Goal: Information Seeking & Learning: Learn about a topic

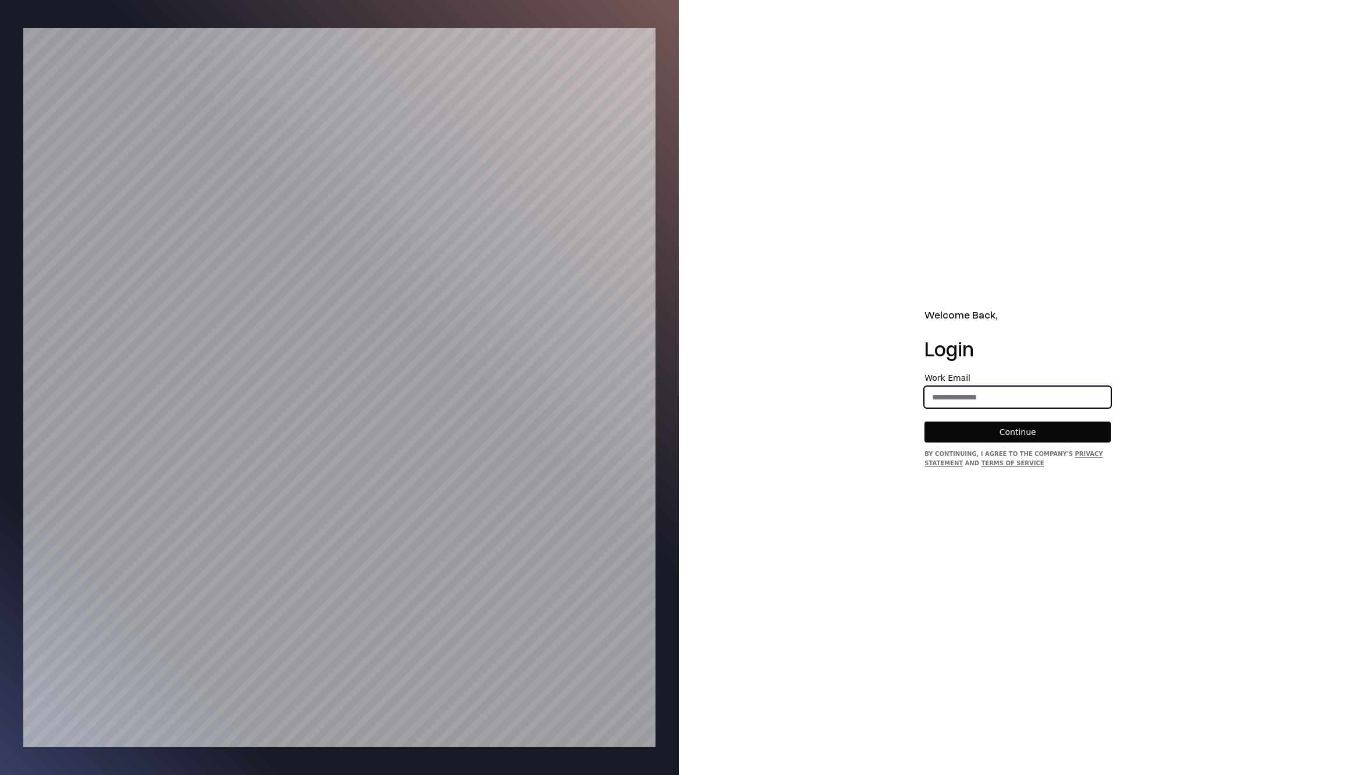
click at [994, 401] on input "email" at bounding box center [1017, 396] width 185 height 21
type input "**********"
click at [994, 427] on button "Continue" at bounding box center [1017, 431] width 186 height 21
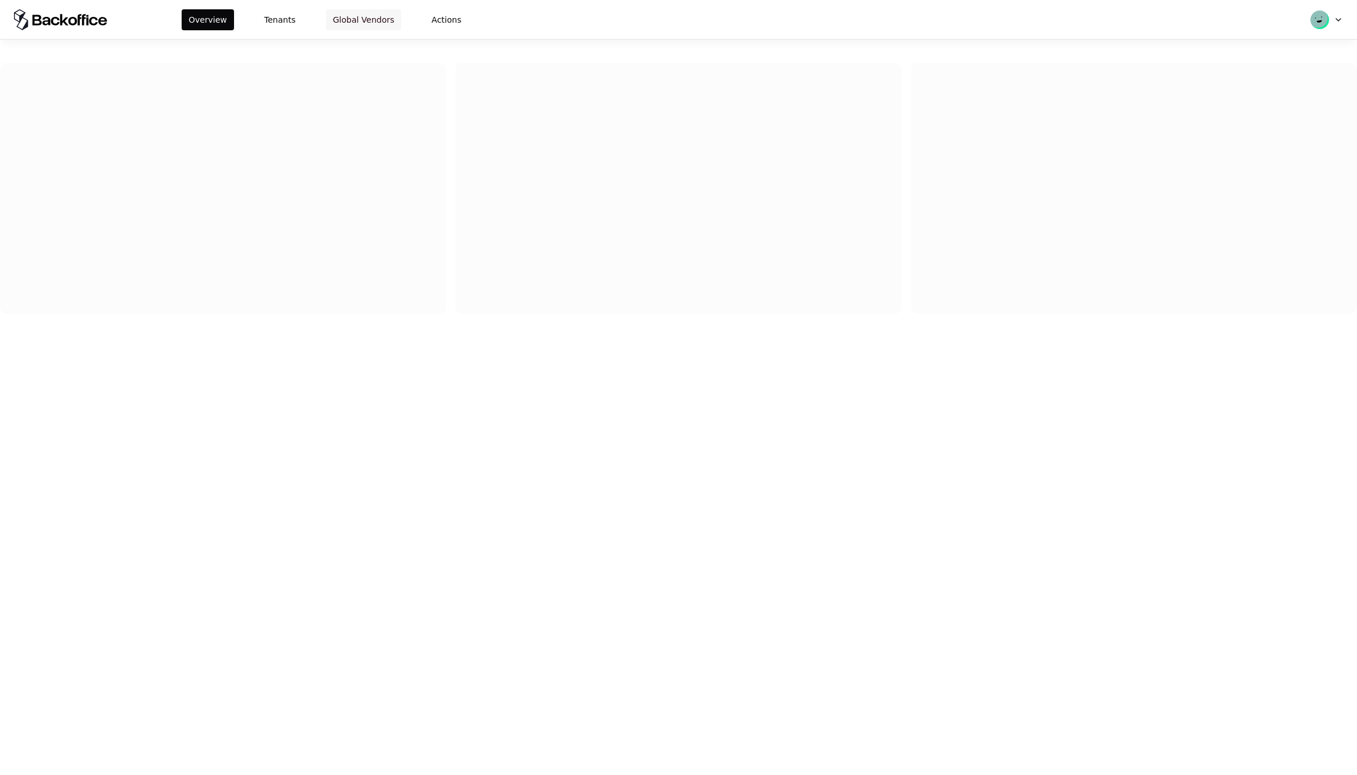
click at [379, 24] on button "Global Vendors" at bounding box center [364, 19] width 76 height 21
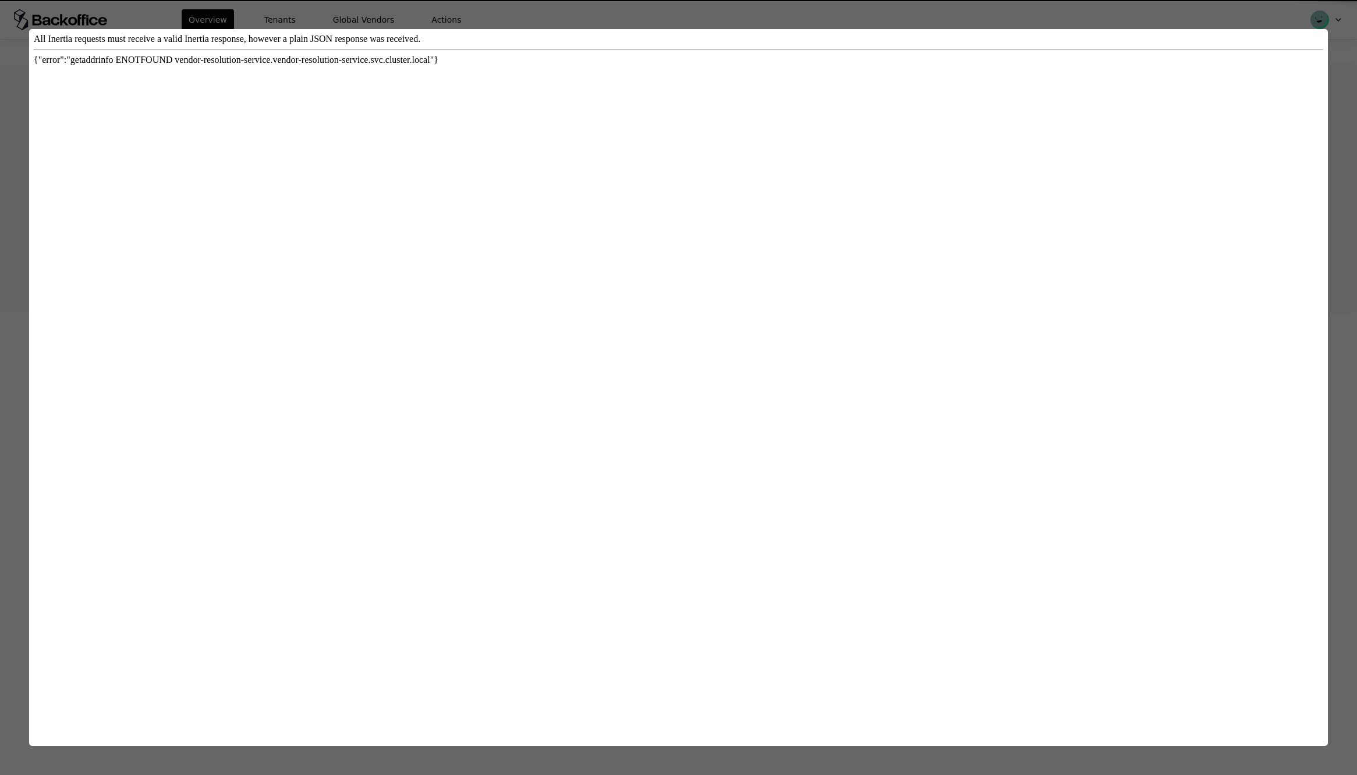
click at [282, 19] on div at bounding box center [678, 387] width 1357 height 775
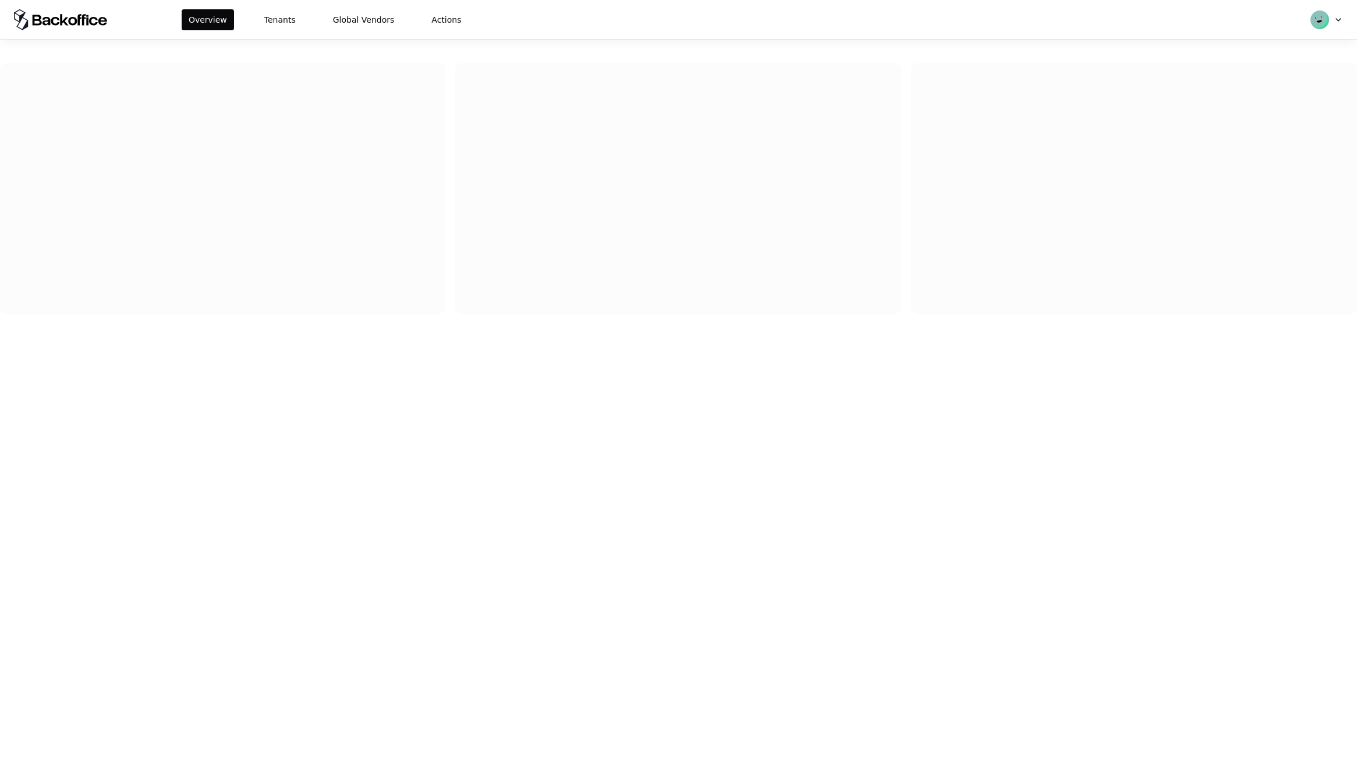
click at [282, 19] on button "Tenants" at bounding box center [279, 19] width 45 height 21
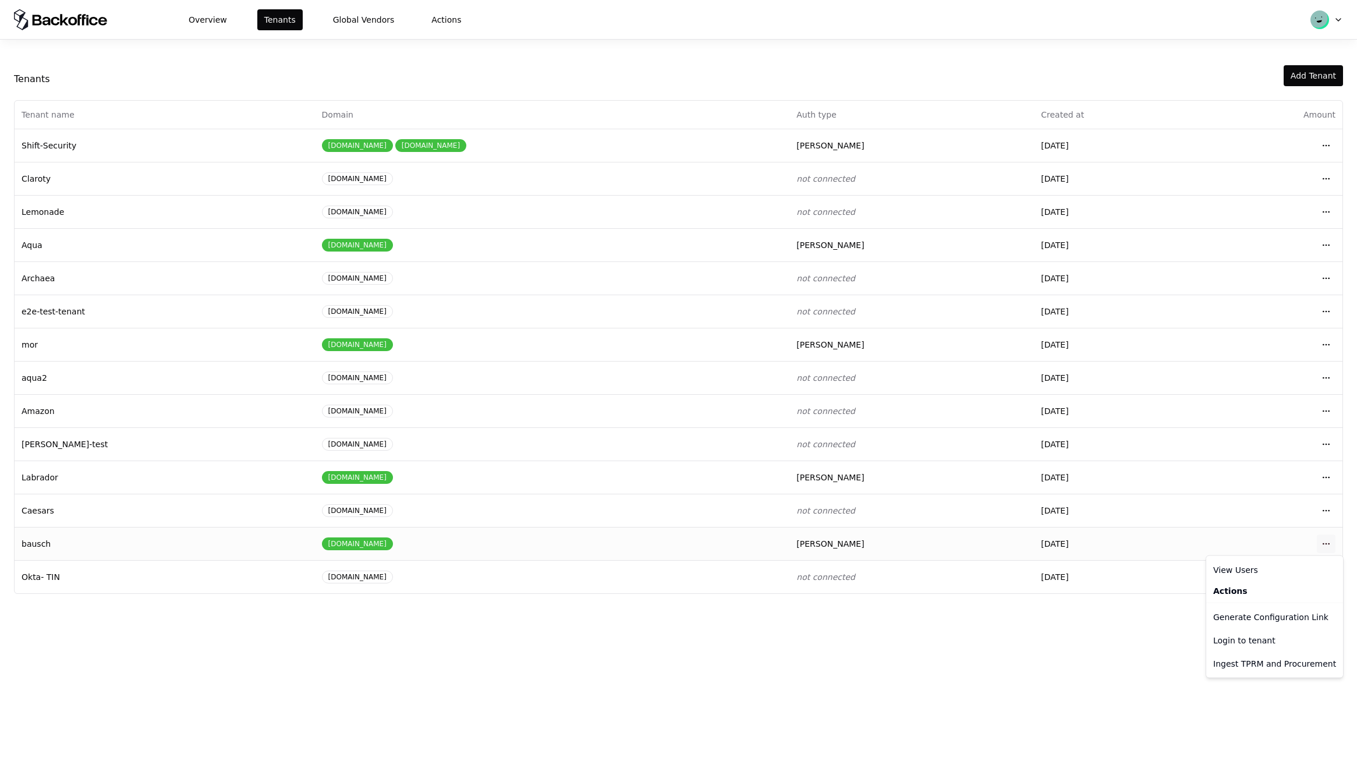
click at [1327, 544] on html "Overview Tenants Global Vendors Actions Tenants Add Tenant Tenant name Domain A…" at bounding box center [678, 387] width 1357 height 775
click at [1251, 643] on div "Login to tenant" at bounding box center [1274, 640] width 132 height 23
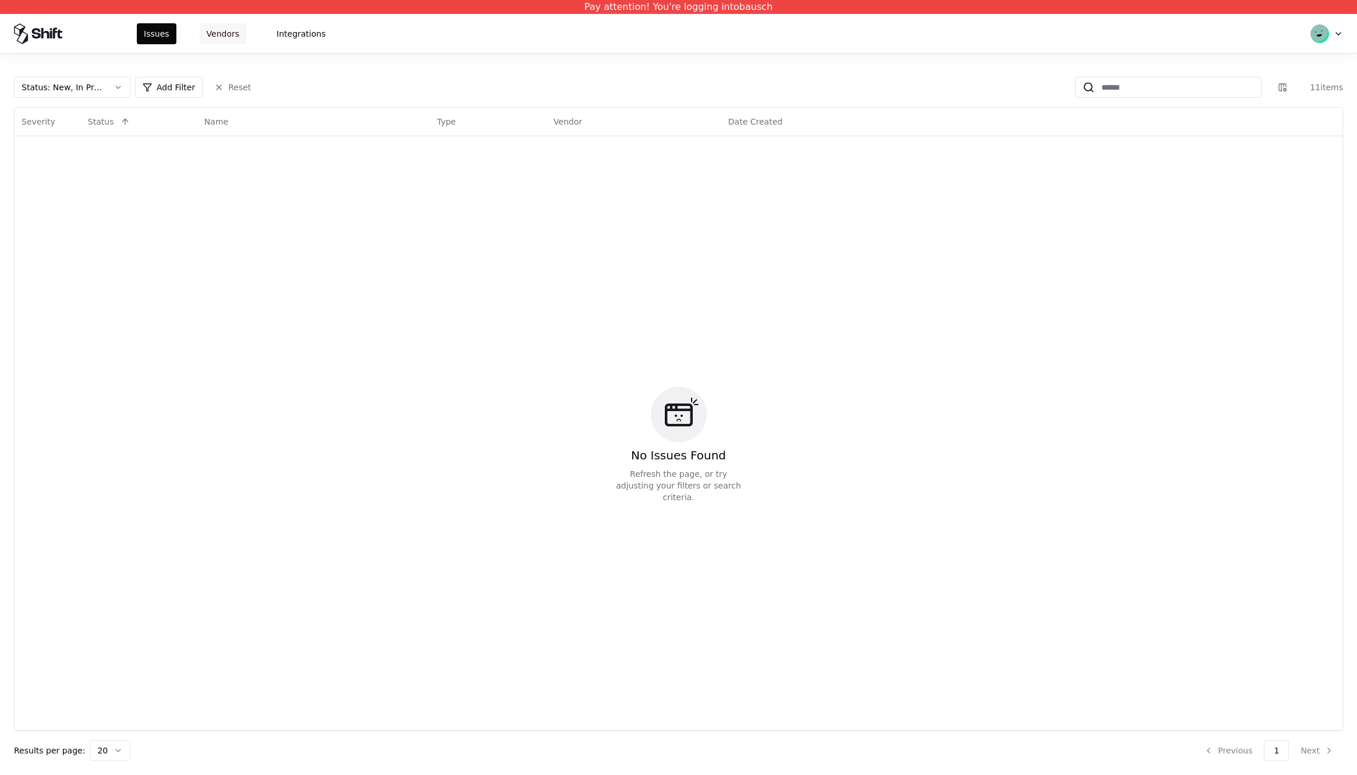
click at [227, 26] on button "Vendors" at bounding box center [223, 33] width 47 height 21
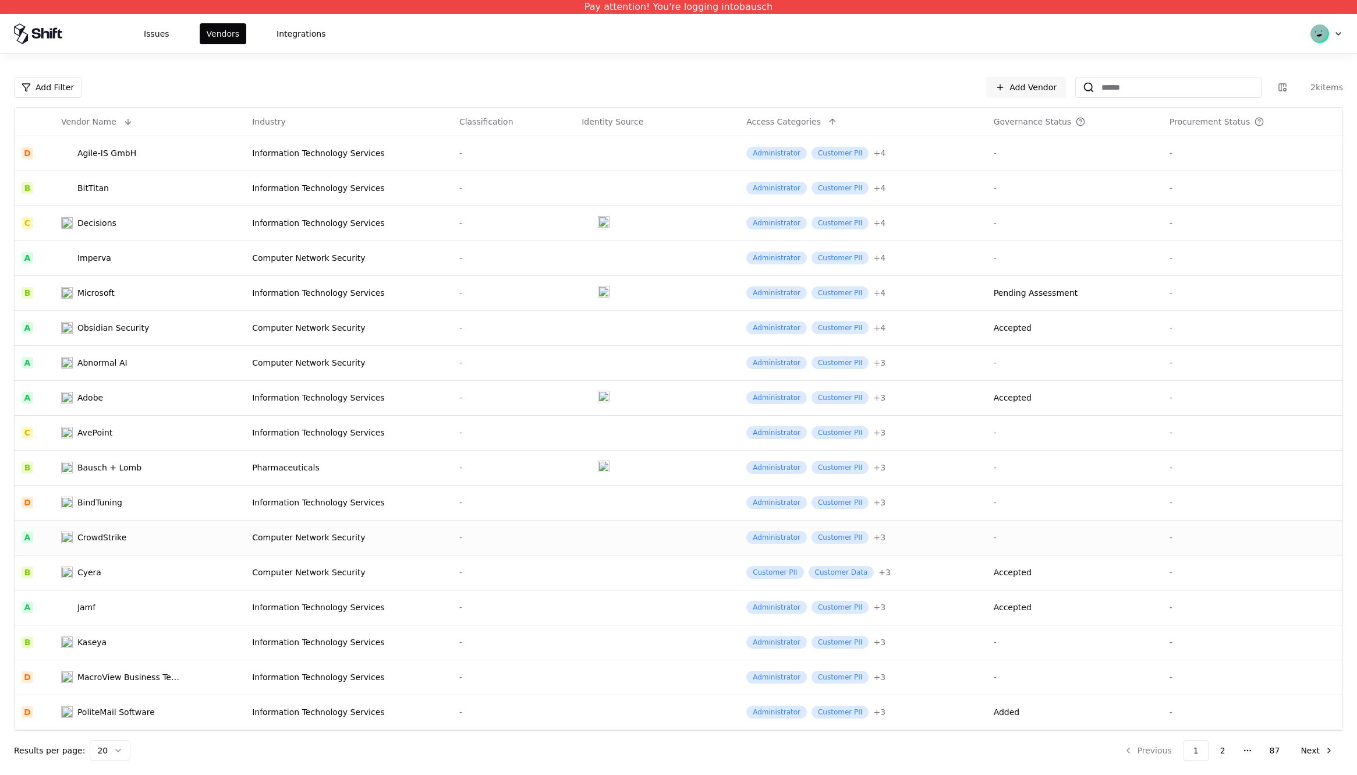
click at [145, 538] on div "CrowdStrike" at bounding box center [121, 537] width 121 height 12
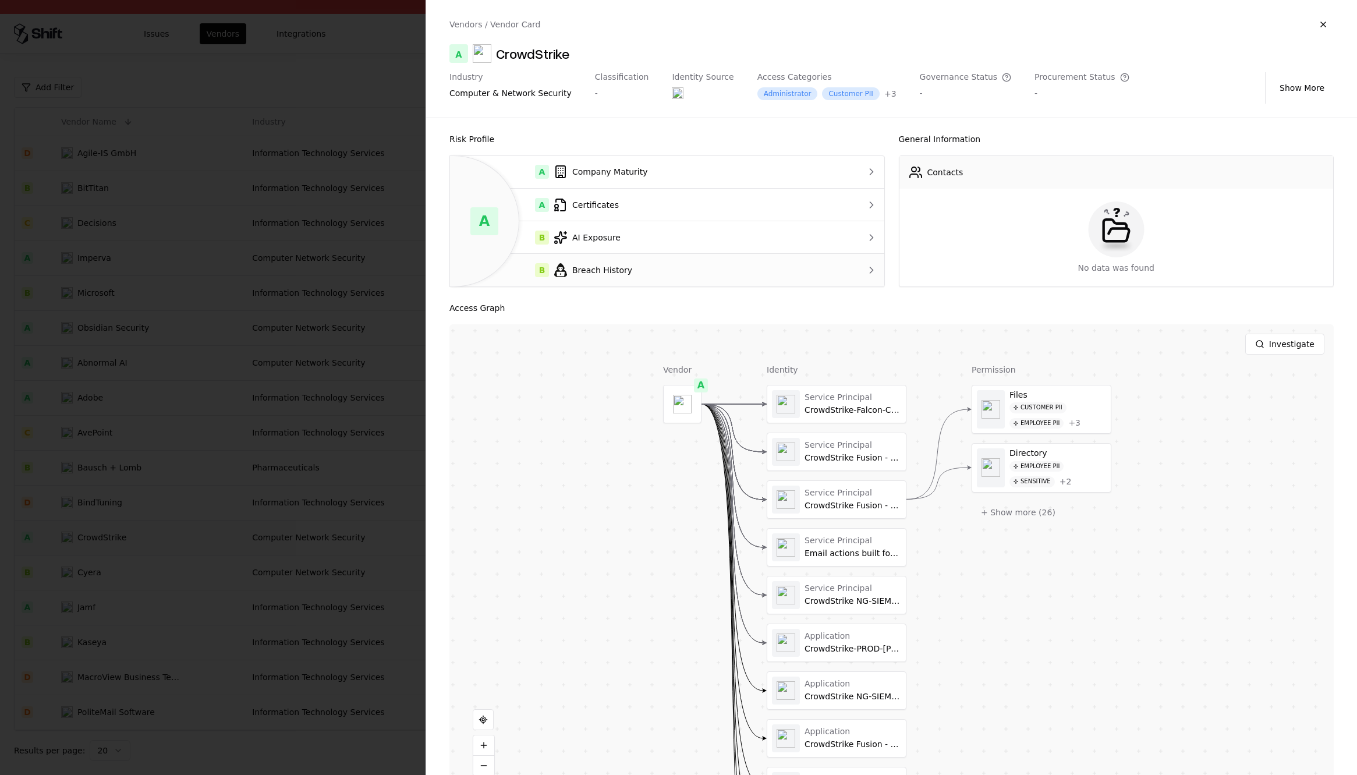
click at [644, 272] on div "B Breach History" at bounding box center [642, 270] width 367 height 14
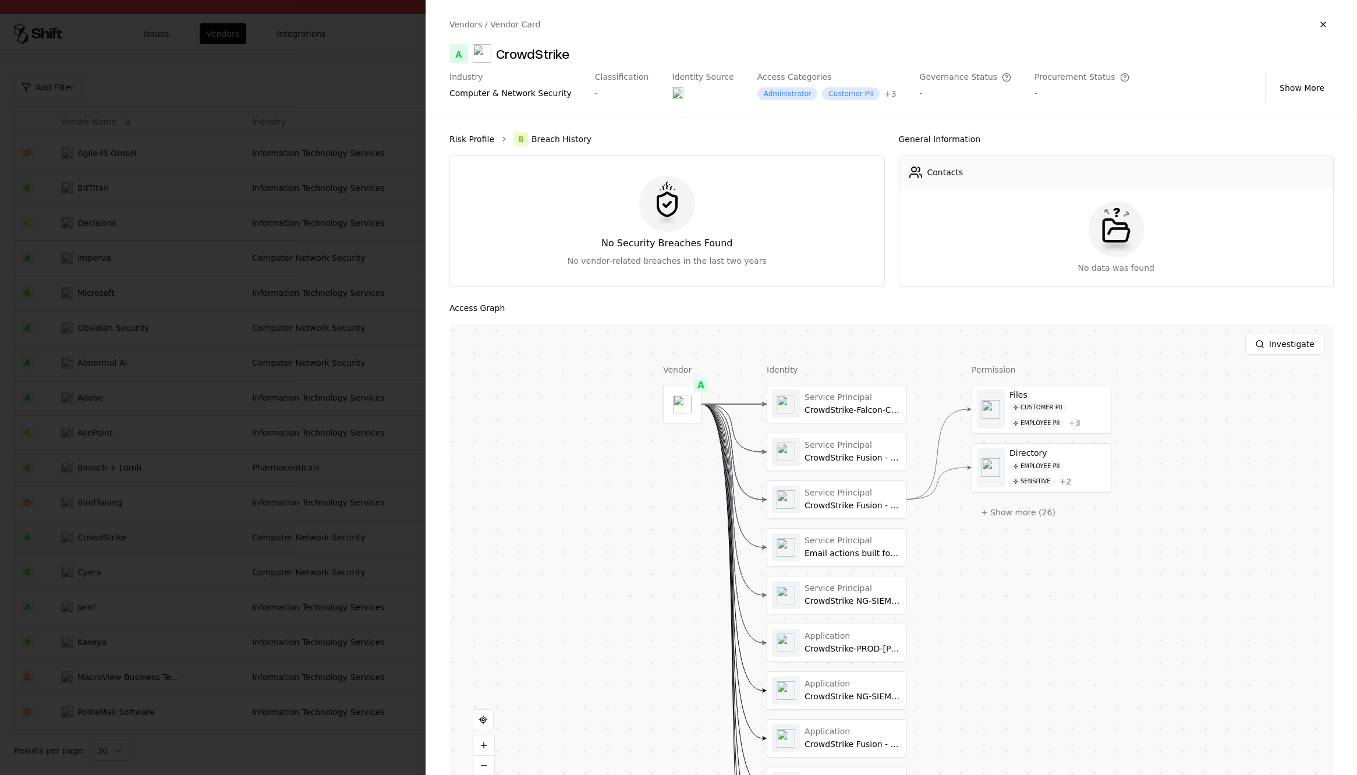
click at [462, 133] on link "Risk Profile" at bounding box center [471, 139] width 45 height 12
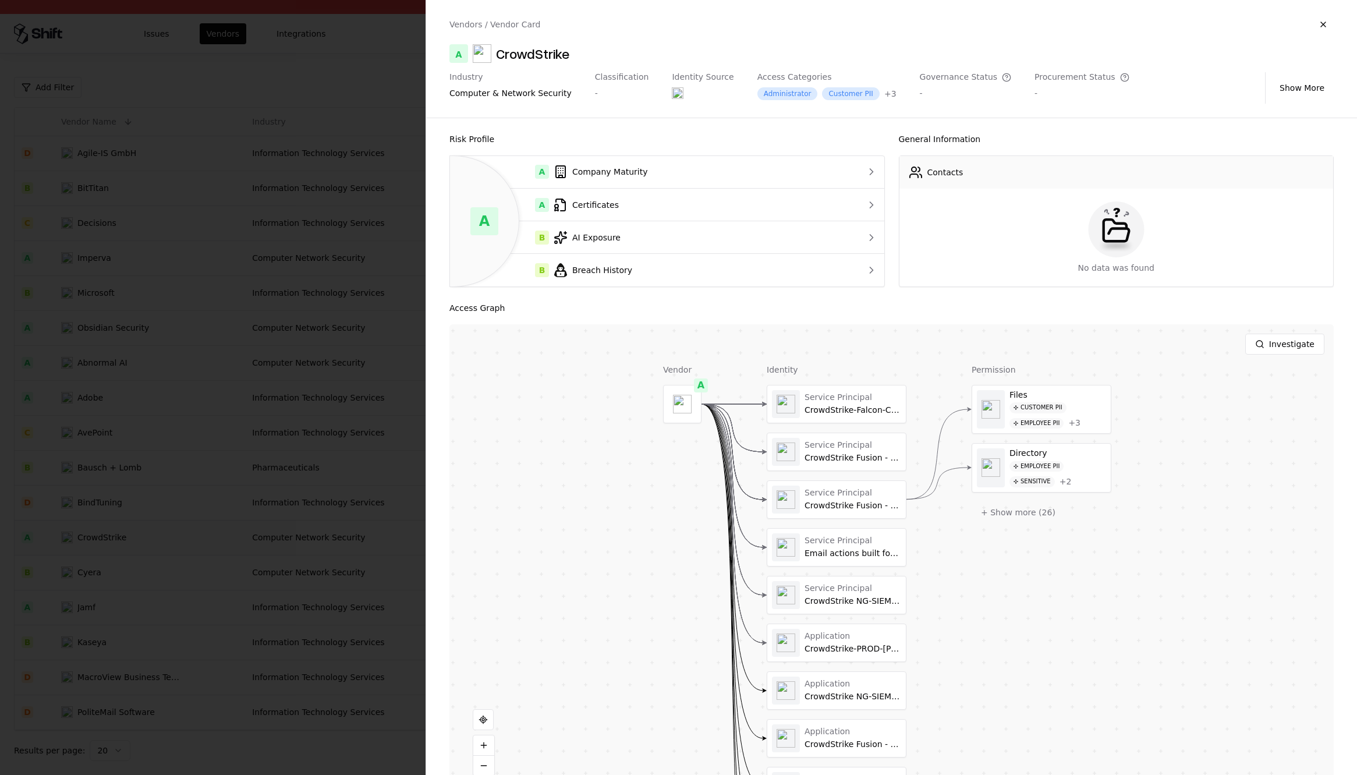
click at [482, 396] on div "Vendor A Identity Service Principal CrowdStrike-Falcon-CloudSecurity Service Pr…" at bounding box center [891, 557] width 884 height 466
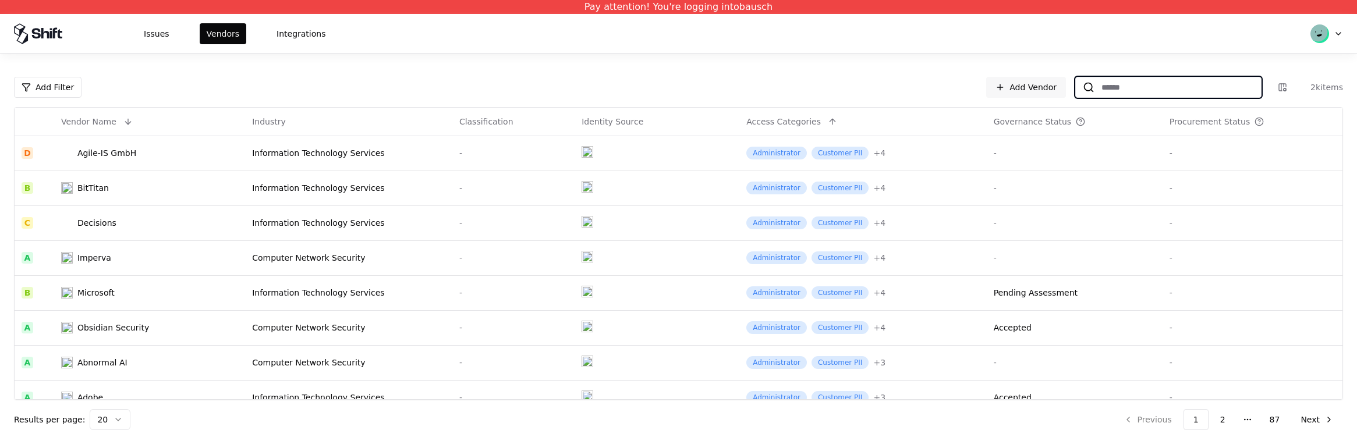
click at [1179, 83] on input at bounding box center [1177, 87] width 166 height 21
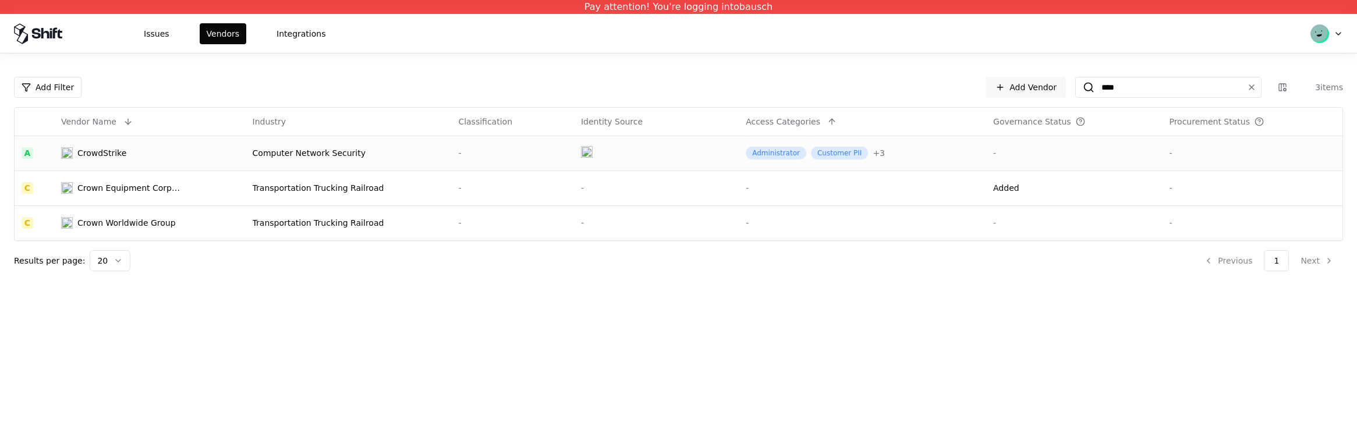
click at [94, 152] on div "CrowdStrike" at bounding box center [101, 153] width 49 height 12
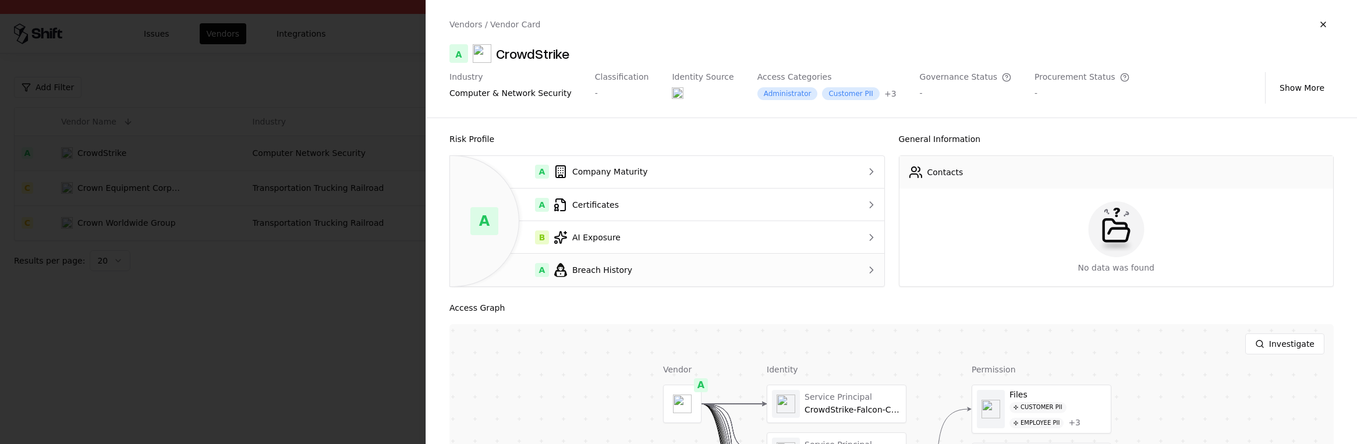
click at [675, 272] on div "A Breach History" at bounding box center [642, 270] width 367 height 14
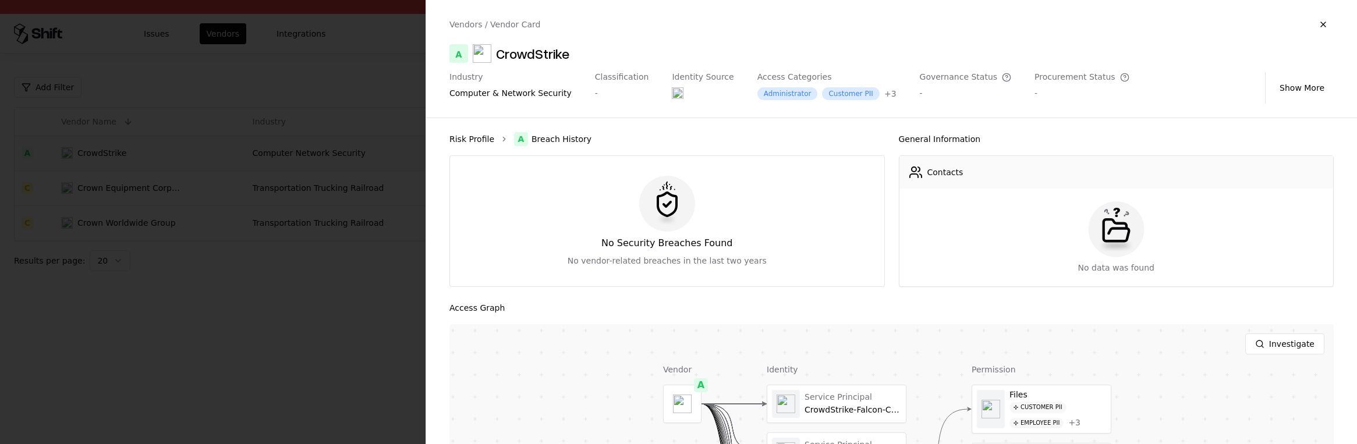
click at [468, 140] on link "Risk Profile" at bounding box center [471, 139] width 45 height 12
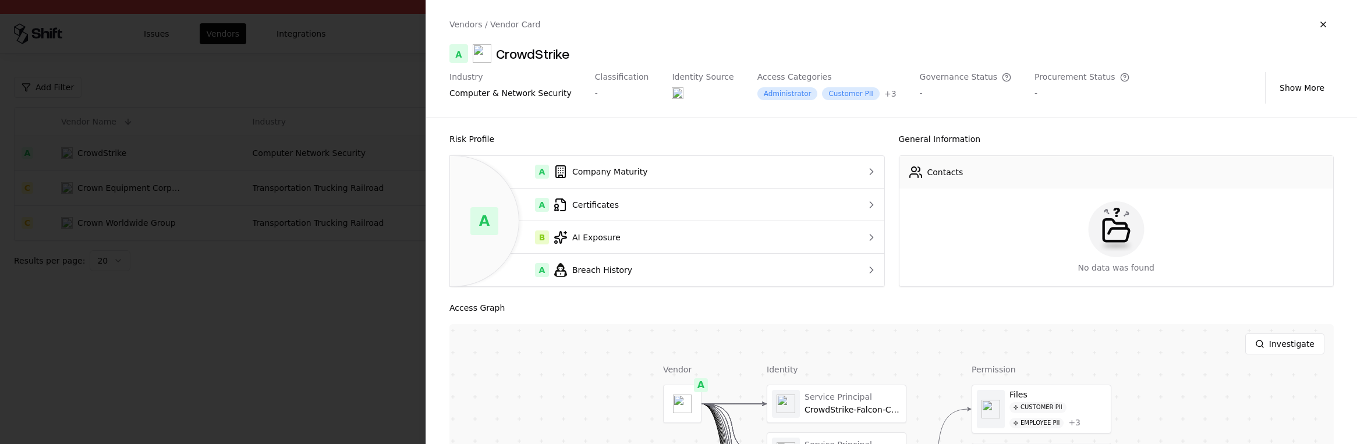
click at [919, 324] on div "Investigate" at bounding box center [891, 344] width 884 height 40
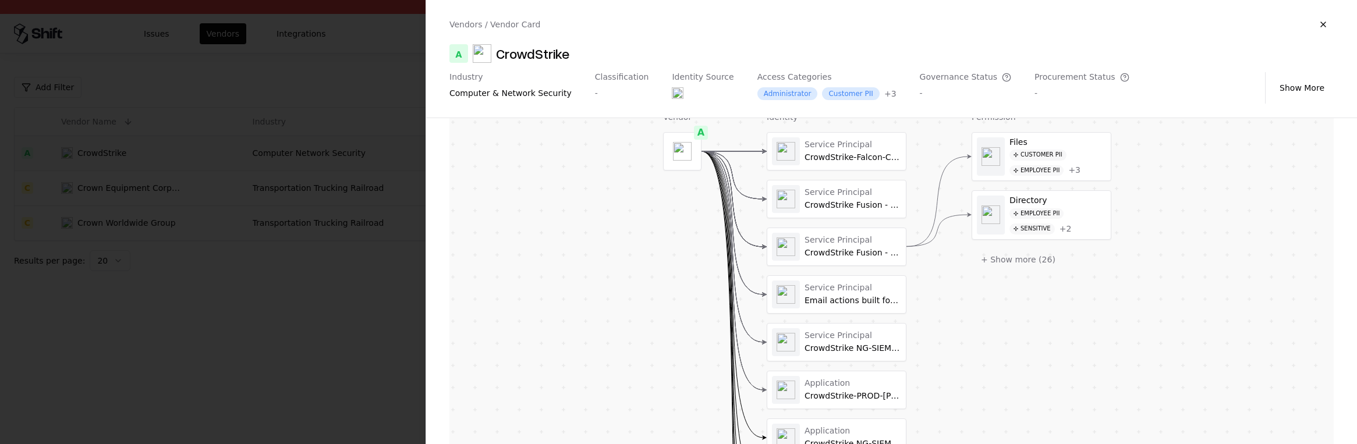
scroll to position [240, 0]
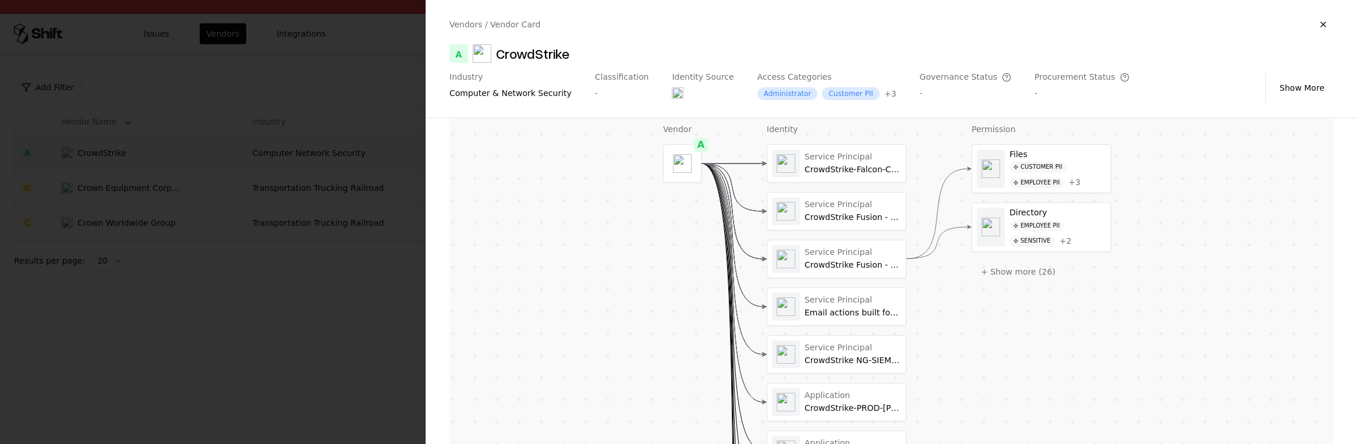
click at [357, 321] on div at bounding box center [678, 222] width 1357 height 444
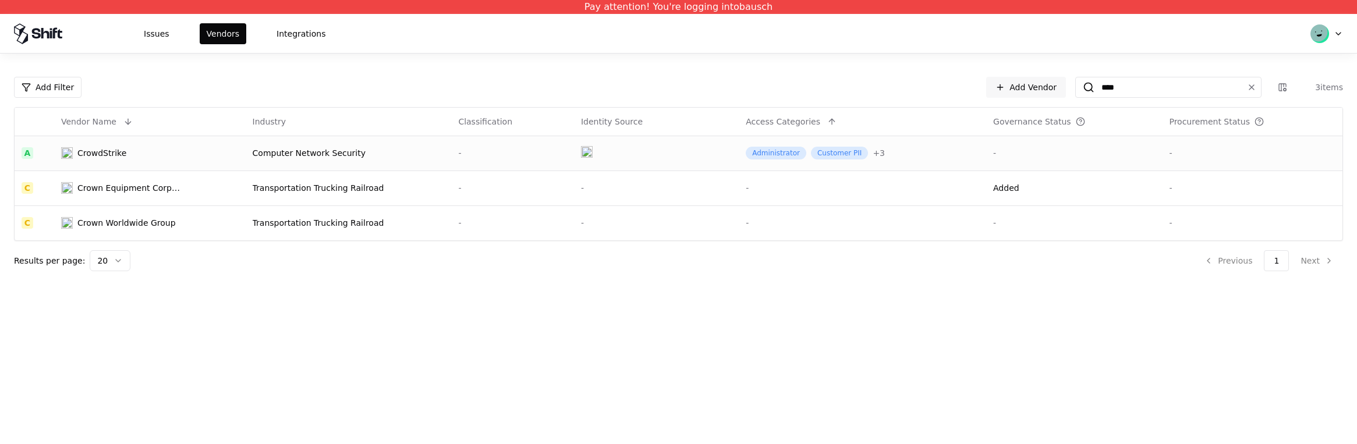
click at [125, 162] on td "CrowdStrike" at bounding box center [149, 153] width 191 height 35
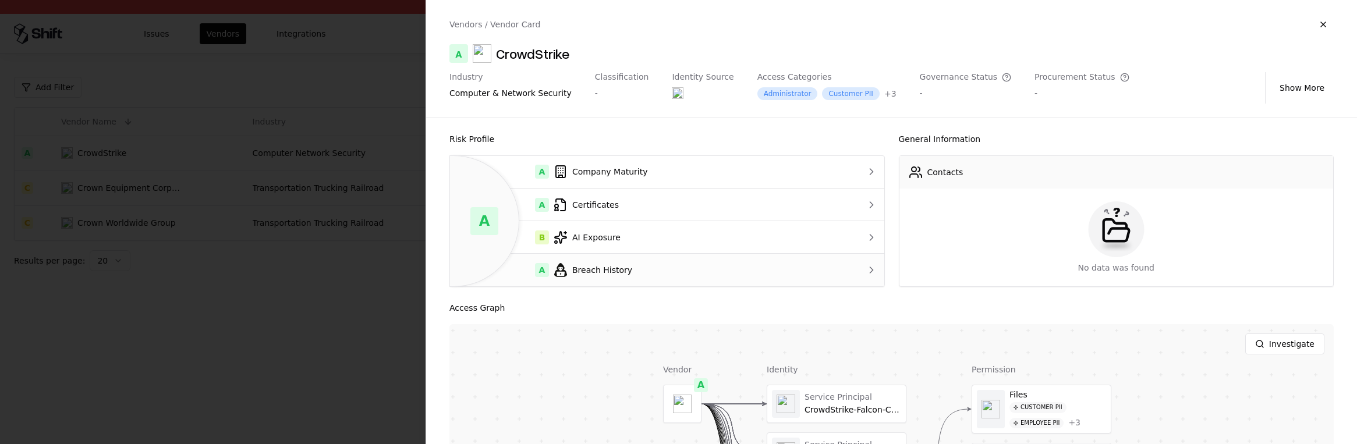
click at [583, 271] on div "A Breach History" at bounding box center [642, 270] width 367 height 14
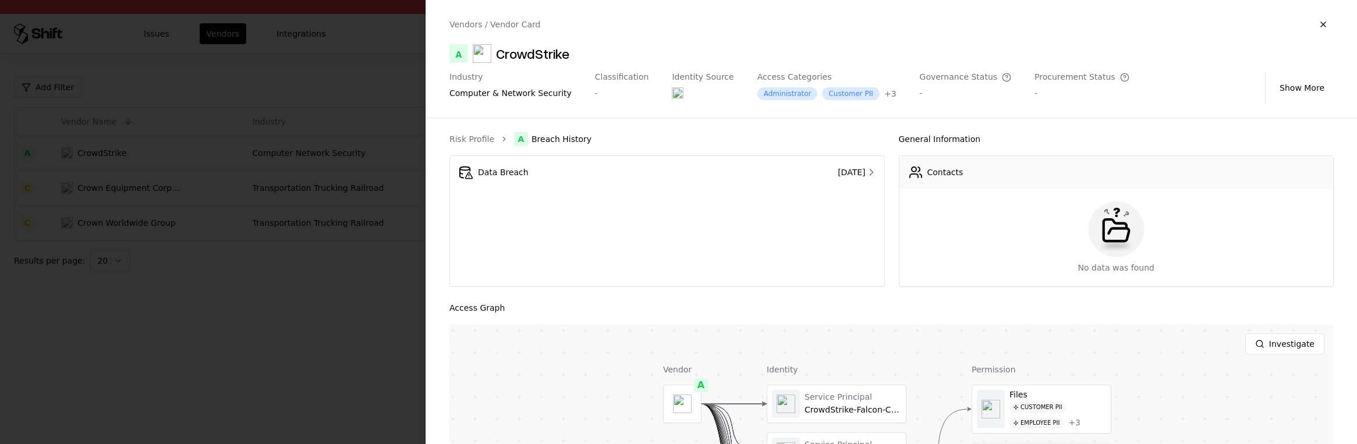
click at [353, 286] on div at bounding box center [678, 222] width 1357 height 444
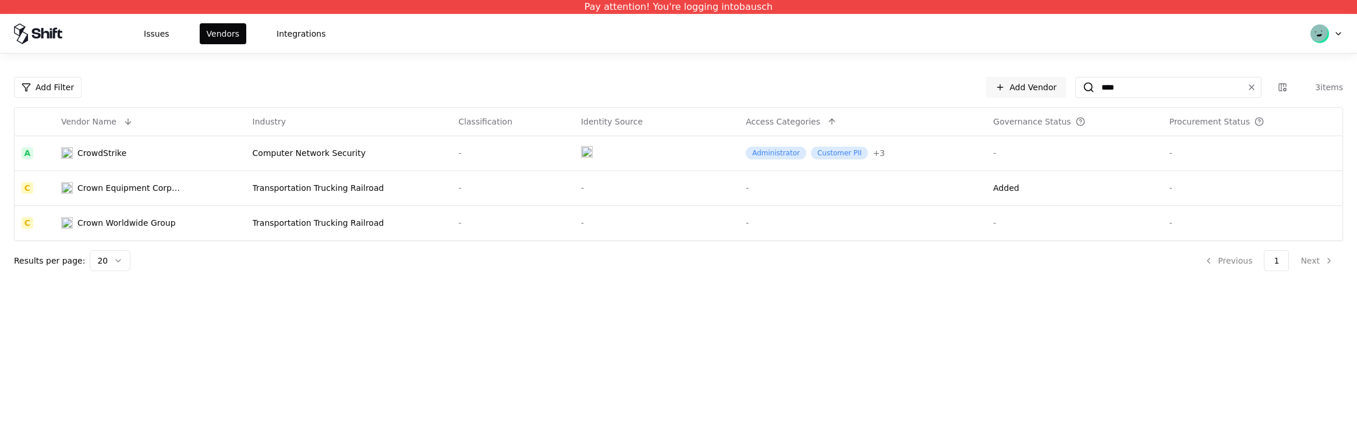
click at [440, 325] on div "Pay attention! You're logging into bausch Issues Vendors Integrations Add Filte…" at bounding box center [678, 222] width 1357 height 444
click at [115, 150] on div "CrowdStrike" at bounding box center [101, 153] width 49 height 12
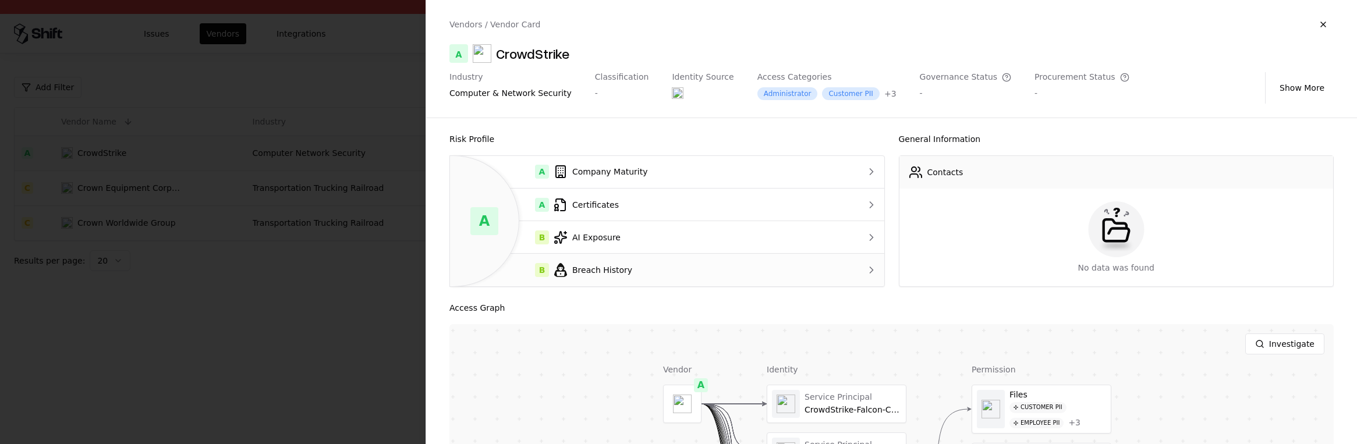
click at [592, 267] on div "B Breach History" at bounding box center [642, 270] width 367 height 14
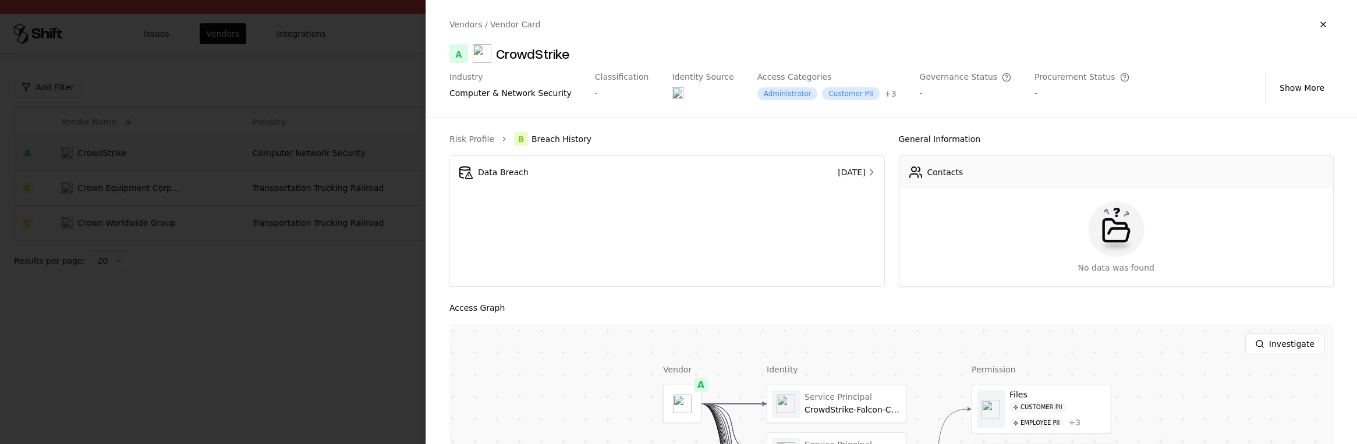
click at [329, 288] on div at bounding box center [678, 222] width 1357 height 444
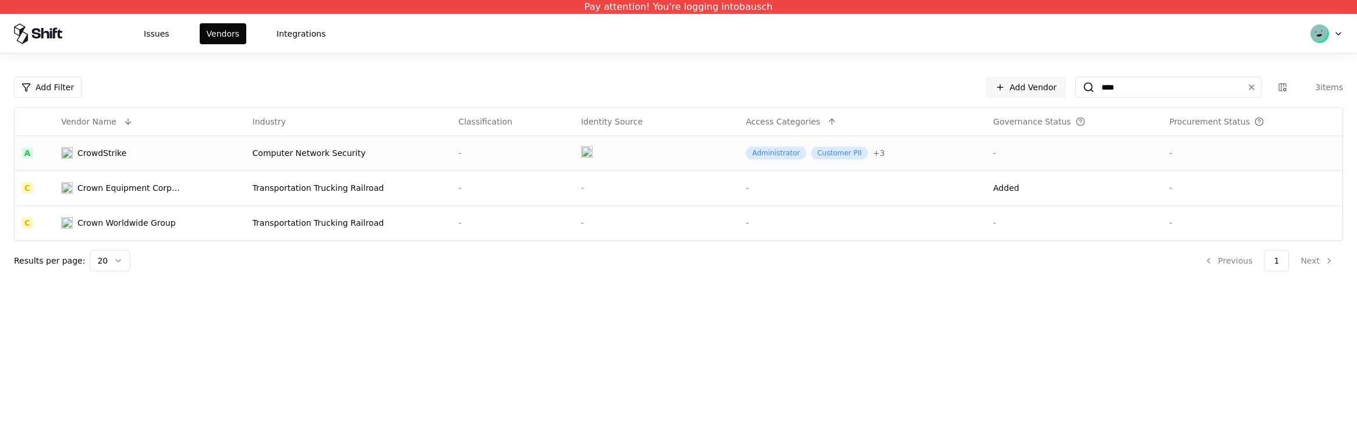
click at [109, 148] on div "CrowdStrike" at bounding box center [101, 153] width 49 height 12
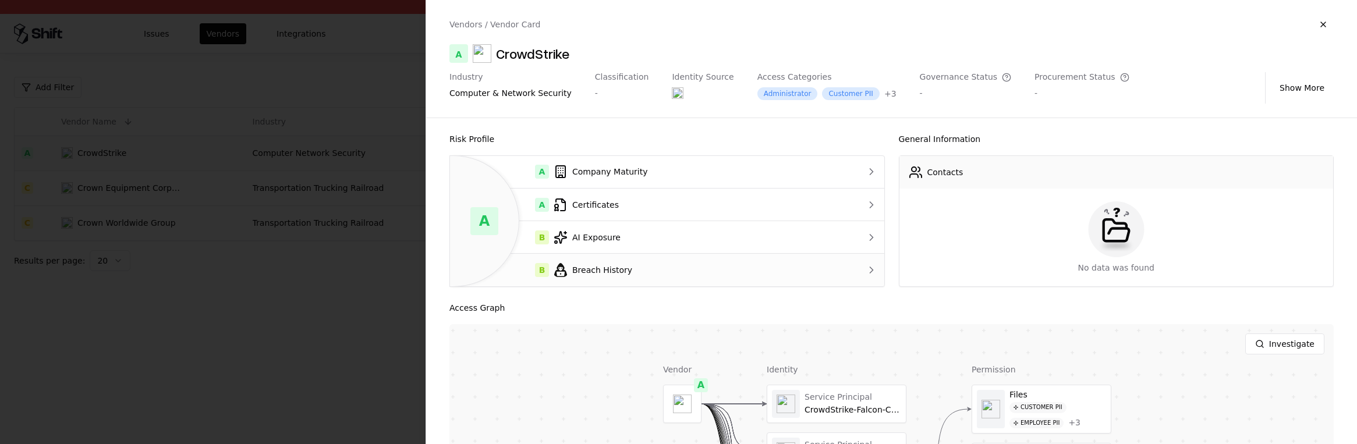
click at [597, 265] on div "B Breach History" at bounding box center [642, 270] width 367 height 14
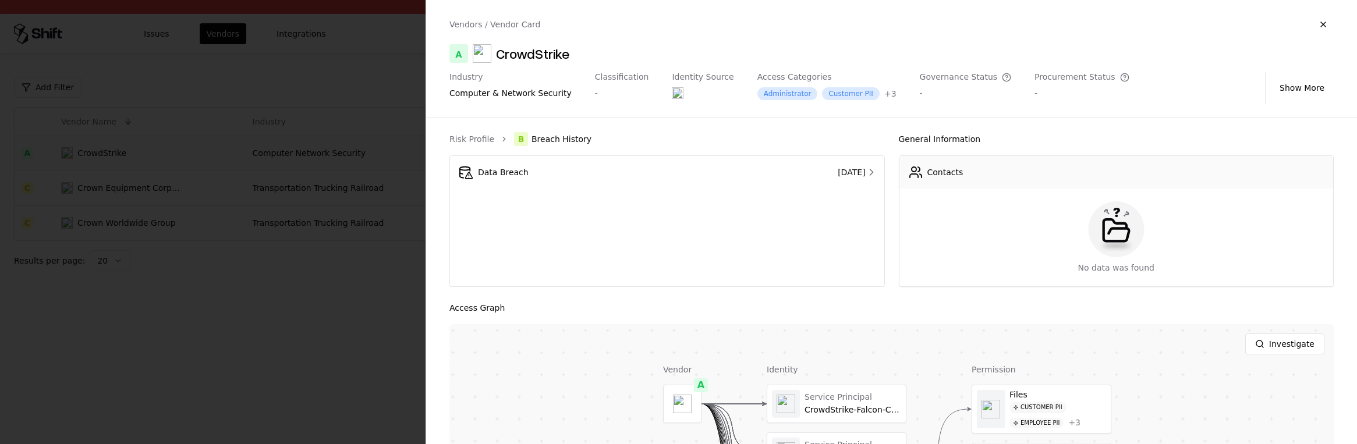
click at [320, 296] on div at bounding box center [678, 222] width 1357 height 444
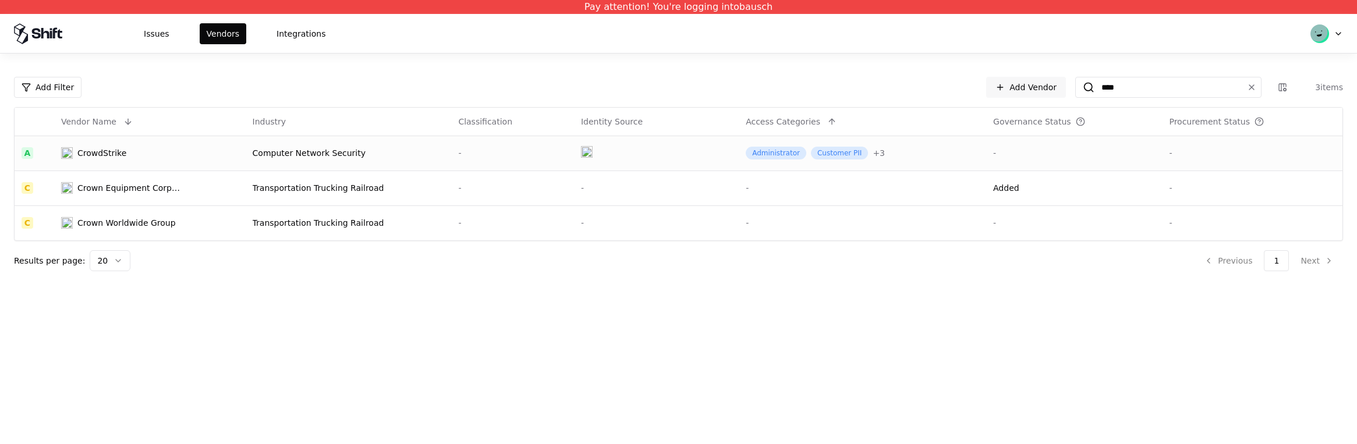
click at [104, 154] on div "CrowdStrike" at bounding box center [101, 153] width 49 height 12
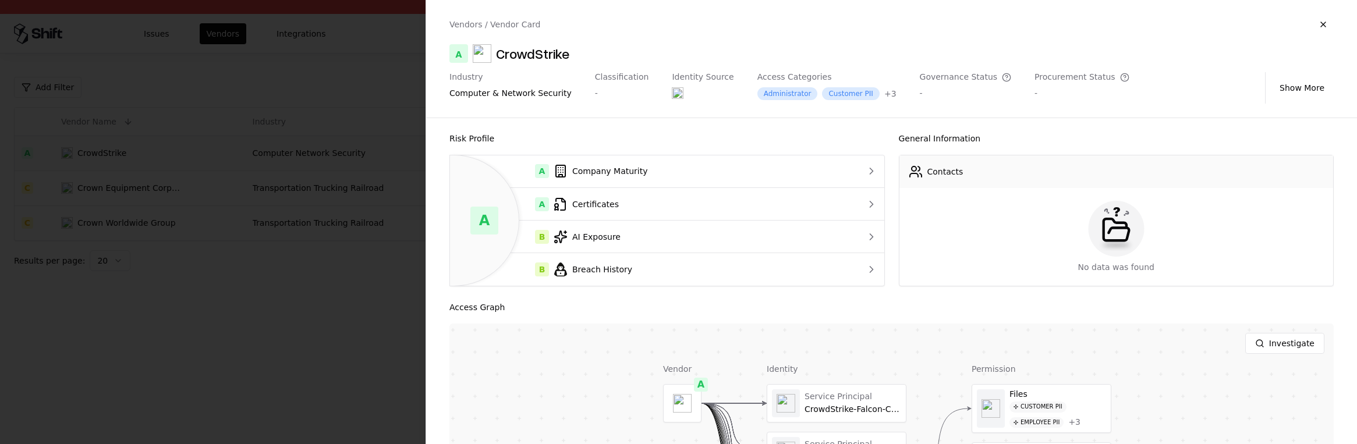
scroll to position [0, 0]
click at [343, 354] on div at bounding box center [678, 222] width 1357 height 444
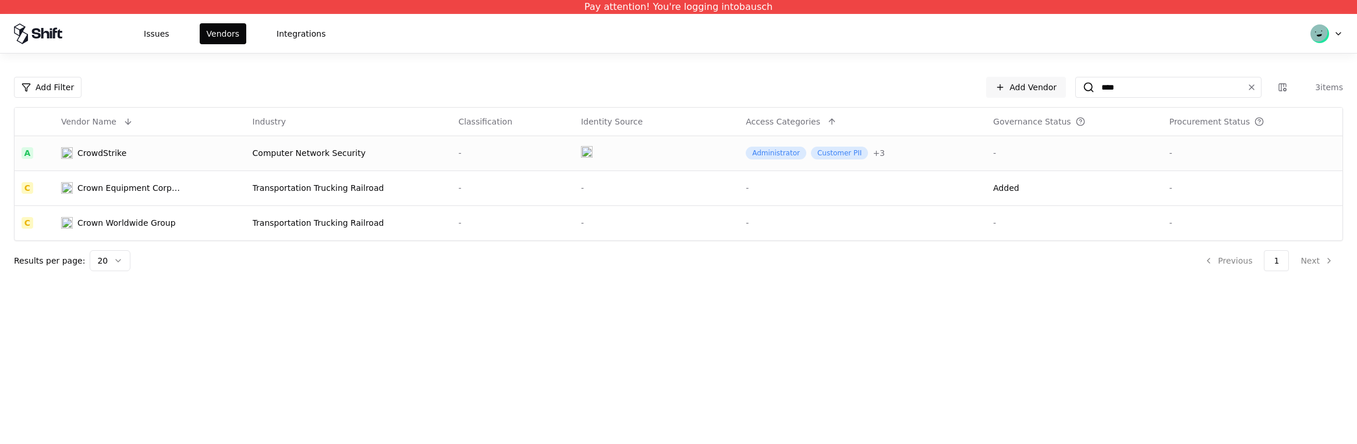
drag, startPoint x: 343, startPoint y: 415, endPoint x: 329, endPoint y: 393, distance: 26.5
click at [343, 415] on div "Pay attention! You're logging into bausch Issues Vendors Integrations Add Filte…" at bounding box center [678, 222] width 1357 height 444
click at [119, 151] on div "CrowdStrike" at bounding box center [101, 153] width 49 height 12
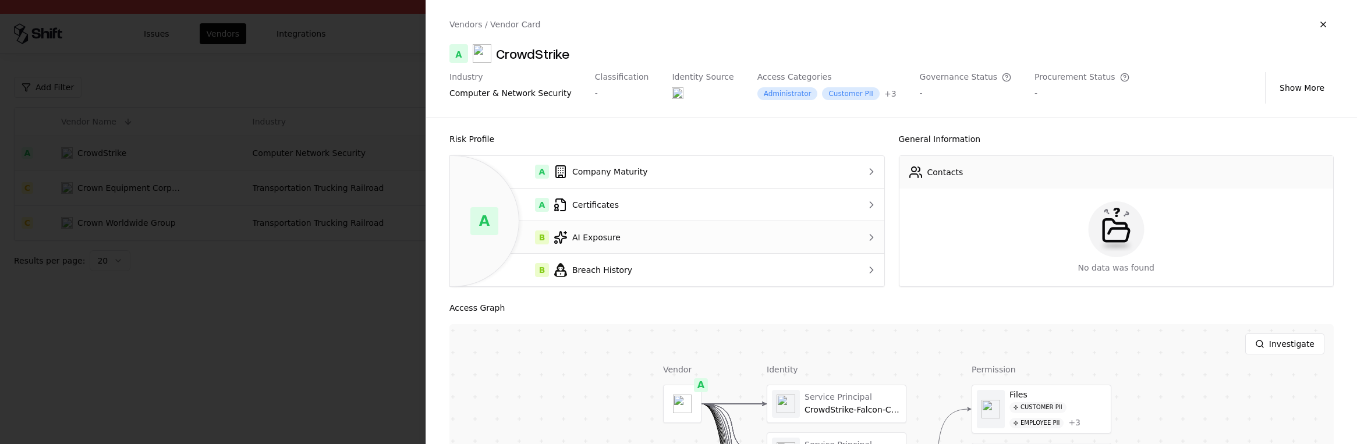
click at [603, 232] on div "B AI Exposure" at bounding box center [642, 237] width 367 height 14
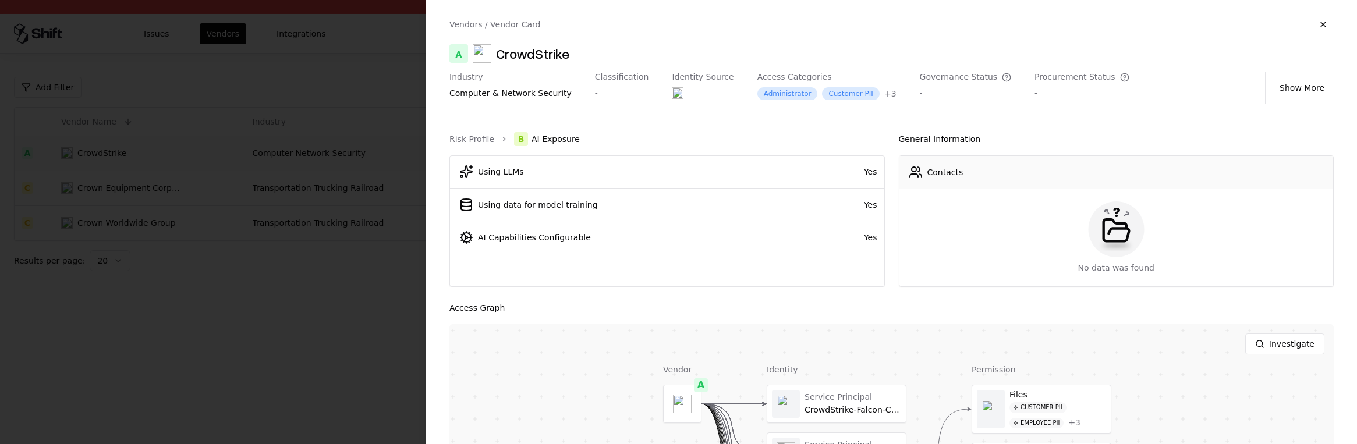
click at [354, 371] on div at bounding box center [678, 222] width 1357 height 444
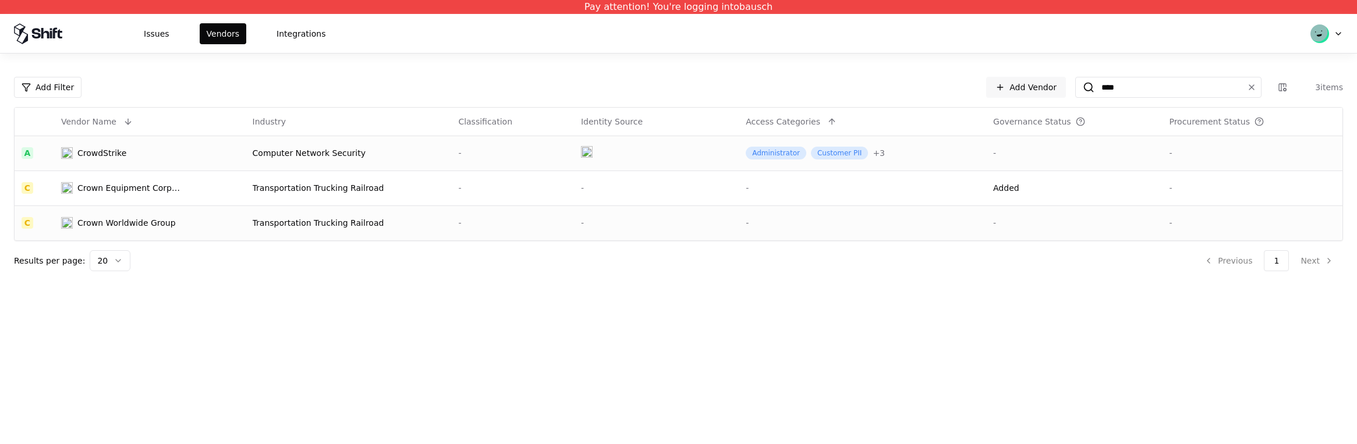
click at [144, 223] on div "Crown Worldwide Group" at bounding box center [126, 223] width 98 height 12
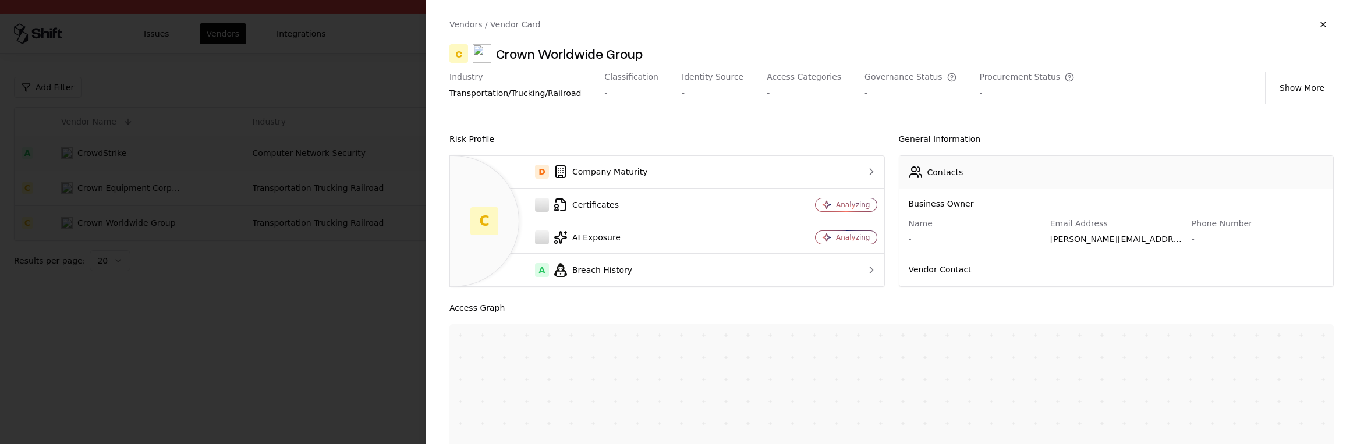
click at [327, 285] on div at bounding box center [678, 222] width 1357 height 444
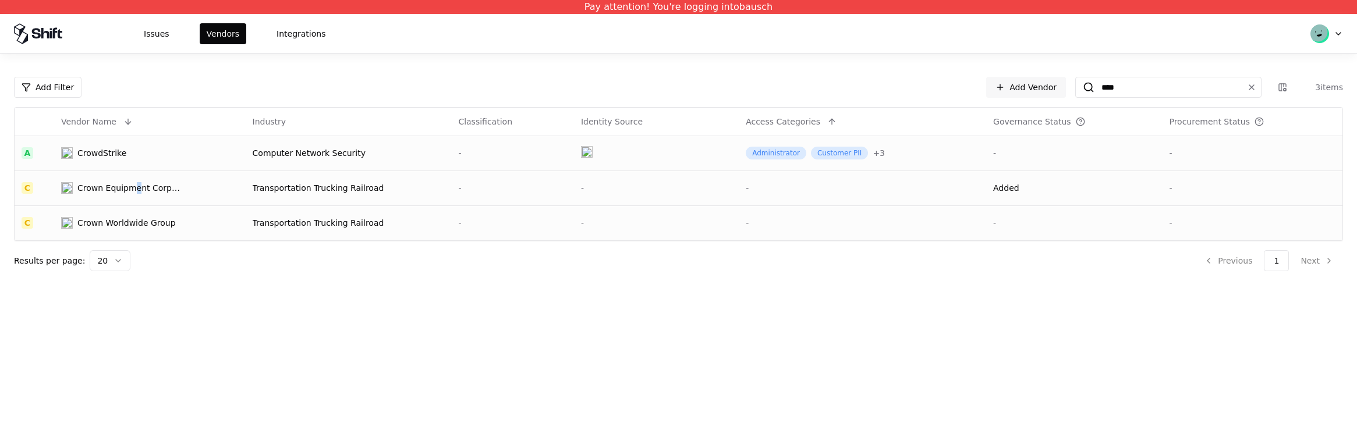
click at [135, 191] on div "Crown Equipment Corporation" at bounding box center [129, 188] width 105 height 12
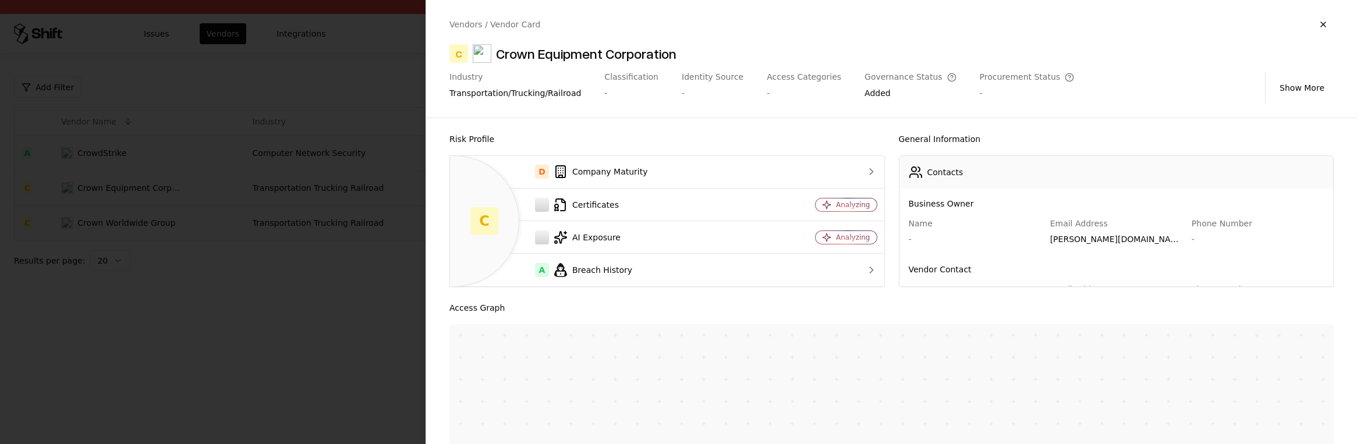
click at [1150, 236] on div "Jeffery.Rogers@Bausch.com, David.Marlow@bausch.com" at bounding box center [1116, 241] width 132 height 16
click at [1159, 238] on div "Jeffery.Rogers@Bausch.com, David.Marlow@bausch.com" at bounding box center [1116, 241] width 132 height 16
click at [1162, 240] on div "Jeffery.Rogers@Bausch.com, David.Marlow@bausch.com" at bounding box center [1116, 241] width 132 height 16
click at [1158, 242] on div "Jeffery.Rogers@Bausch.com, David.Marlow@bausch.com" at bounding box center [1116, 241] width 132 height 16
click at [279, 335] on div at bounding box center [678, 222] width 1357 height 444
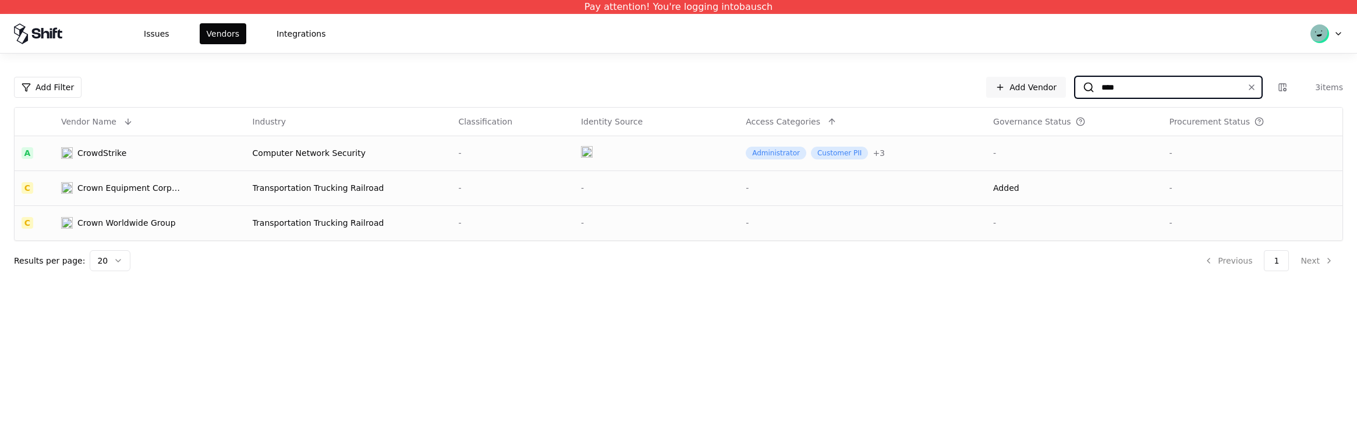
click at [1131, 93] on input "****" at bounding box center [1165, 87] width 143 height 21
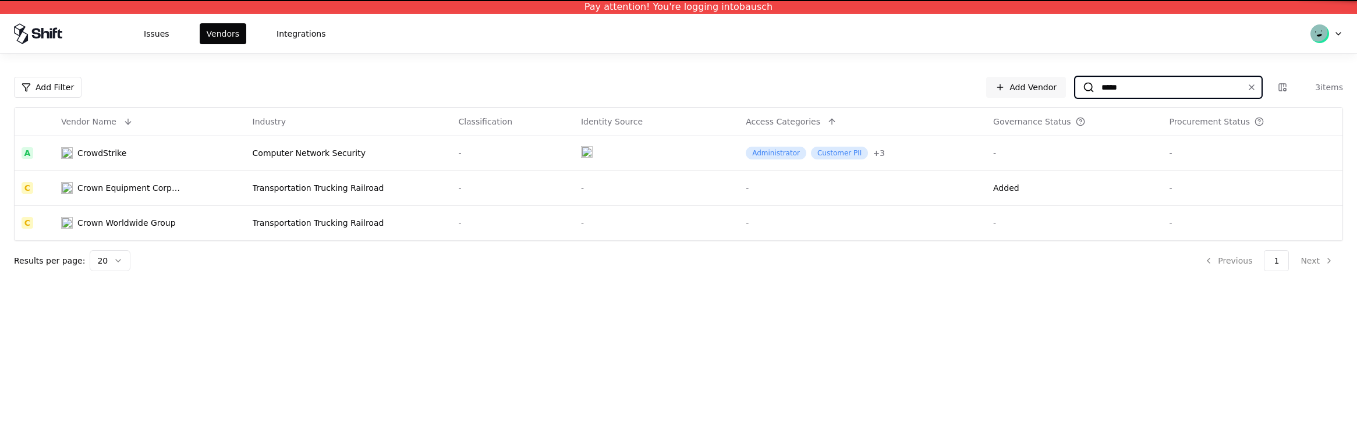
type input "*****"
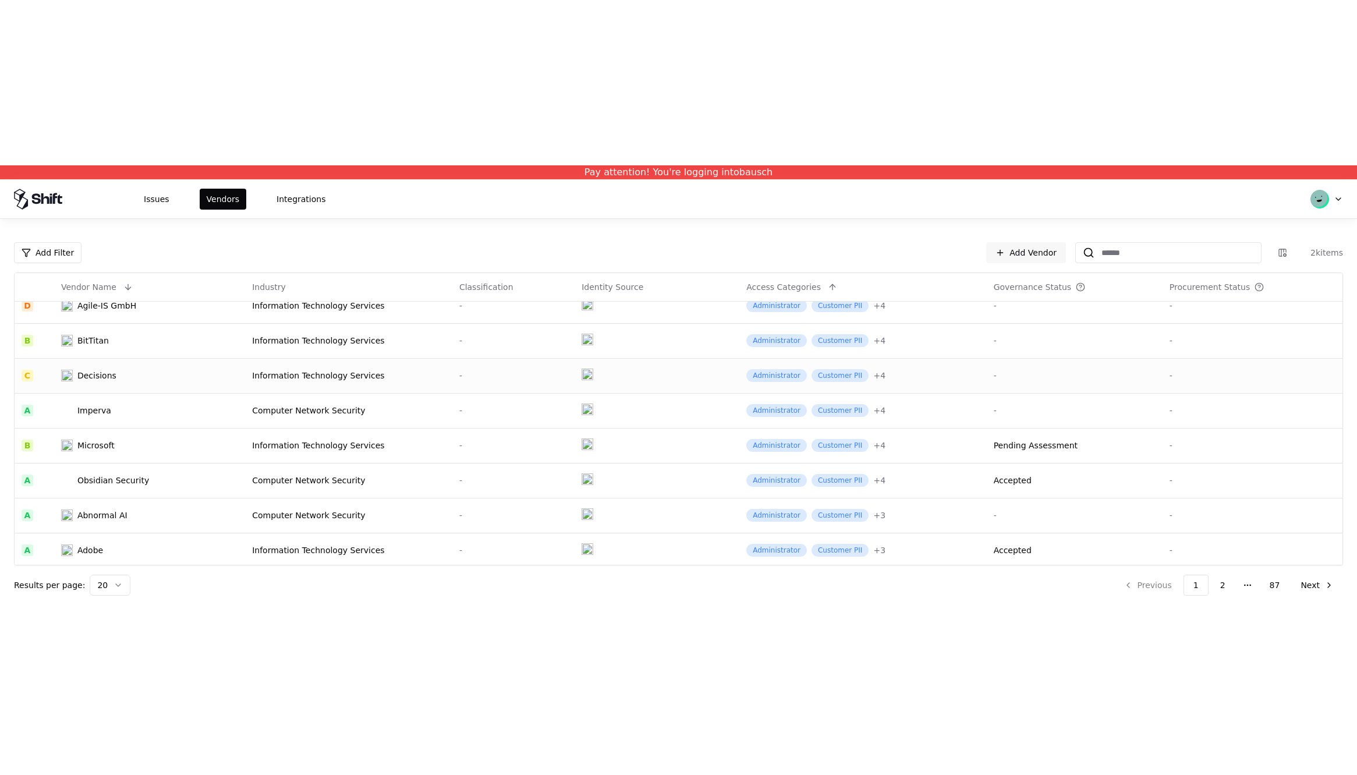
scroll to position [435, 0]
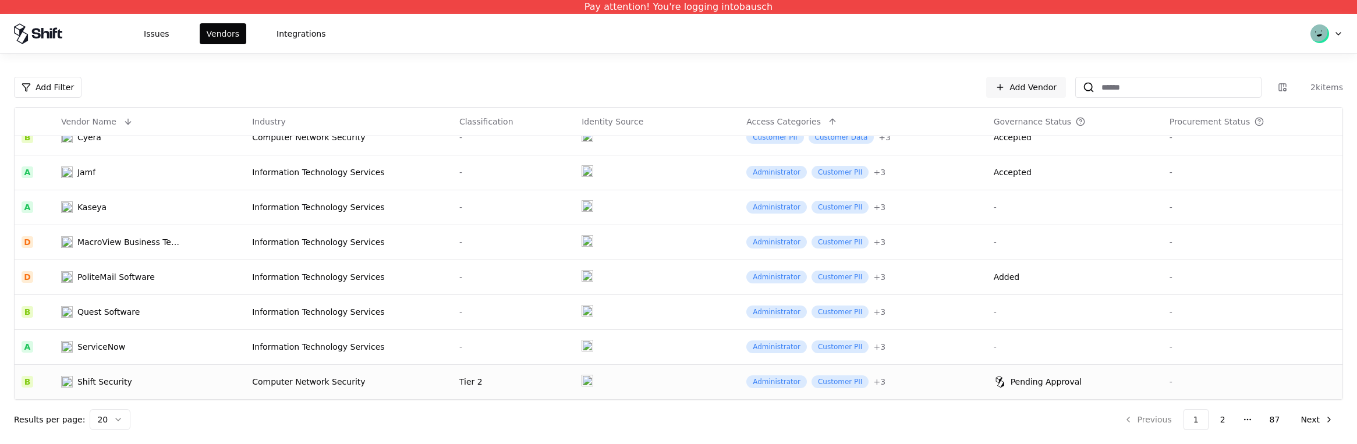
click at [89, 378] on div "Shift Security" at bounding box center [104, 382] width 55 height 12
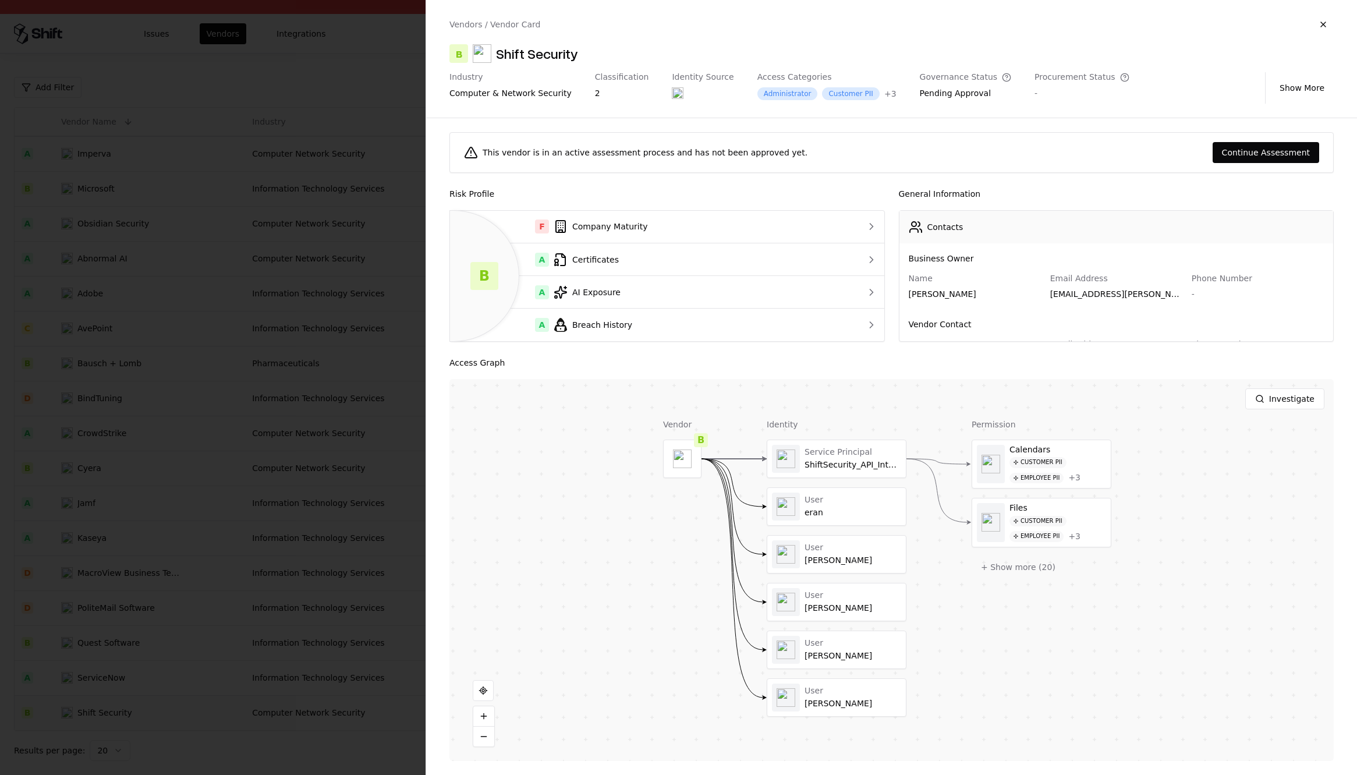
scroll to position [104, 0]
click at [593, 264] on div "A Certificates" at bounding box center [642, 260] width 367 height 14
click at [582, 239] on div "ISO 27001 SOC 2" at bounding box center [667, 249] width 434 height 77
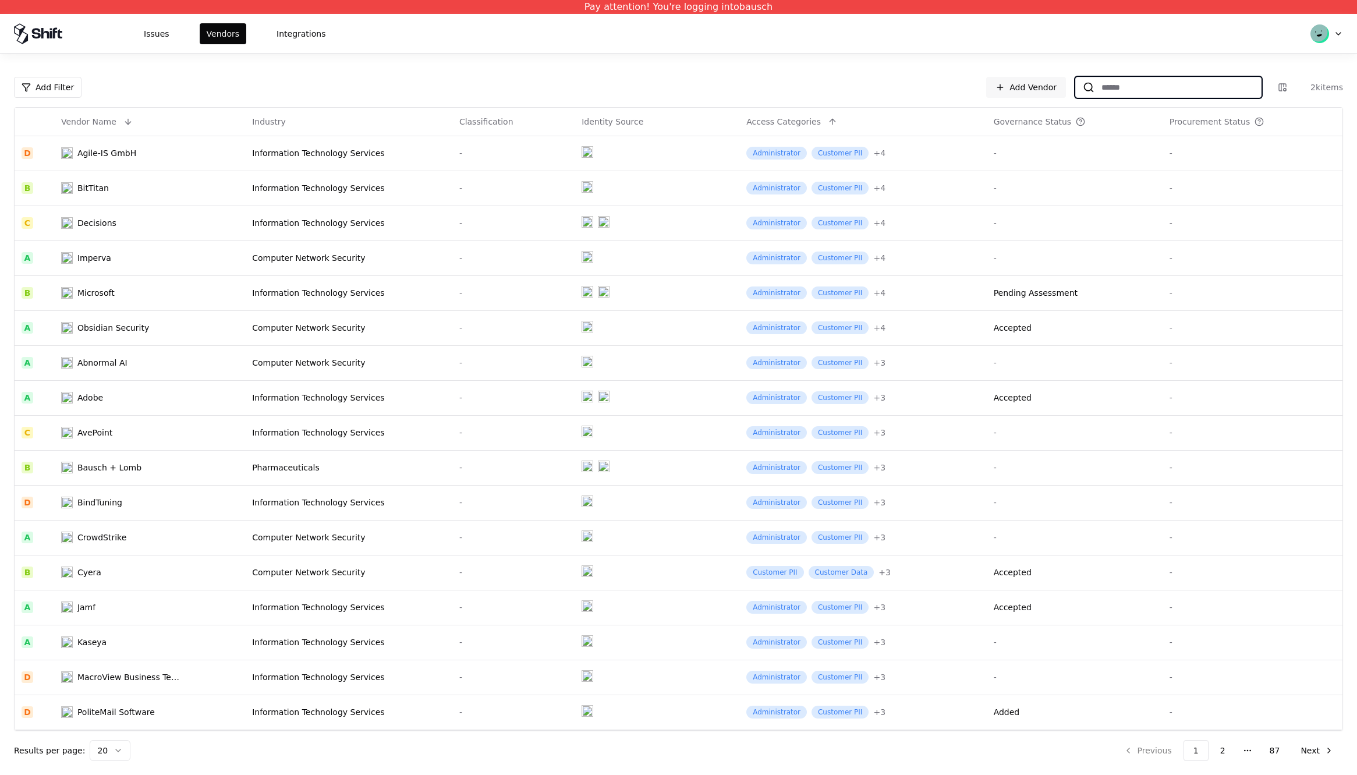
click at [1134, 84] on input at bounding box center [1177, 87] width 166 height 21
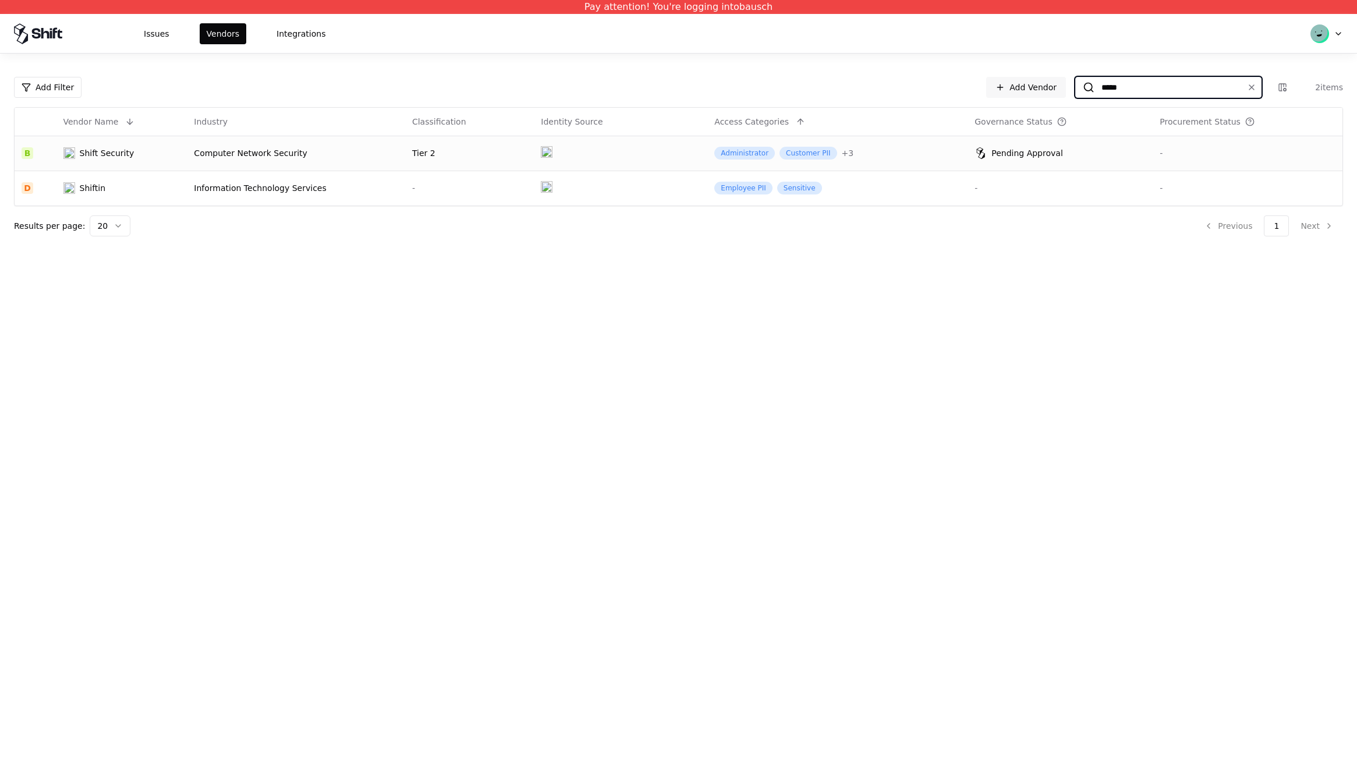
type input "*****"
click at [111, 153] on div "Shift Security" at bounding box center [107, 153] width 55 height 12
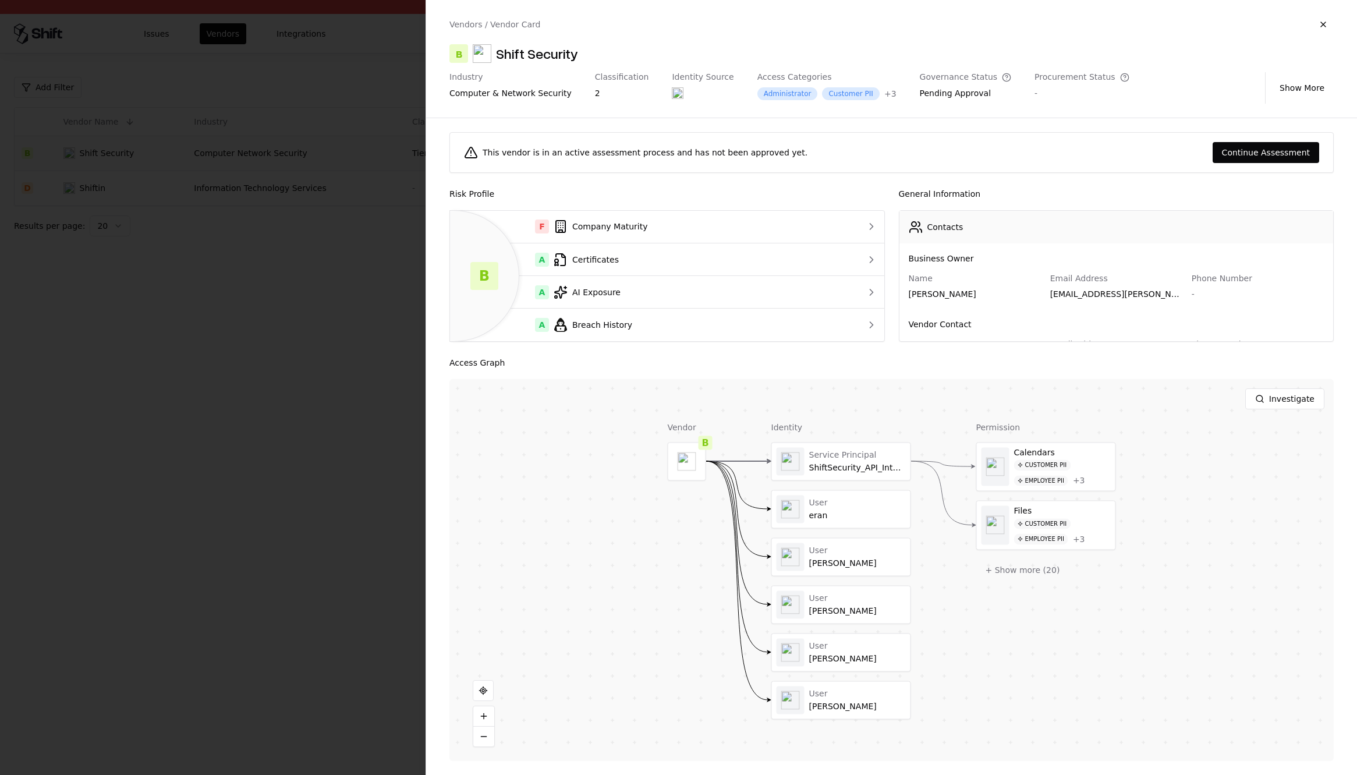
click at [1299, 98] on div "Industry computer & network security Classification 2 Identity Source Access Ca…" at bounding box center [891, 87] width 884 height 31
click at [1304, 88] on button "Show More" at bounding box center [1301, 87] width 63 height 21
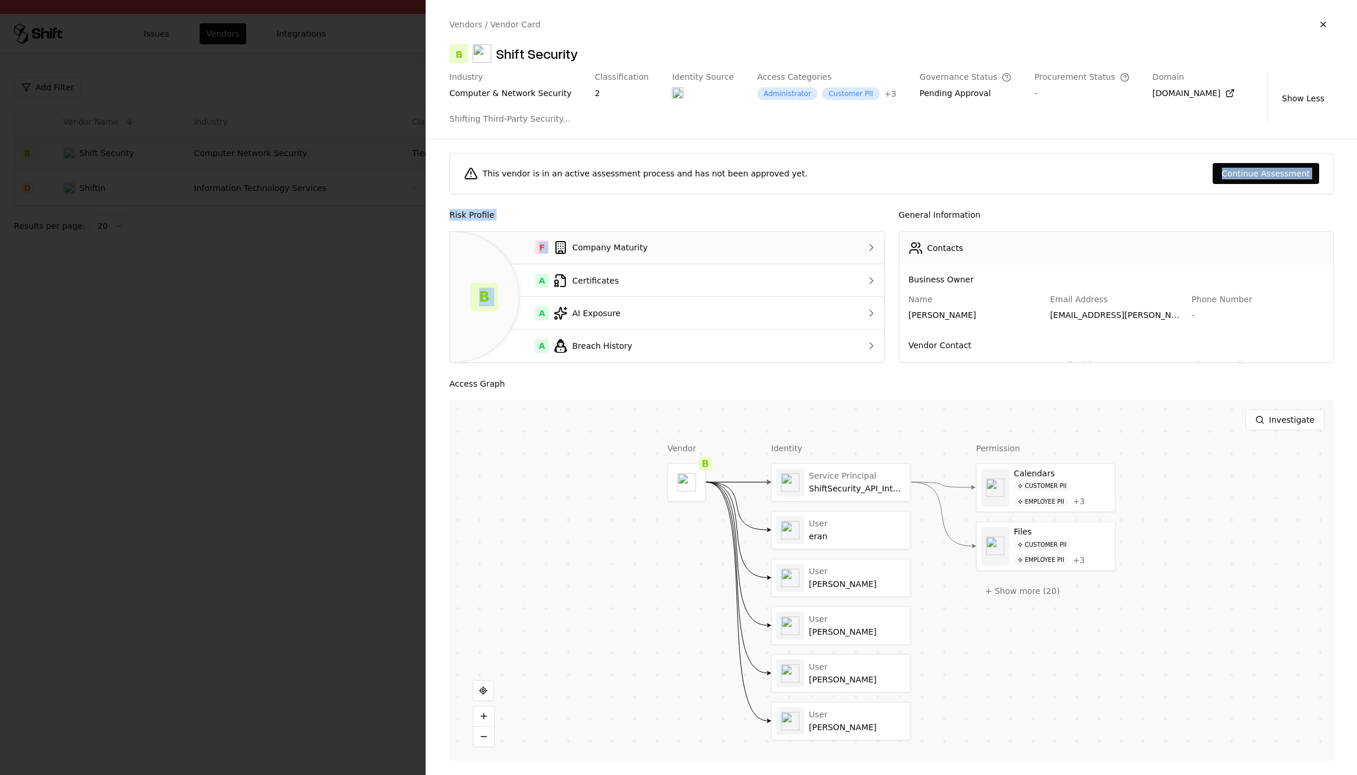
drag, startPoint x: 581, startPoint y: 208, endPoint x: 599, endPoint y: 252, distance: 47.8
click at [597, 248] on div "This vendor is in an active assessment process and has not been approved yet. C…" at bounding box center [891, 457] width 931 height 636
click at [732, 203] on div "This vendor is in an active assessment process and has not been approved yet. C…" at bounding box center [891, 457] width 931 height 636
click at [1234, 175] on button "Continue Assessment" at bounding box center [1265, 173] width 107 height 21
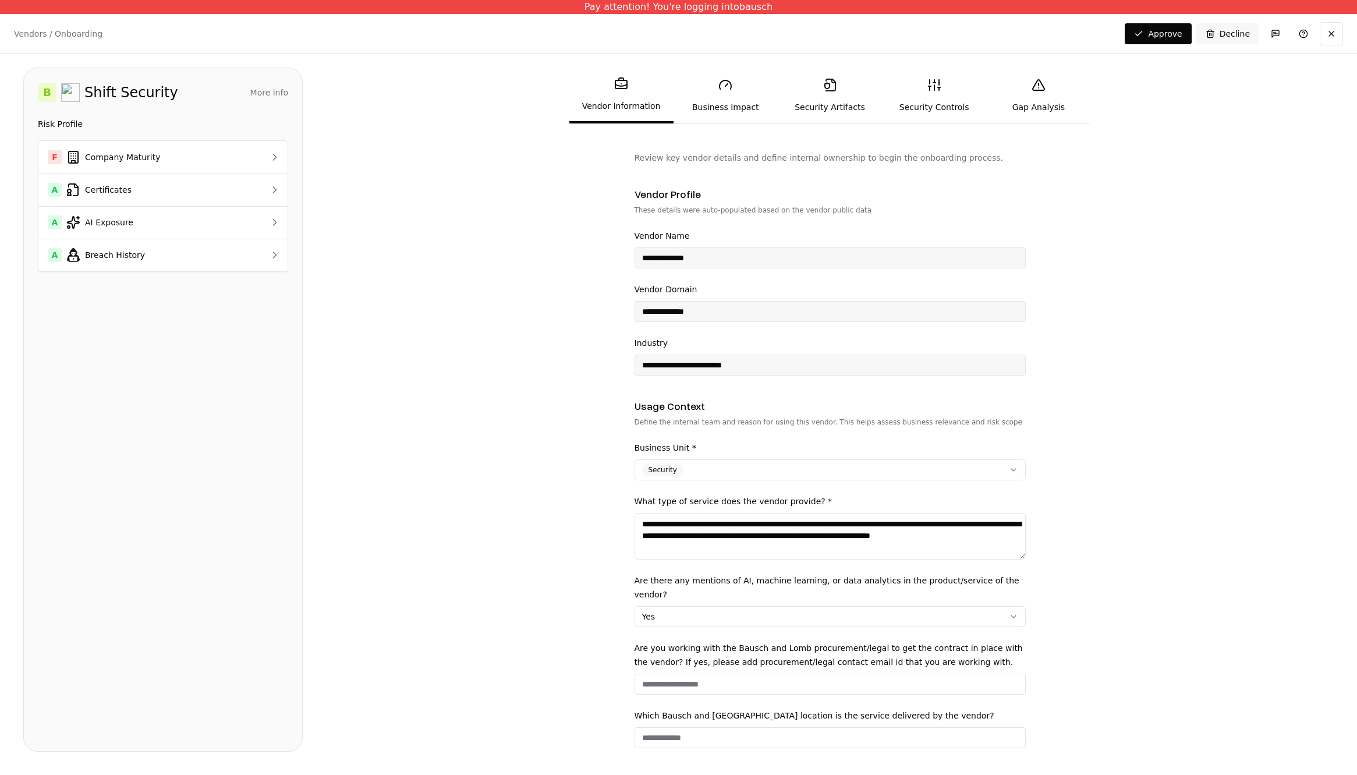
click at [813, 91] on link "Security Artifacts" at bounding box center [830, 96] width 104 height 54
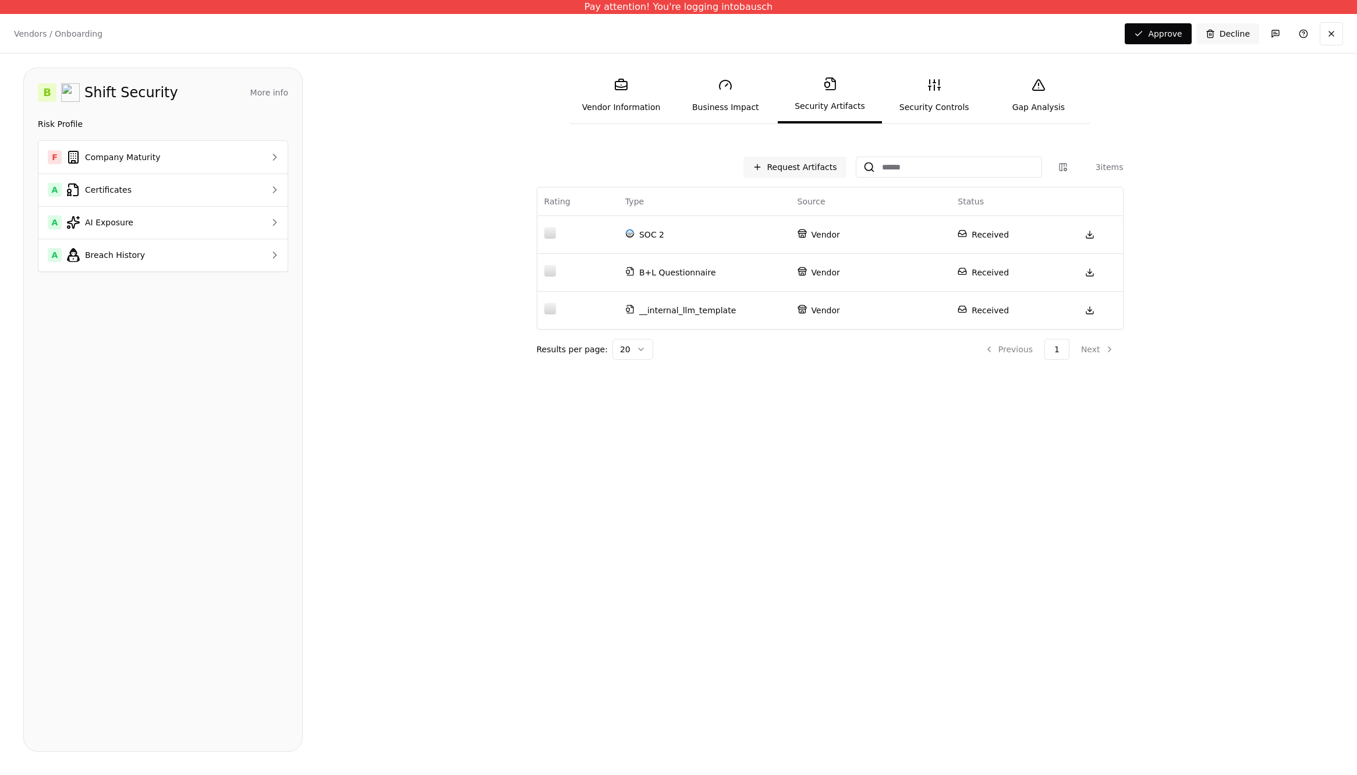
click at [927, 116] on link "Security Controls" at bounding box center [934, 96] width 104 height 54
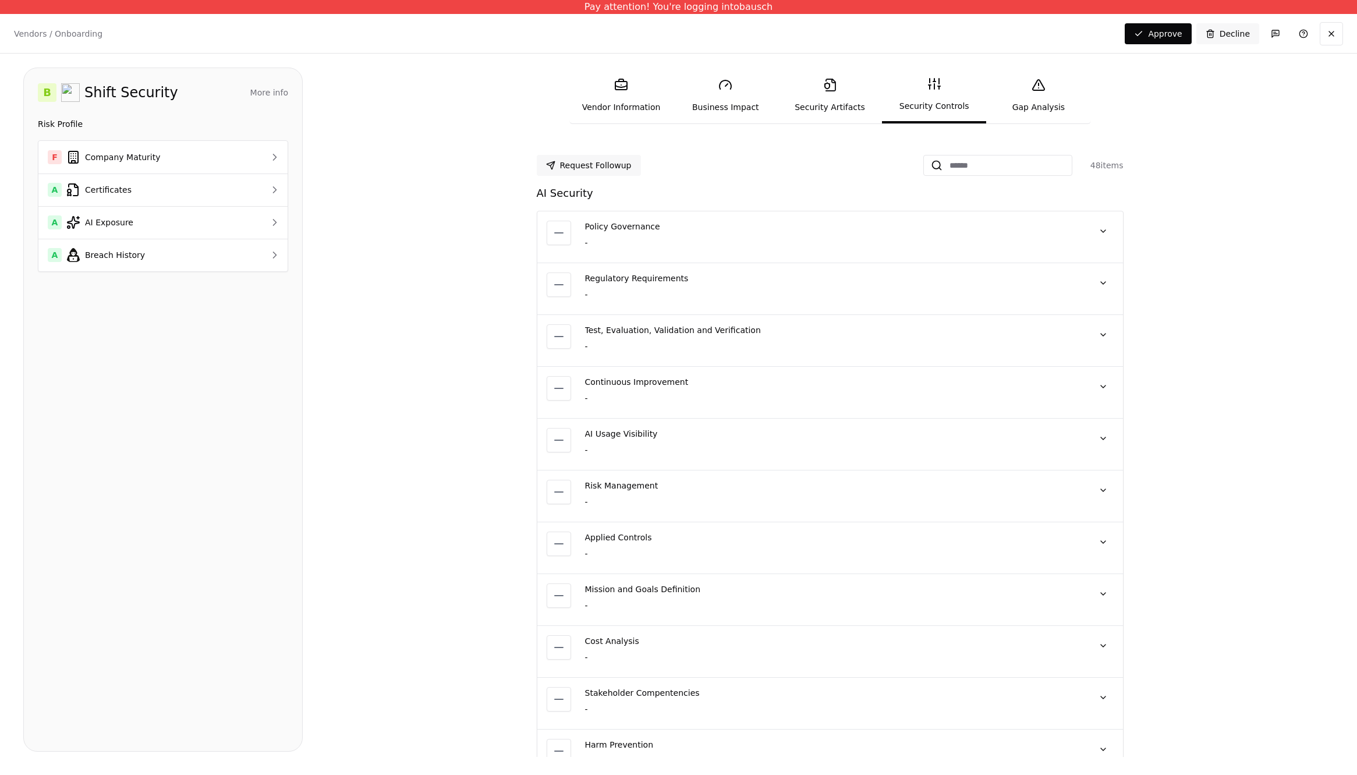
scroll to position [2, 0]
click at [1037, 108] on link "Gap Analysis" at bounding box center [1038, 96] width 104 height 54
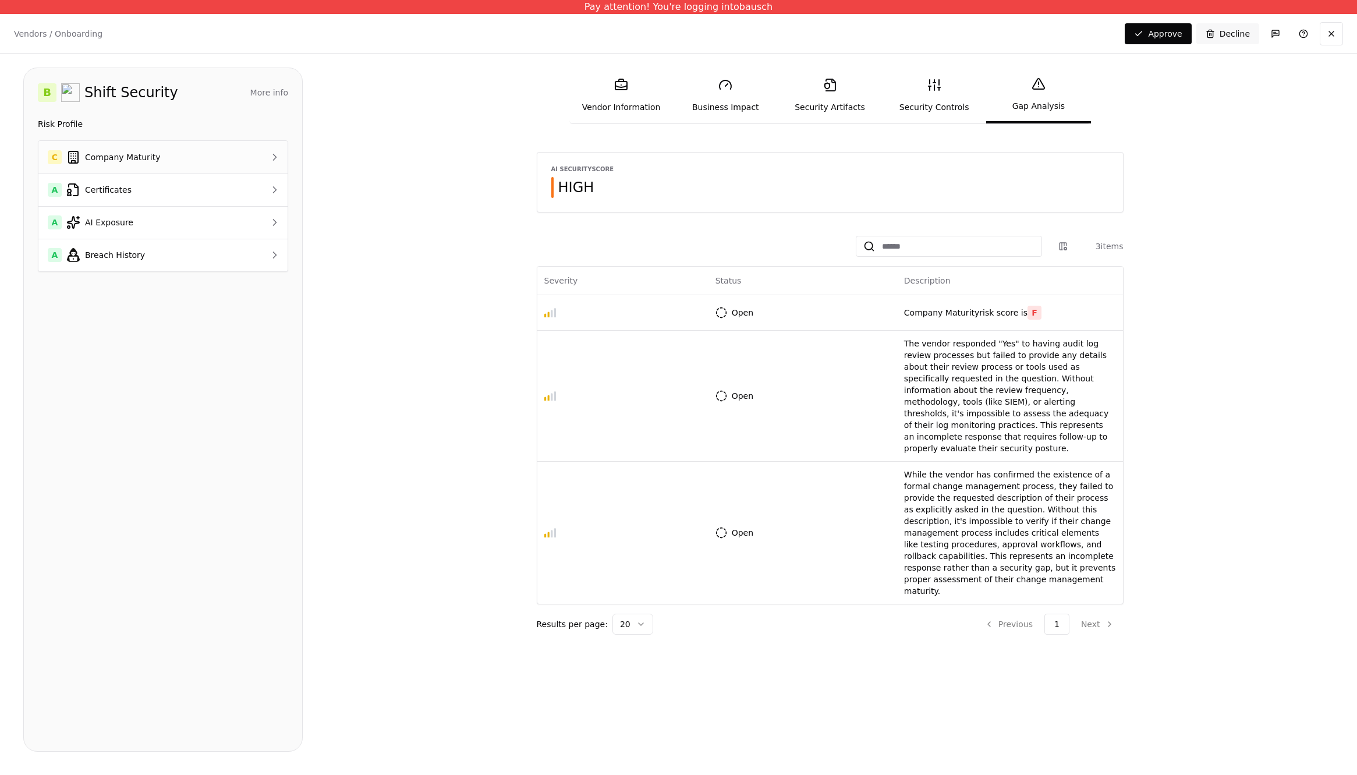
click at [119, 161] on div "C Company Maturity" at bounding box center [143, 157] width 190 height 14
click at [184, 208] on td "Medium (Less than 1K)" at bounding box center [214, 222] width 147 height 33
click at [27, 34] on p "Vendors / Onboarding" at bounding box center [58, 34] width 88 height 12
click at [48, 34] on p "Vendors / Onboarding" at bounding box center [58, 34] width 88 height 12
click at [246, 368] on div "B Shift Security More info Domain shift.security Industry computer & network se…" at bounding box center [162, 410] width 279 height 684
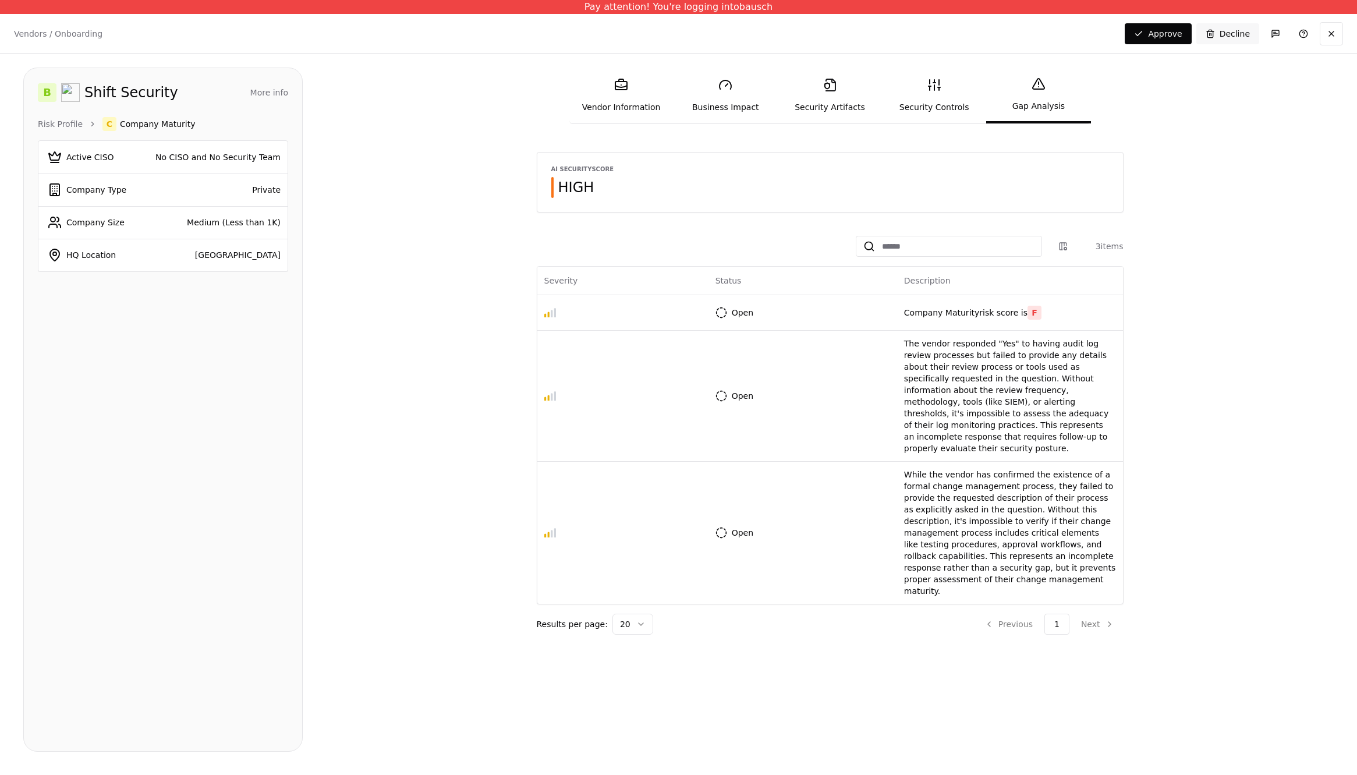
click at [391, 369] on div "AI Security Score HIGH 3 items Severity Status Description Open Company Maturit…" at bounding box center [829, 393] width 1007 height 482
click at [176, 189] on div "Private" at bounding box center [214, 190] width 133 height 12
click at [874, 318] on td "Open" at bounding box center [802, 312] width 189 height 36
click at [943, 299] on td "Company Maturity risk score is F" at bounding box center [1010, 312] width 226 height 36
drag, startPoint x: 1048, startPoint y: 313, endPoint x: 894, endPoint y: 315, distance: 153.7
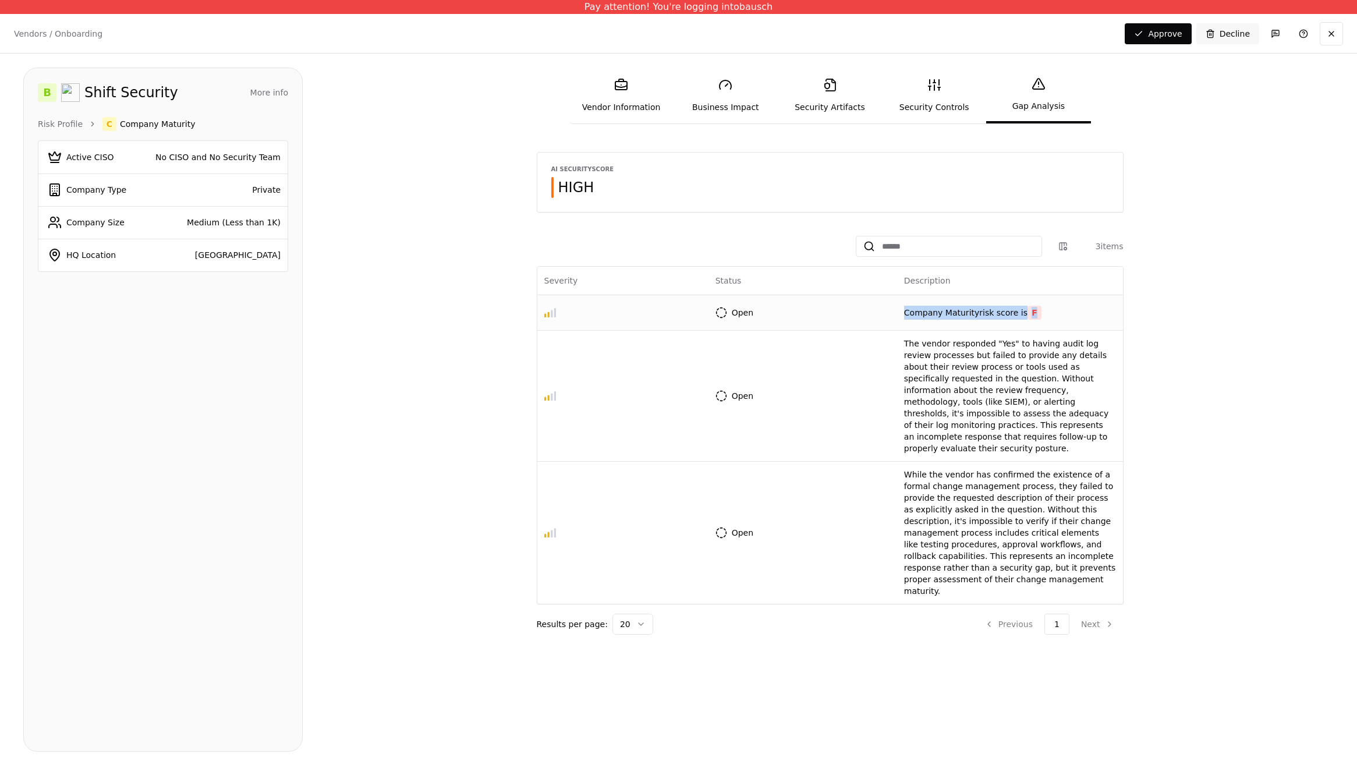
click at [897, 315] on td "Company Maturity risk score is F" at bounding box center [1010, 312] width 226 height 36
click at [126, 123] on span "Company Maturity" at bounding box center [158, 124] width 76 height 12
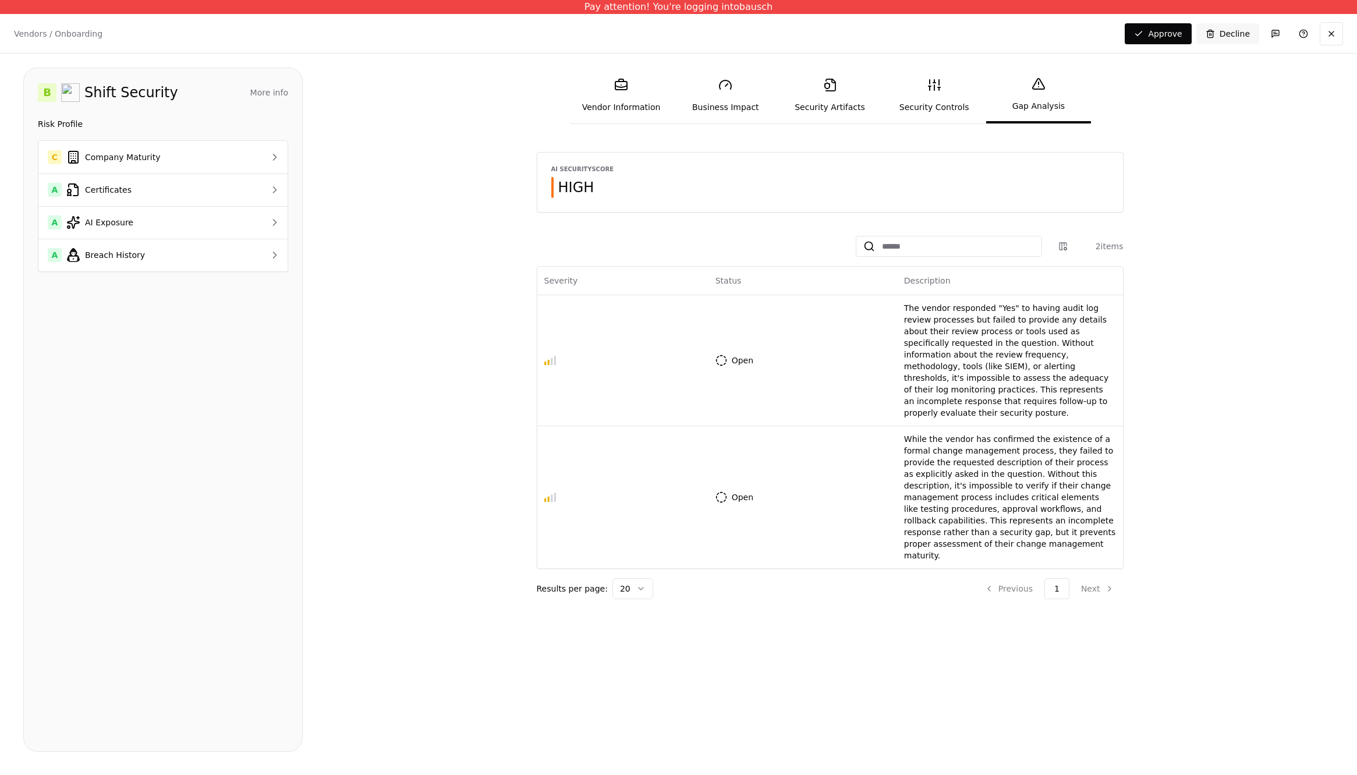
click at [493, 359] on div "AI Security Score HIGH 2 items Severity Status Description Open The vendor resp…" at bounding box center [829, 375] width 1007 height 447
click at [407, 184] on div "AI Security Score HIGH 2 items Severity Status Description Open The vendor resp…" at bounding box center [829, 375] width 1007 height 447
click at [932, 94] on link "Security Controls" at bounding box center [934, 96] width 104 height 54
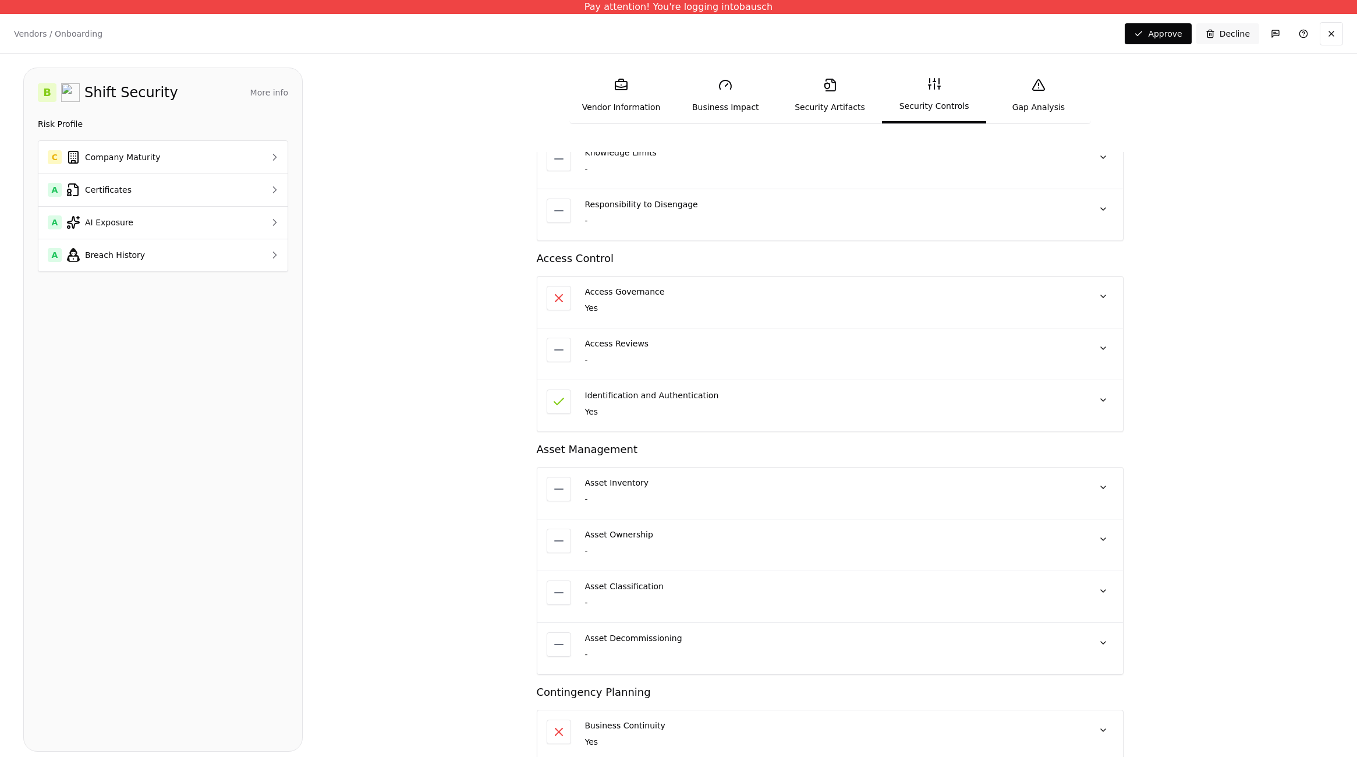
scroll to position [869, 0]
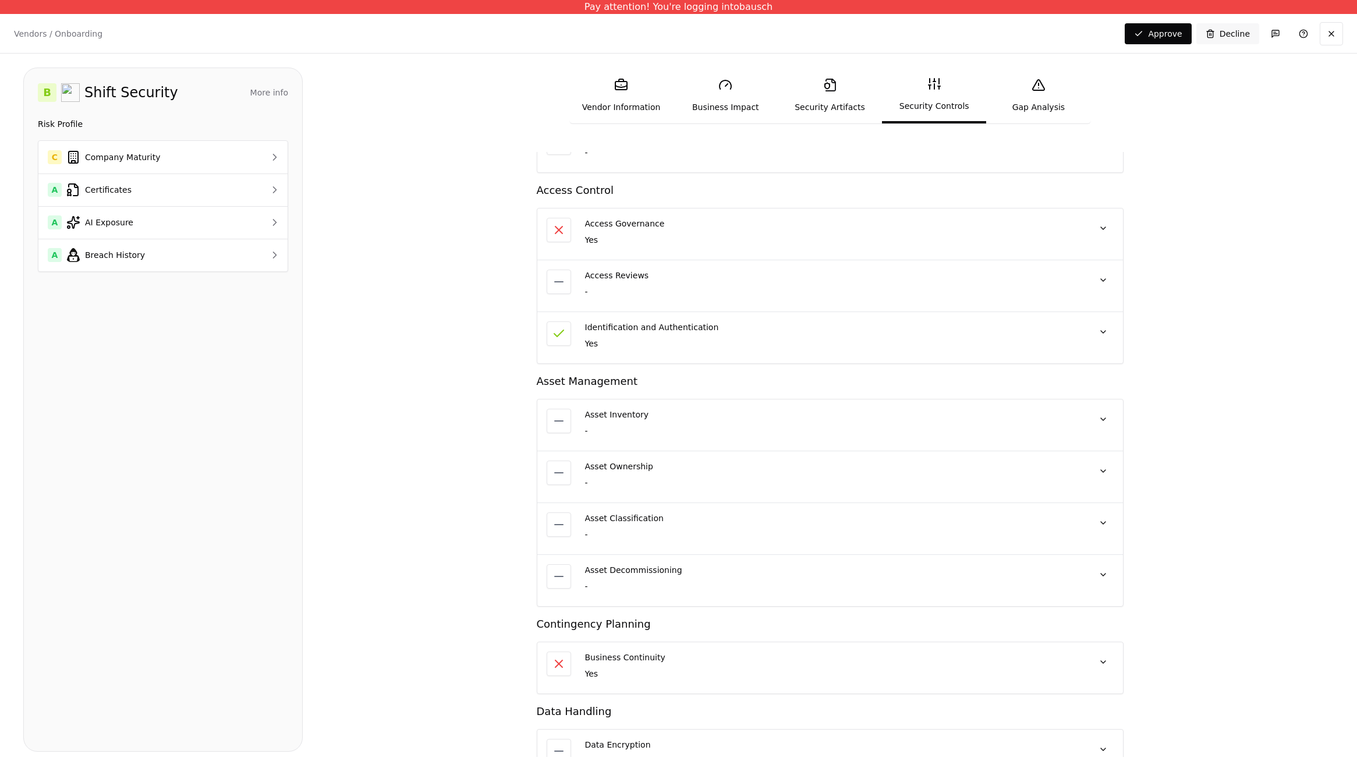
click at [780, 228] on div "Access Governance" at bounding box center [832, 224] width 494 height 12
click at [594, 225] on div "Access Governance" at bounding box center [832, 224] width 494 height 12
click at [1096, 228] on button at bounding box center [1102, 228] width 21 height 21
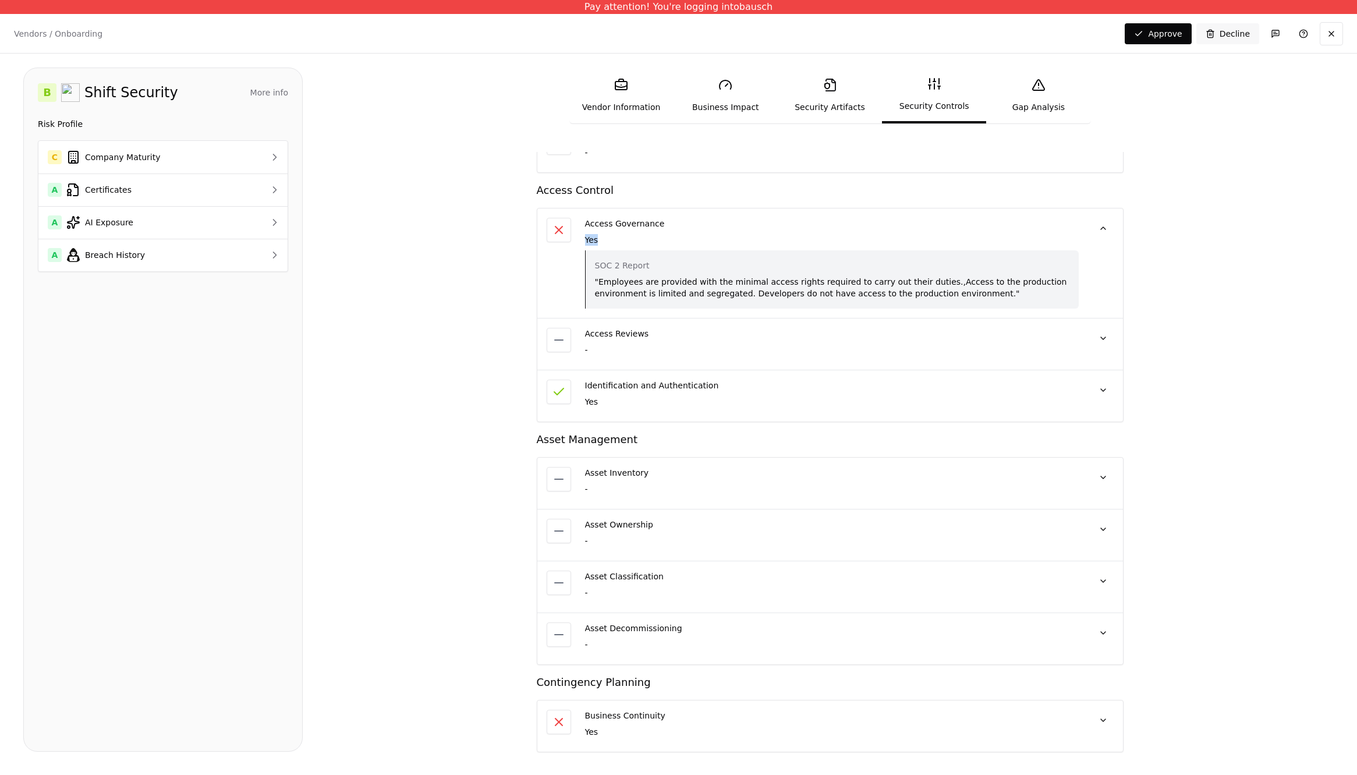
drag, startPoint x: 598, startPoint y: 238, endPoint x: 579, endPoint y: 234, distance: 19.6
click at [579, 234] on div "Access Governance Yes SOC 2 Report "Employees are provided with the minimal acc…" at bounding box center [829, 263] width 585 height 110
click at [659, 243] on div "Yes" at bounding box center [832, 240] width 494 height 12
click at [1016, 393] on div "Identification and Authentication Yes SOC 2 Report "Access to the Cloud platfor…" at bounding box center [832, 395] width 494 height 33
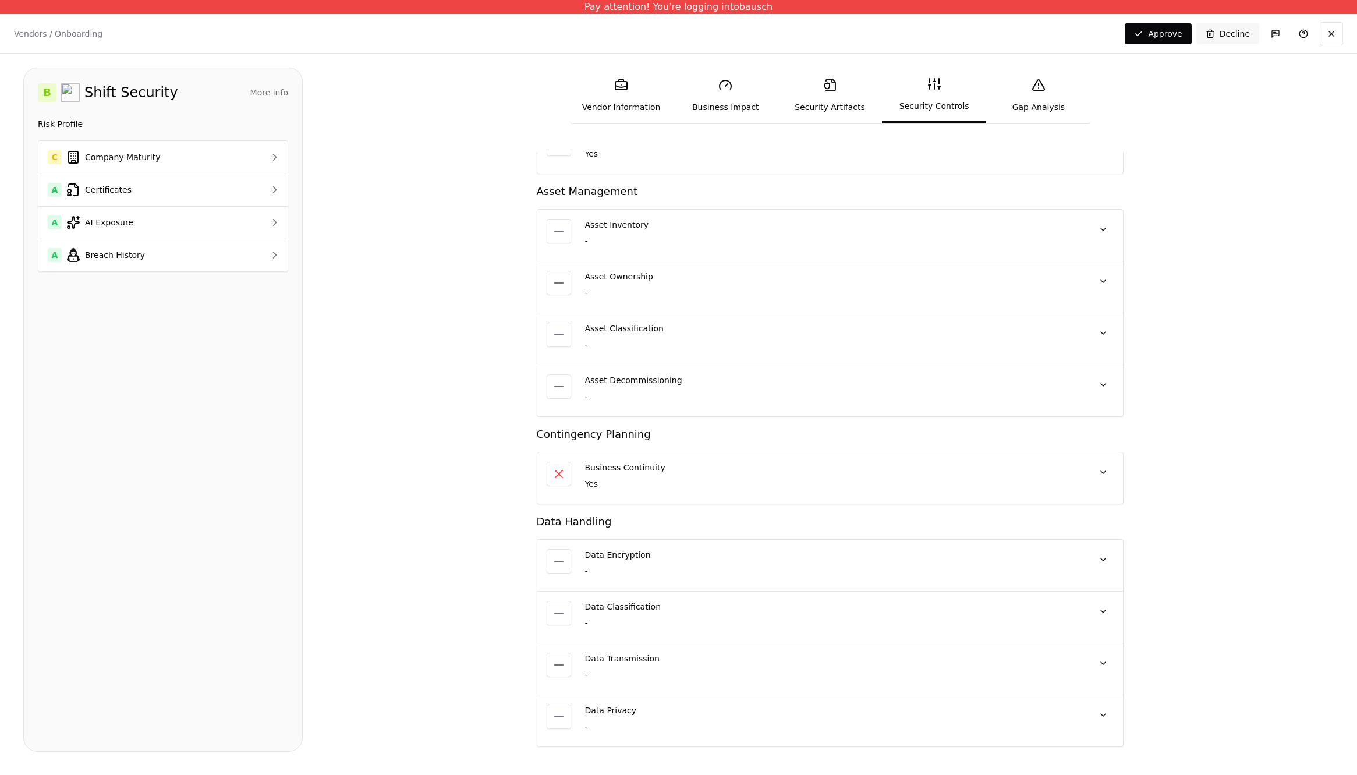
scroll to position [1129, 0]
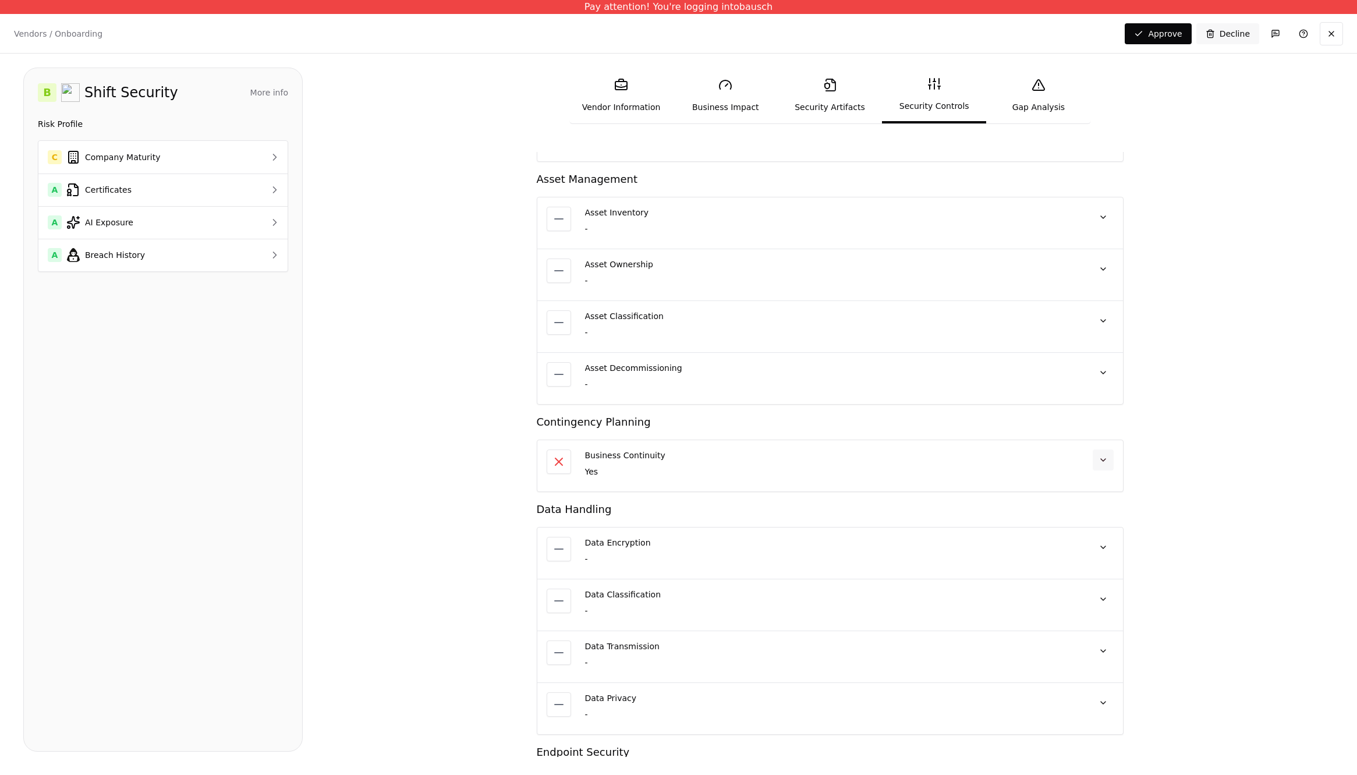
click at [1094, 459] on button at bounding box center [1102, 459] width 21 height 21
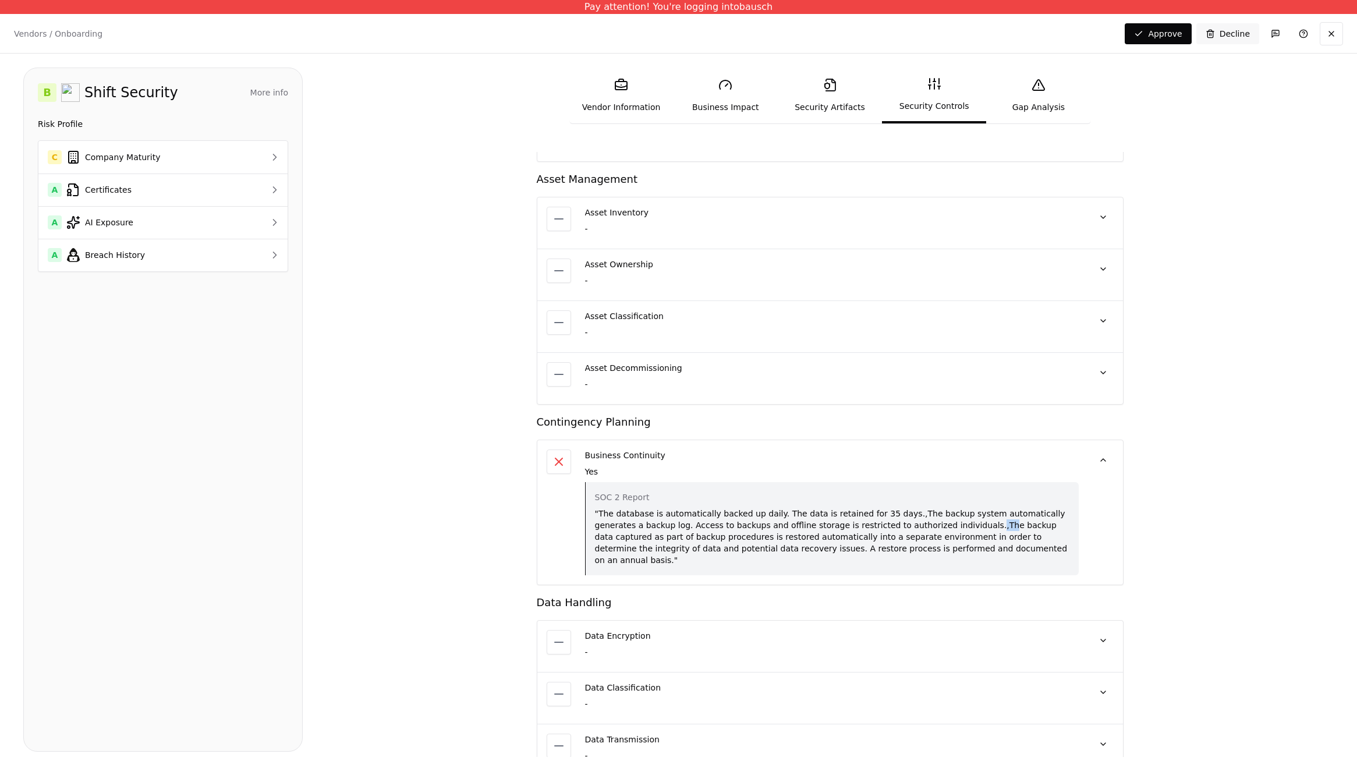
drag, startPoint x: 929, startPoint y: 521, endPoint x: 940, endPoint y: 522, distance: 11.1
click at [940, 522] on div ""The database is automatically backed up daily. The data is retained for 35 day…" at bounding box center [832, 537] width 474 height 58
drag, startPoint x: 890, startPoint y: 512, endPoint x: 597, endPoint y: 516, distance: 293.3
click at [597, 516] on div ""The database is automatically backed up daily. The data is retained for 35 day…" at bounding box center [832, 537] width 474 height 58
click at [898, 523] on div ""The database is automatically backed up daily. The data is retained for 35 day…" at bounding box center [832, 537] width 474 height 58
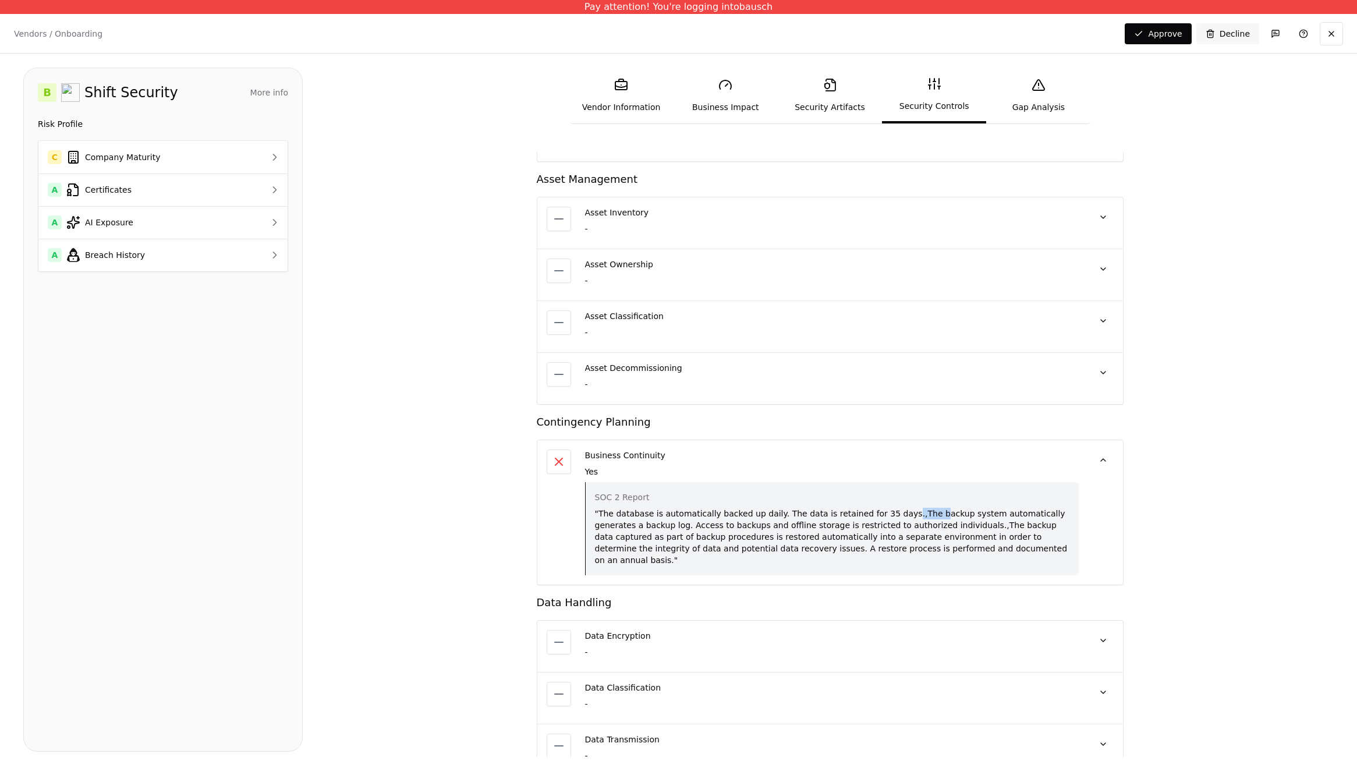
drag, startPoint x: 891, startPoint y: 512, endPoint x: 914, endPoint y: 512, distance: 23.3
click at [914, 512] on div ""The database is automatically backed up daily. The data is retained for 35 day…" at bounding box center [832, 537] width 474 height 58
click at [908, 537] on div ""The database is automatically backed up daily. The data is retained for 35 day…" at bounding box center [832, 537] width 474 height 58
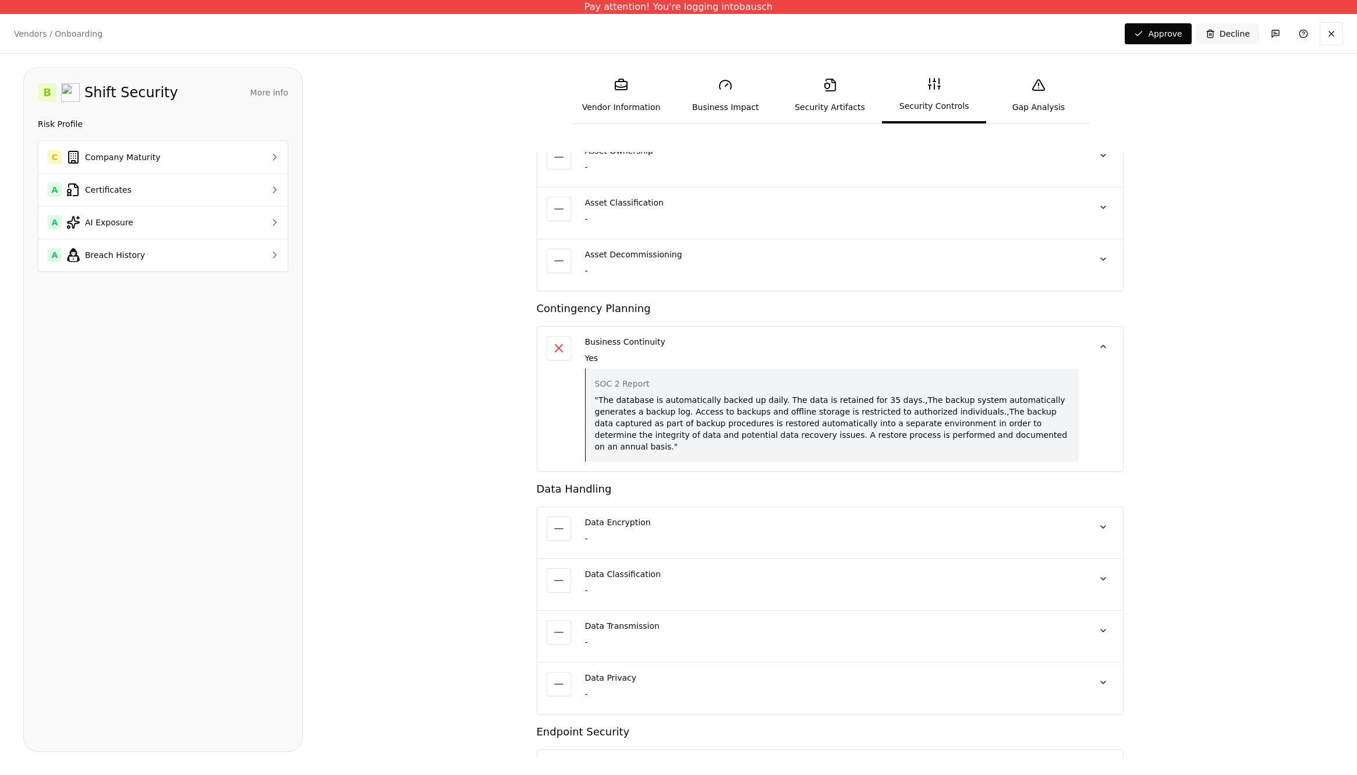
click at [632, 332] on div "Business Continuity Yes SOC 2 Report "The database is automatically backed up d…" at bounding box center [829, 399] width 585 height 144
click at [670, 341] on div "Business Continuity" at bounding box center [832, 342] width 494 height 12
click at [800, 349] on div "Business Continuity Yes SOC 2 Report "The database is automatically backed up d…" at bounding box center [832, 399] width 494 height 126
click at [1106, 346] on button at bounding box center [1102, 346] width 21 height 21
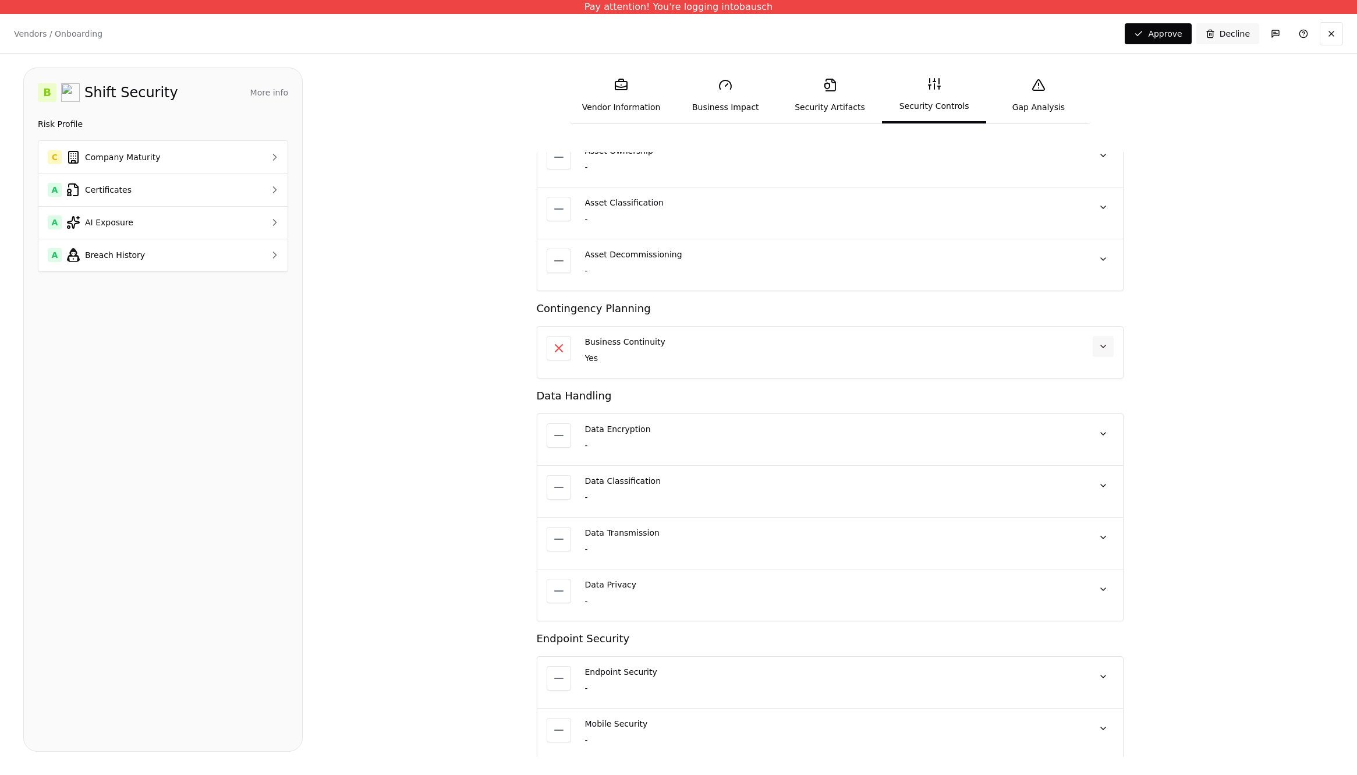
click at [1098, 346] on button at bounding box center [1102, 346] width 21 height 21
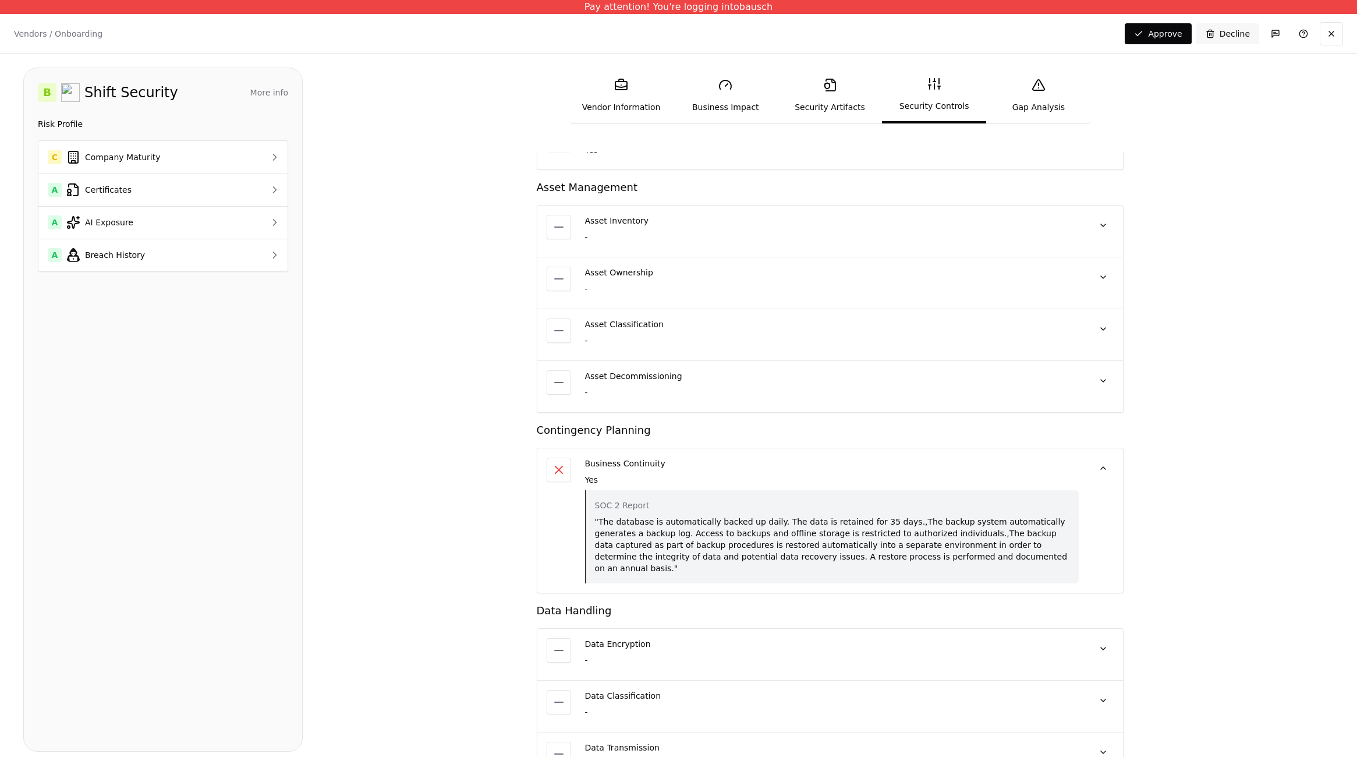
scroll to position [1188, 0]
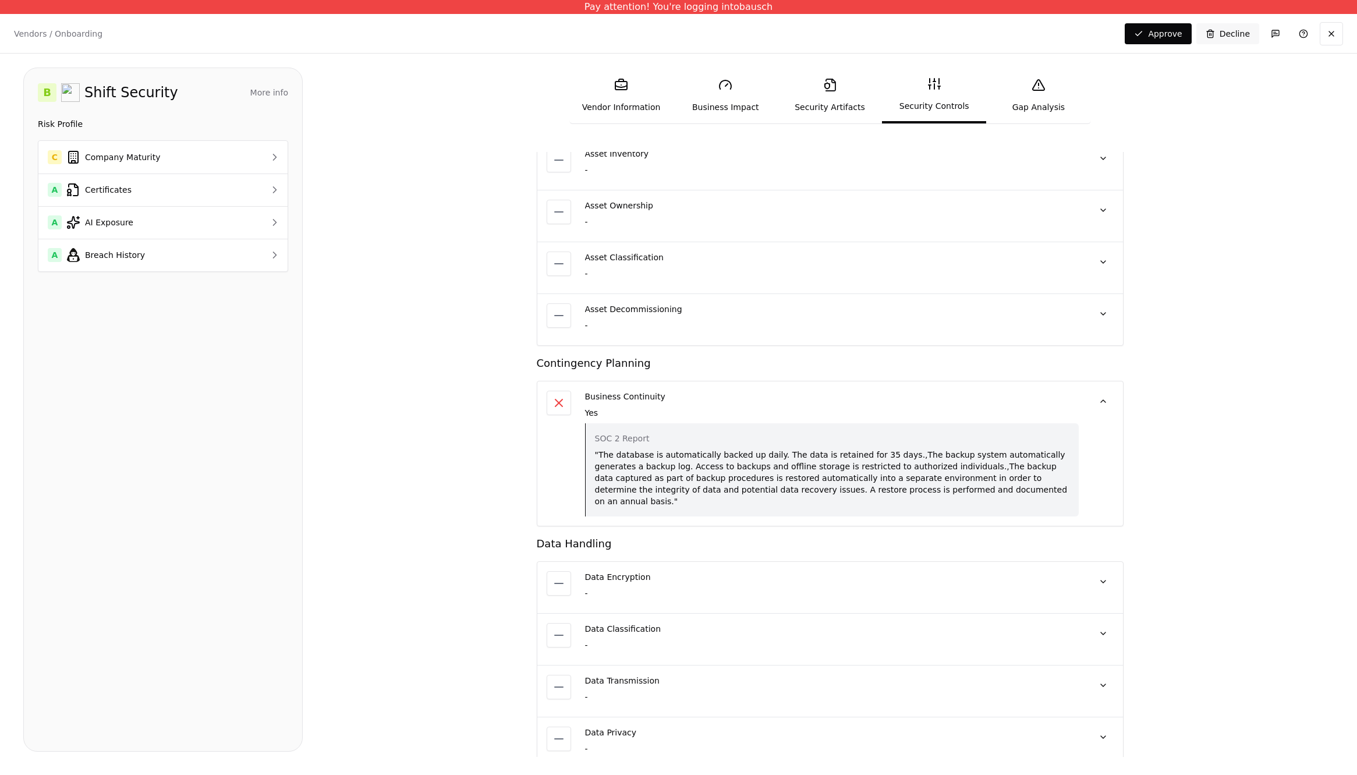
click at [760, 453] on div ""The database is automatically backed up daily. The data is retained for 35 day…" at bounding box center [832, 478] width 474 height 58
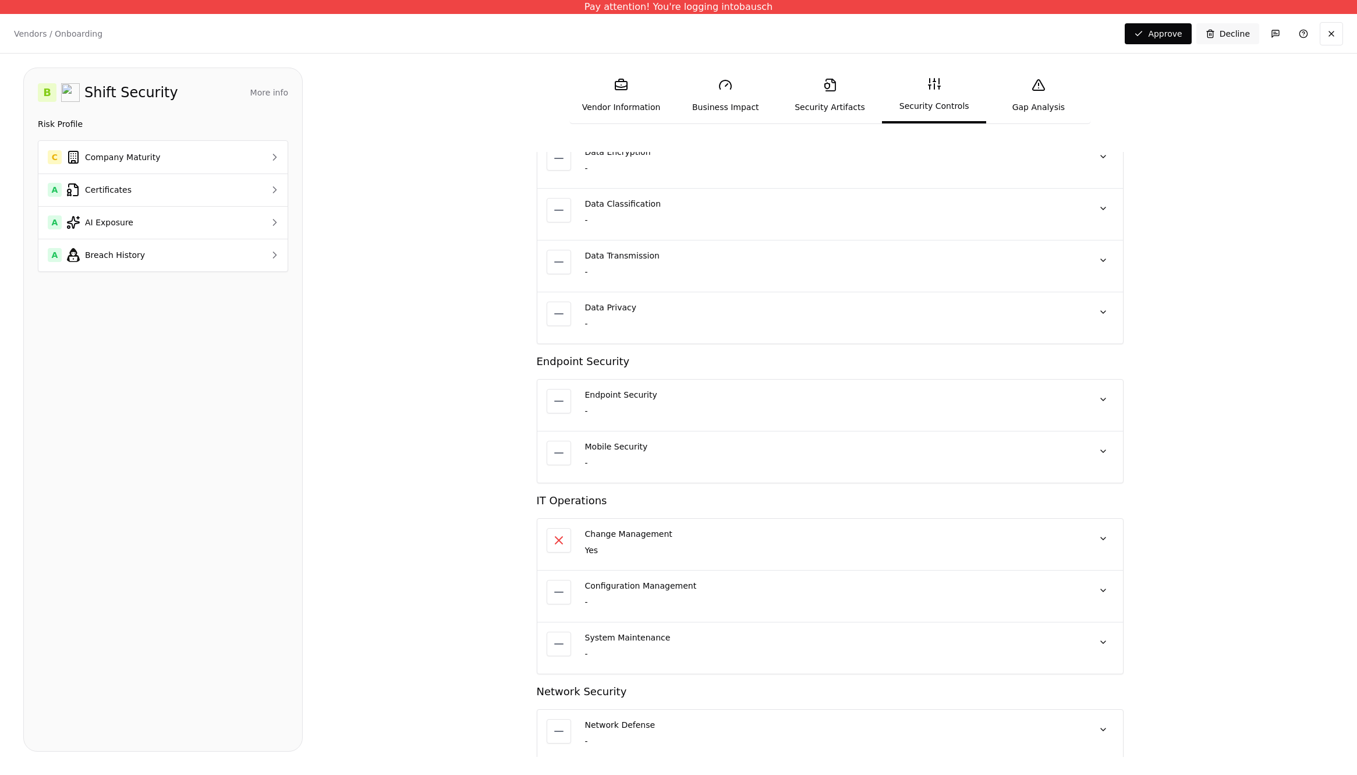
scroll to position [1283, 0]
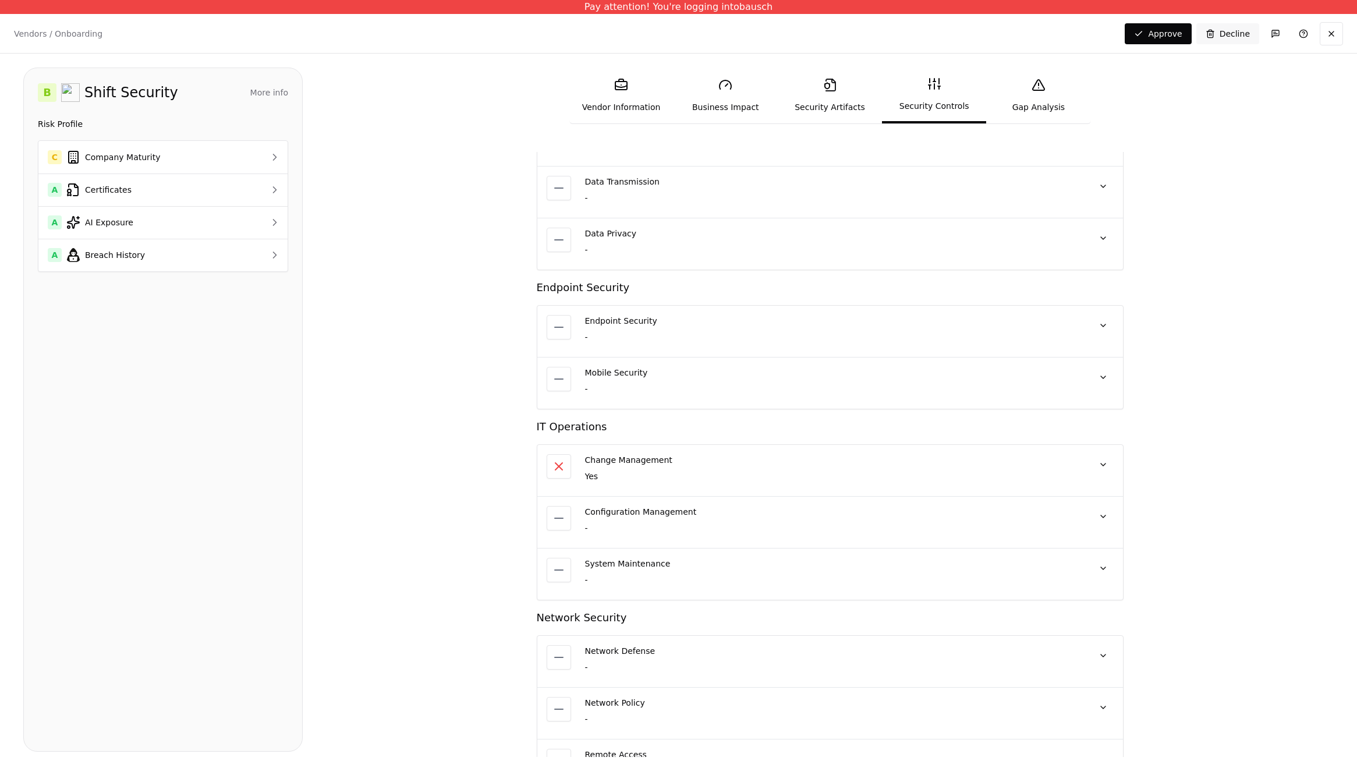
scroll to position [1545, 0]
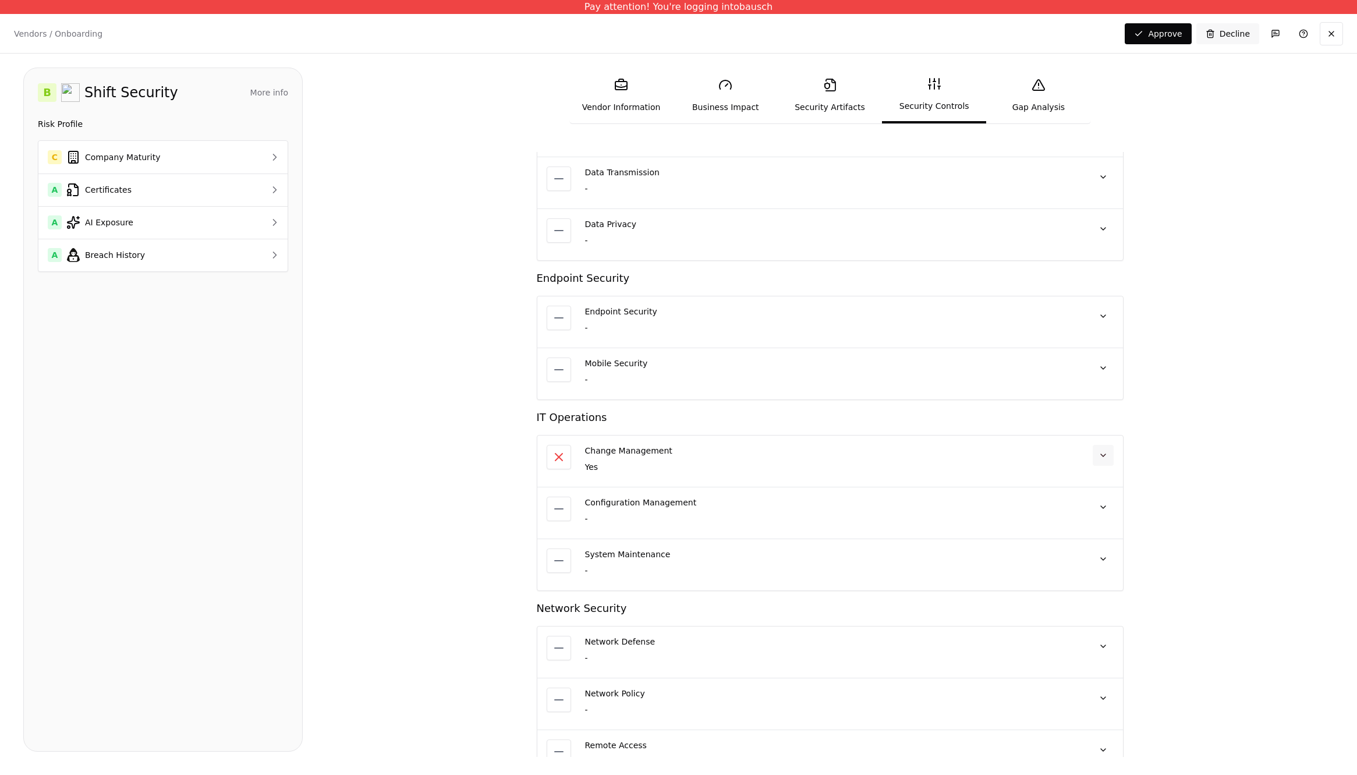
click at [1099, 453] on button at bounding box center [1102, 455] width 21 height 21
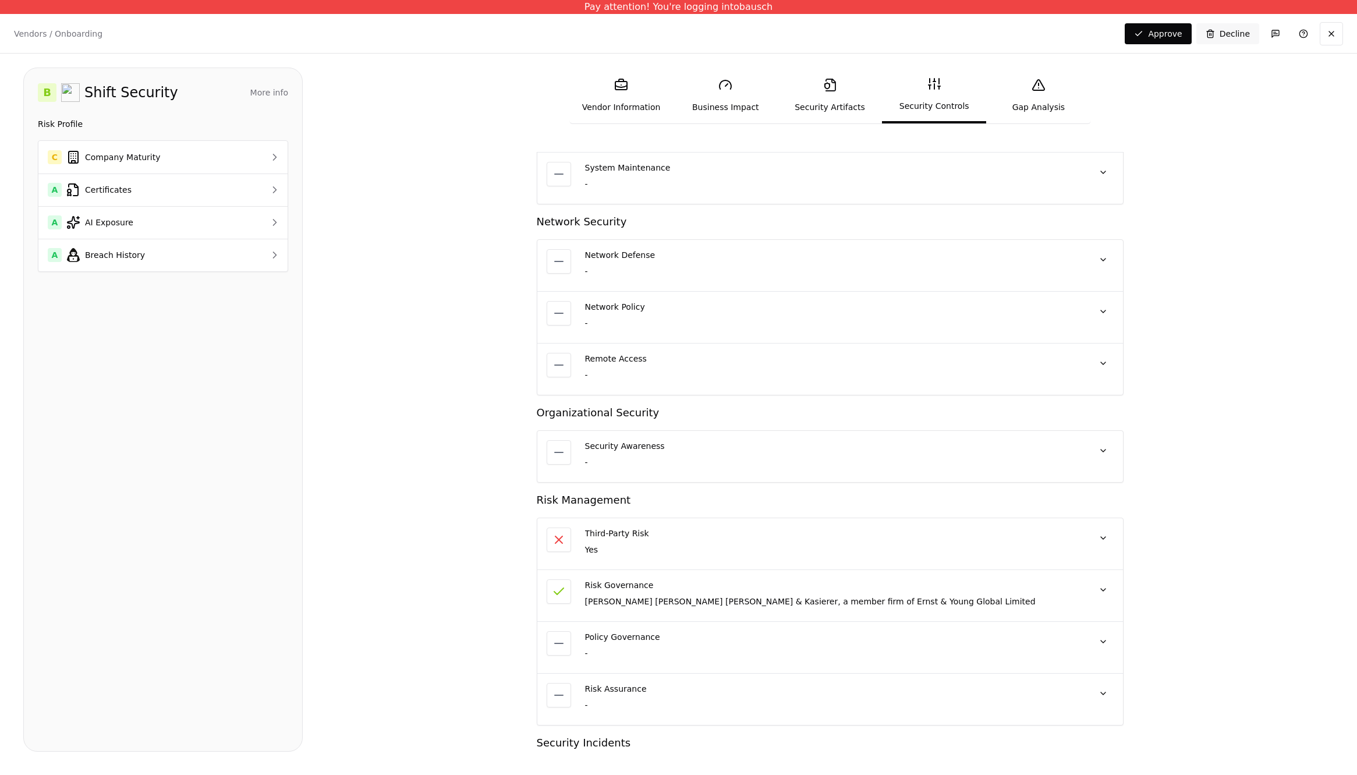
scroll to position [2098, 0]
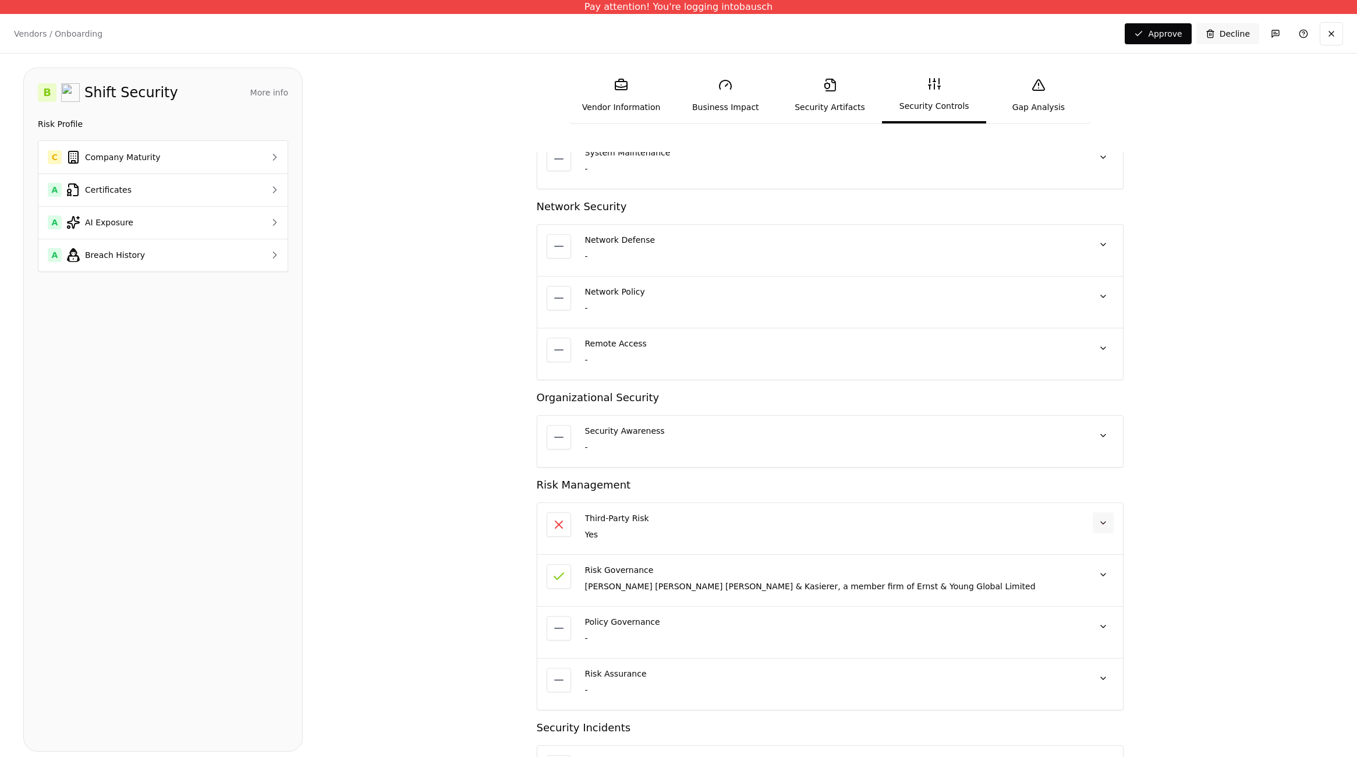
click at [1095, 512] on button at bounding box center [1102, 522] width 21 height 21
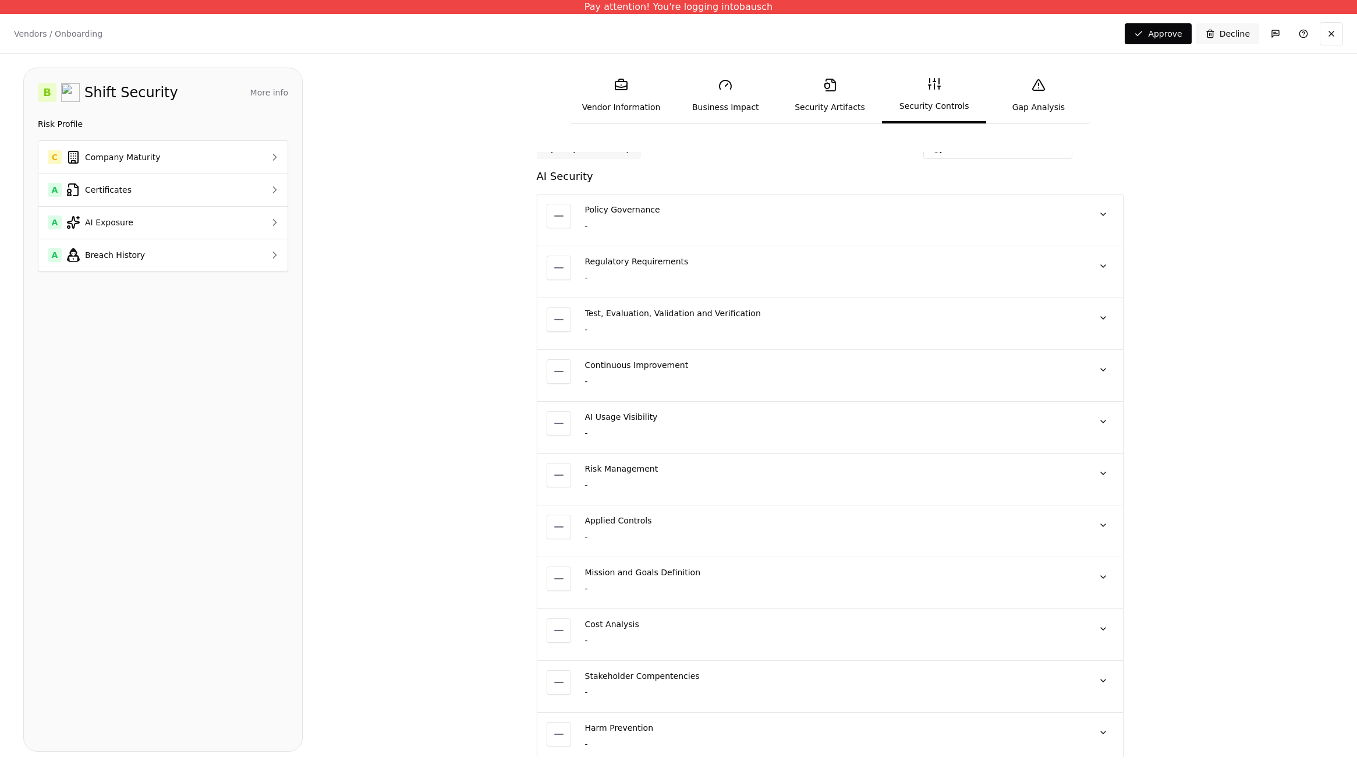
scroll to position [0, 0]
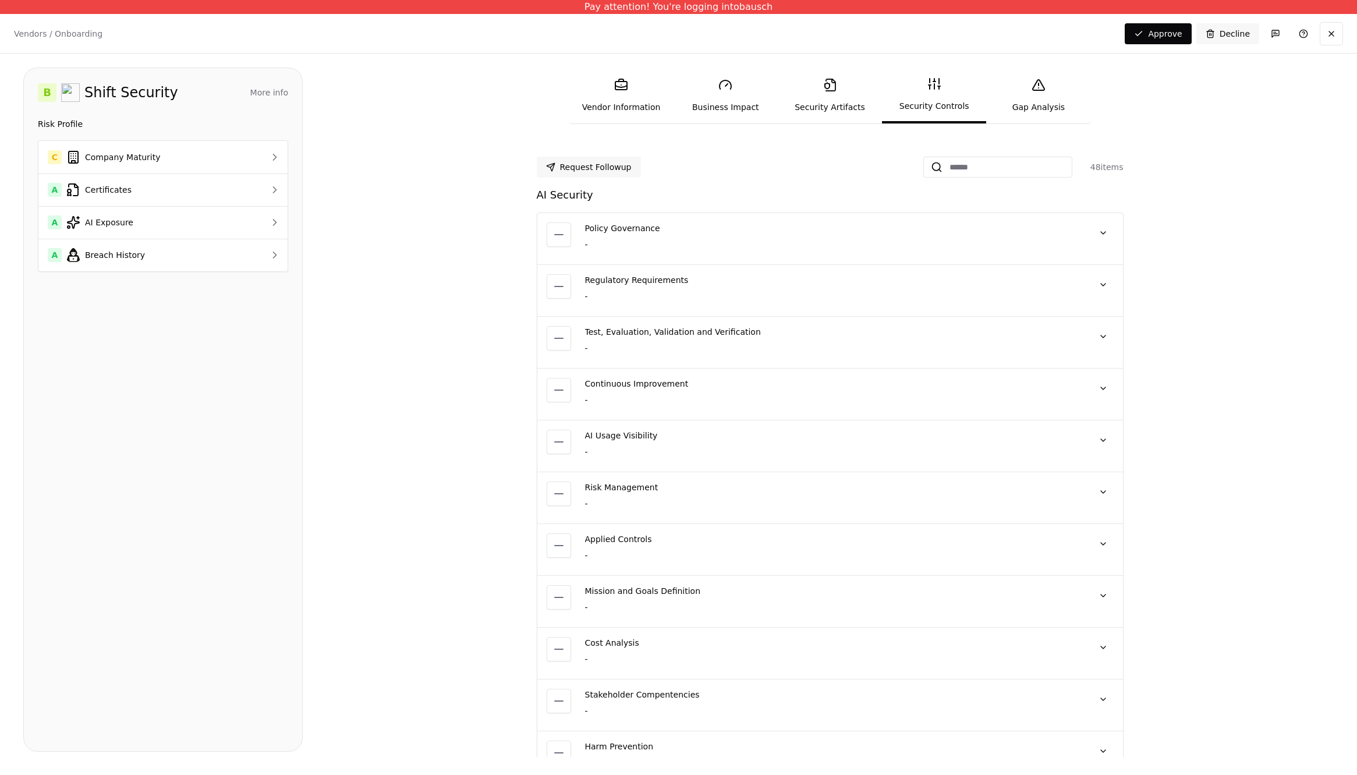
click at [1030, 101] on link "Gap Analysis" at bounding box center [1038, 96] width 104 height 54
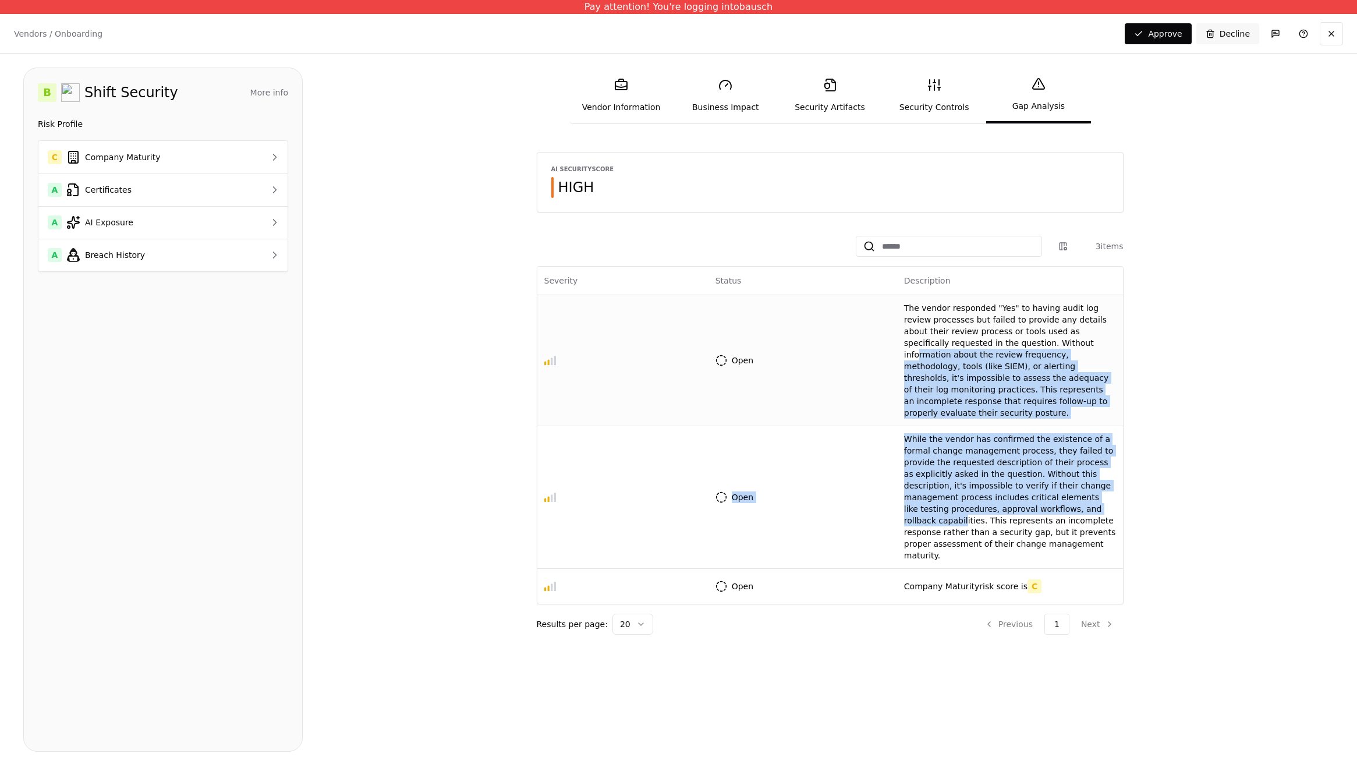
drag, startPoint x: 1016, startPoint y: 501, endPoint x: 995, endPoint y: 340, distance: 162.6
click at [995, 340] on tbody "Open The vendor responded "Yes" to having audit log review processes but failed…" at bounding box center [829, 448] width 585 height 309
click at [987, 470] on p "While the vendor has confirmed the existence of a formal change management proc…" at bounding box center [1010, 497] width 212 height 128
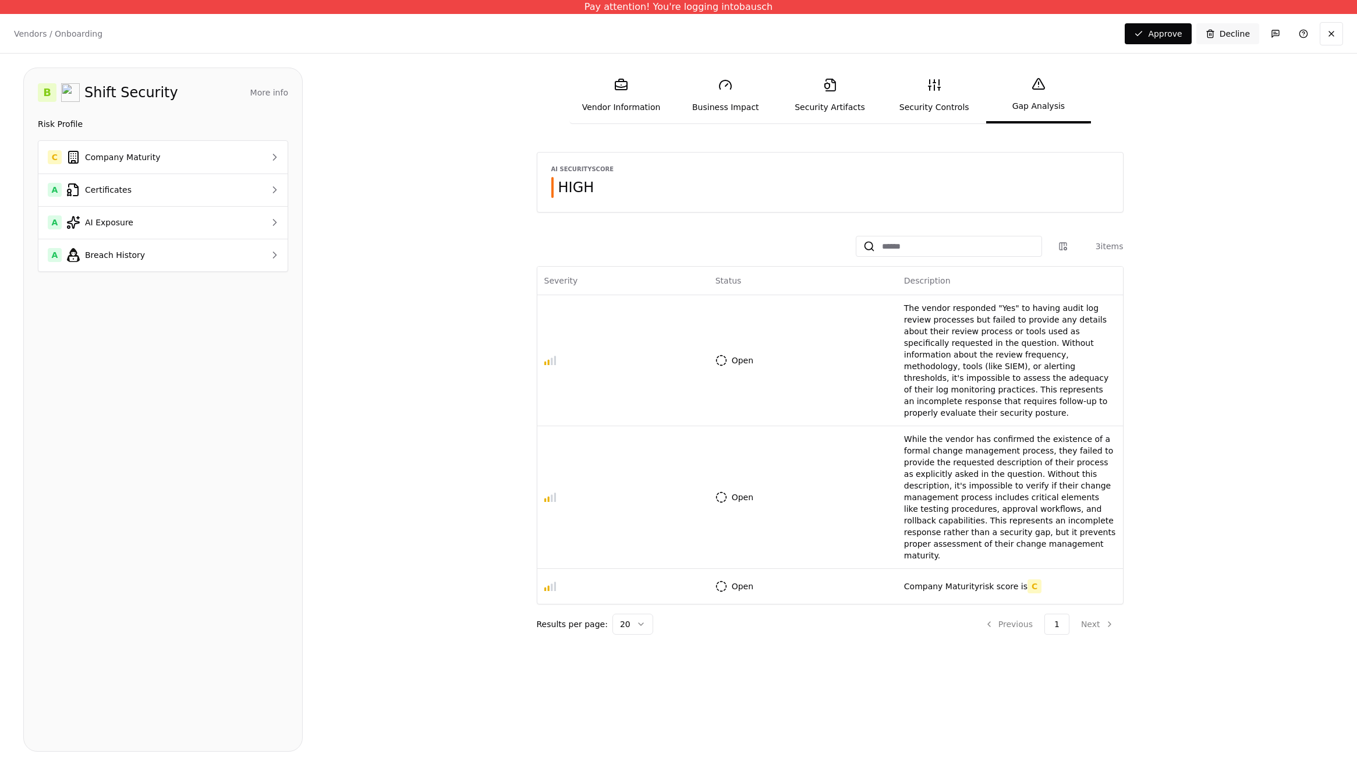
click at [584, 184] on span "HIGH" at bounding box center [576, 187] width 36 height 19
drag, startPoint x: 611, startPoint y: 185, endPoint x: 551, endPoint y: 183, distance: 60.0
click at [551, 183] on div "HIGH" at bounding box center [582, 187] width 63 height 21
click at [541, 189] on div "AI Security Score HIGH" at bounding box center [829, 181] width 585 height 59
click at [613, 196] on div "AI Security Score HIGH" at bounding box center [829, 181] width 585 height 59
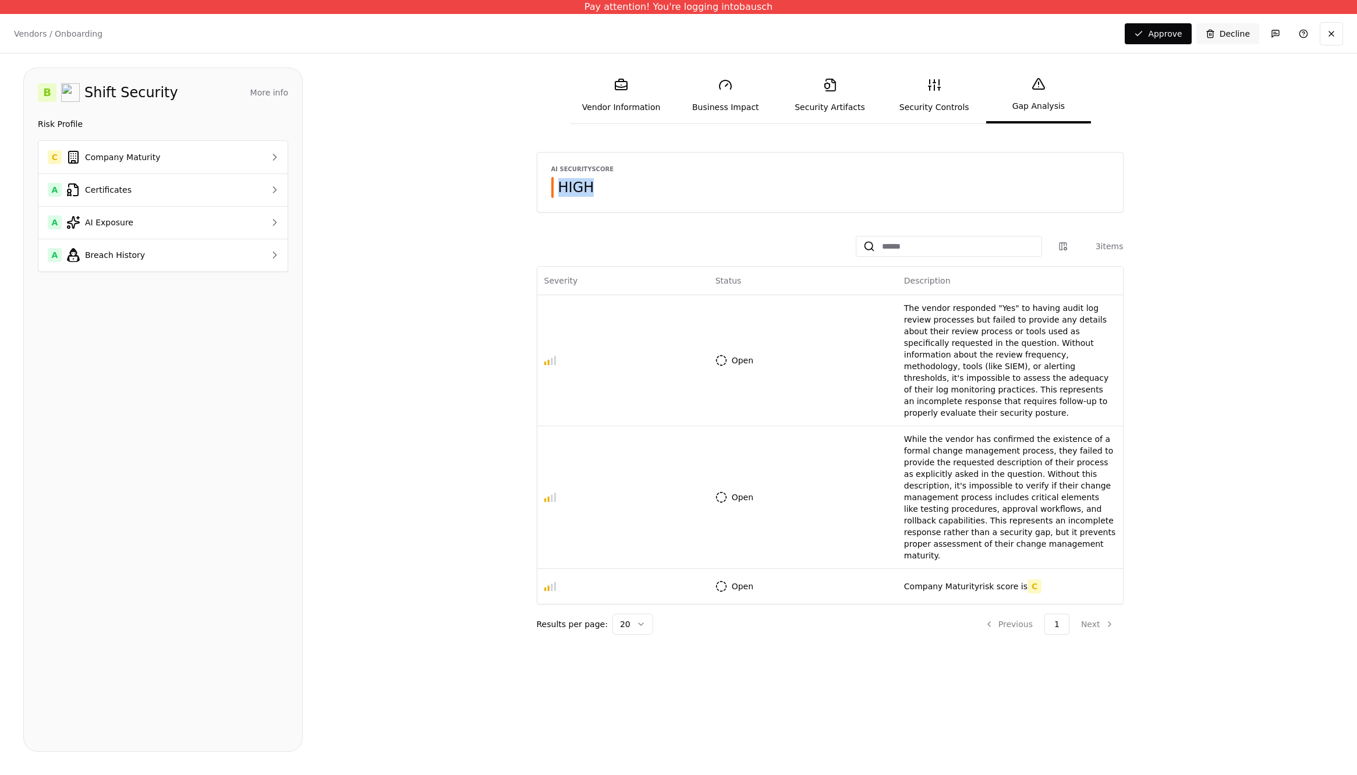
drag, startPoint x: 595, startPoint y: 191, endPoint x: 553, endPoint y: 186, distance: 42.8
click at [553, 186] on div "HIGH" at bounding box center [582, 187] width 63 height 21
click at [591, 185] on span "HIGH" at bounding box center [576, 187] width 36 height 19
click at [599, 196] on div "HIGH" at bounding box center [582, 187] width 63 height 21
click at [597, 199] on div "AI Security Score HIGH" at bounding box center [829, 181] width 585 height 59
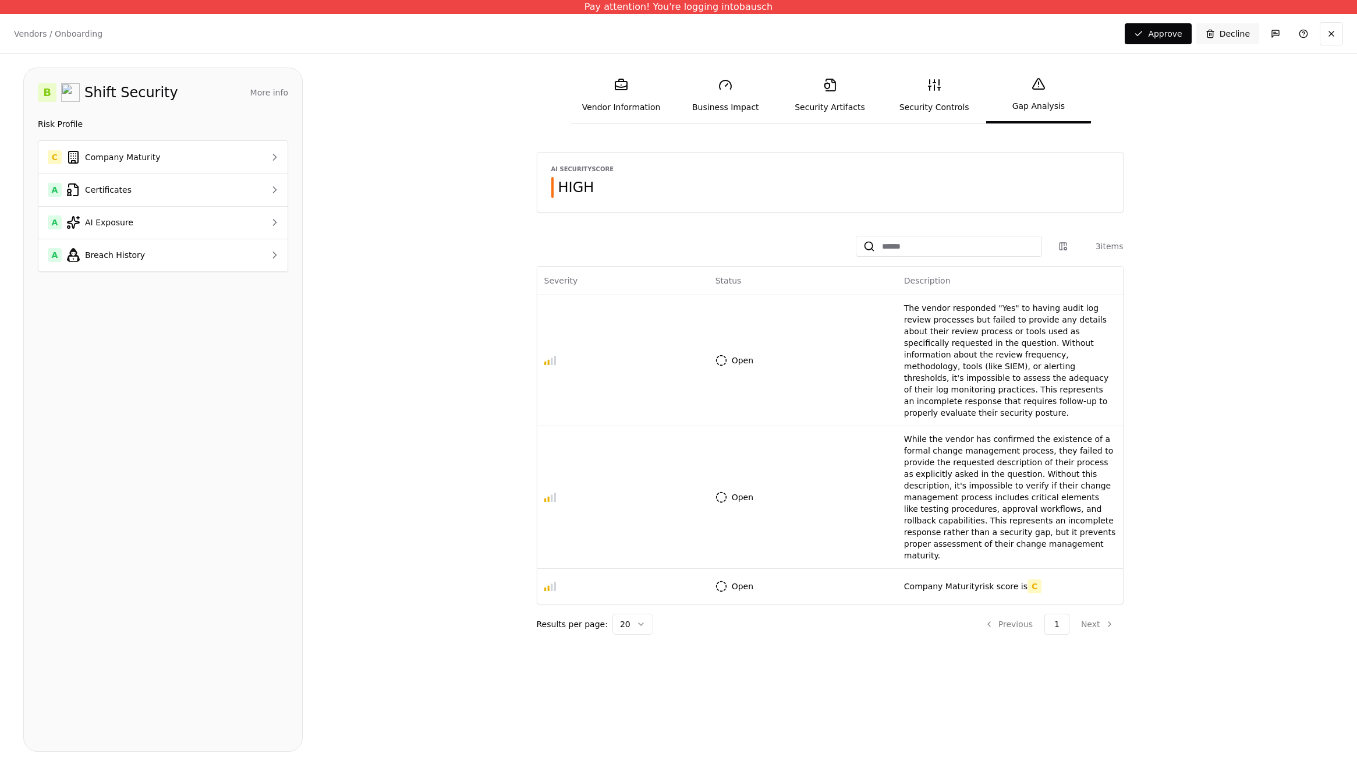
click at [588, 197] on div "HIGH" at bounding box center [582, 187] width 63 height 21
click at [953, 111] on link "Security Controls" at bounding box center [934, 96] width 104 height 54
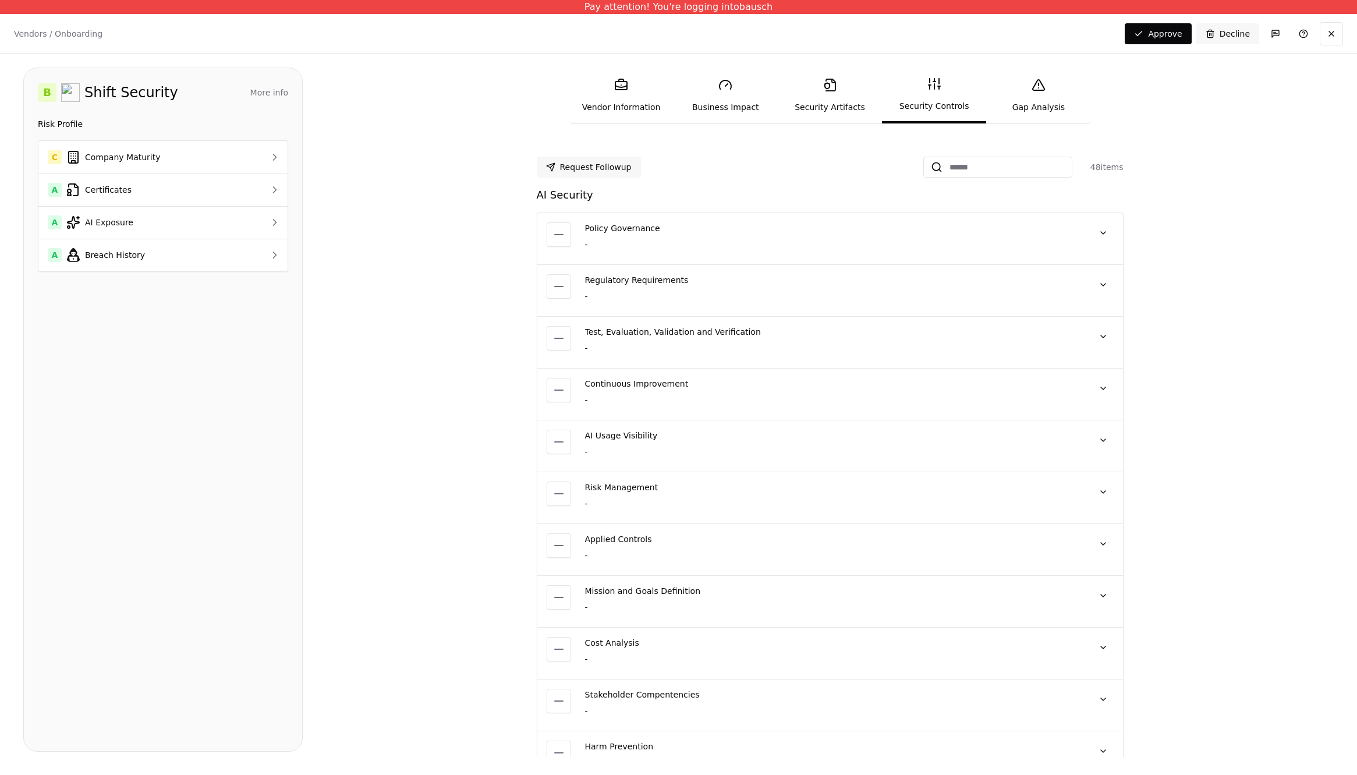
click at [851, 95] on link "Security Artifacts" at bounding box center [830, 96] width 104 height 54
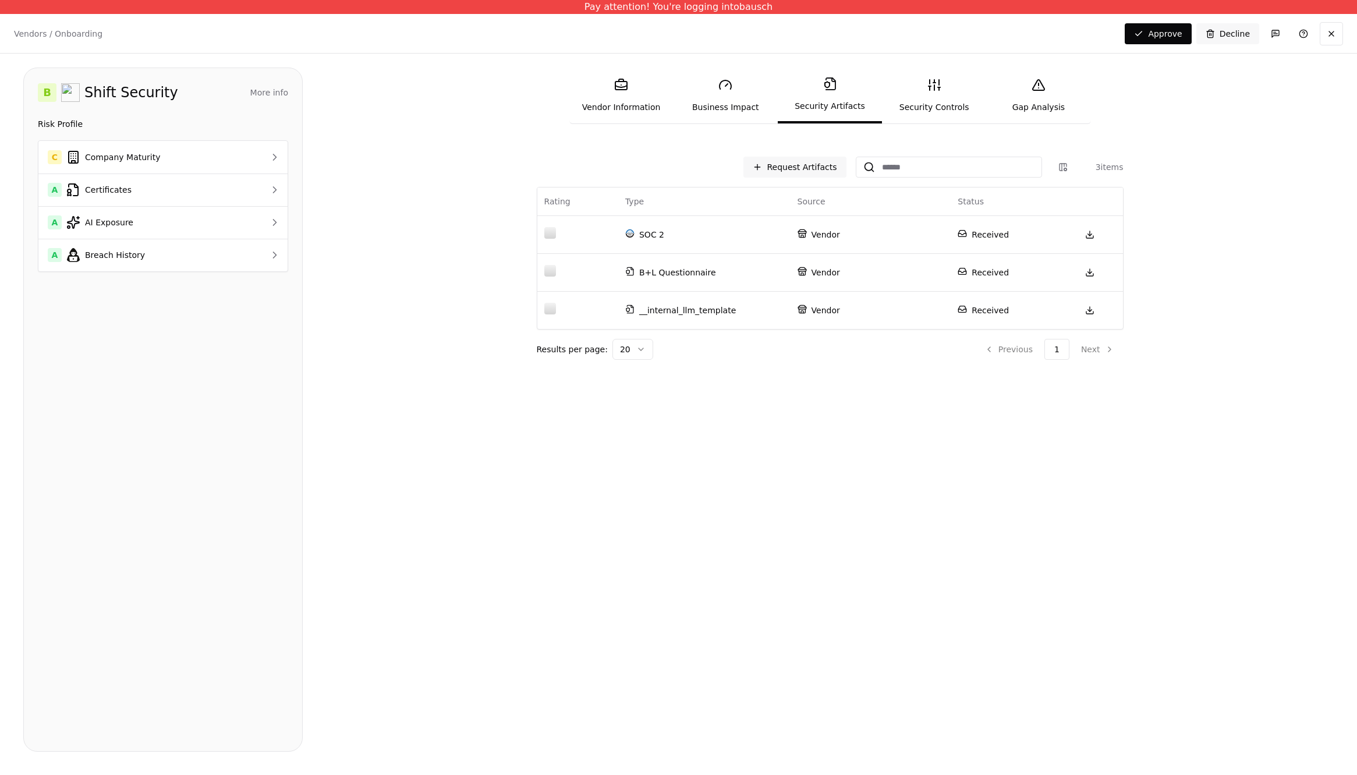
click at [758, 86] on link "Business Impact" at bounding box center [725, 96] width 104 height 54
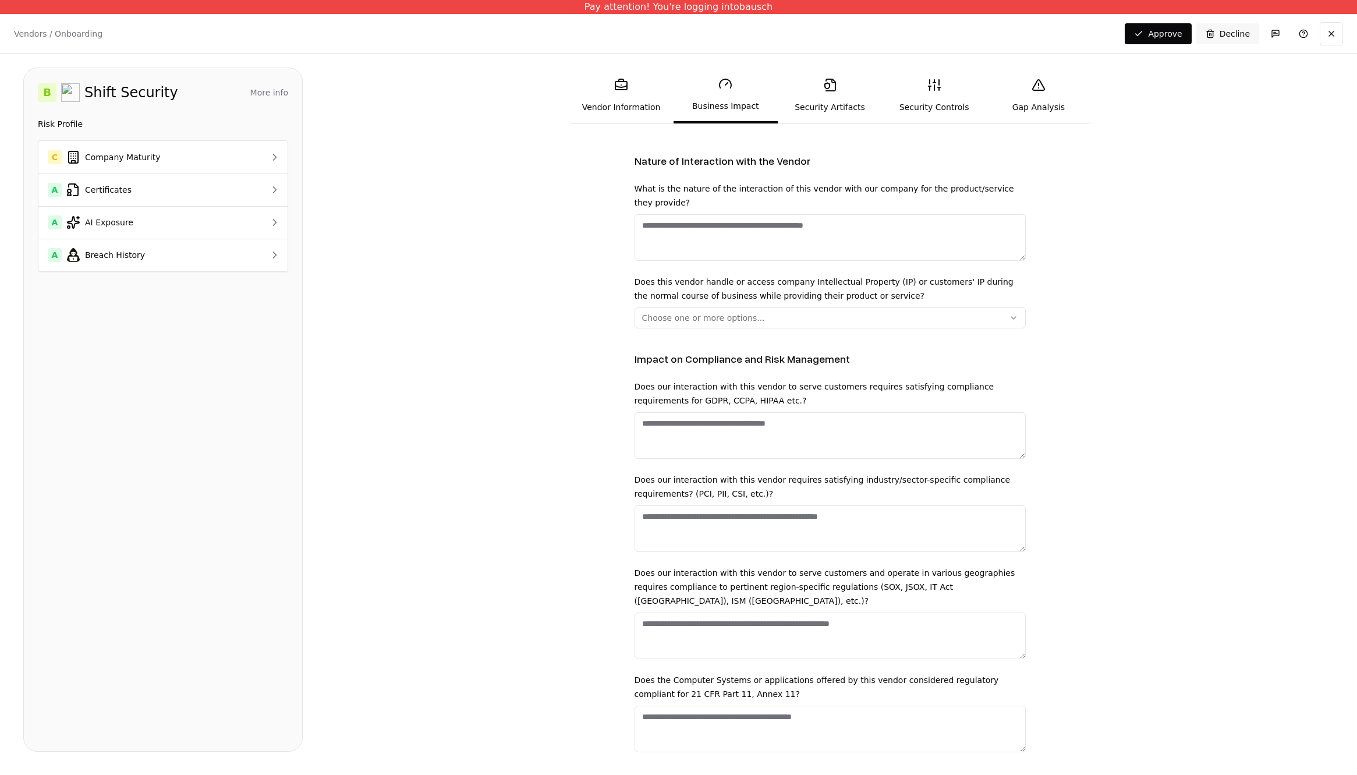
scroll to position [88, 0]
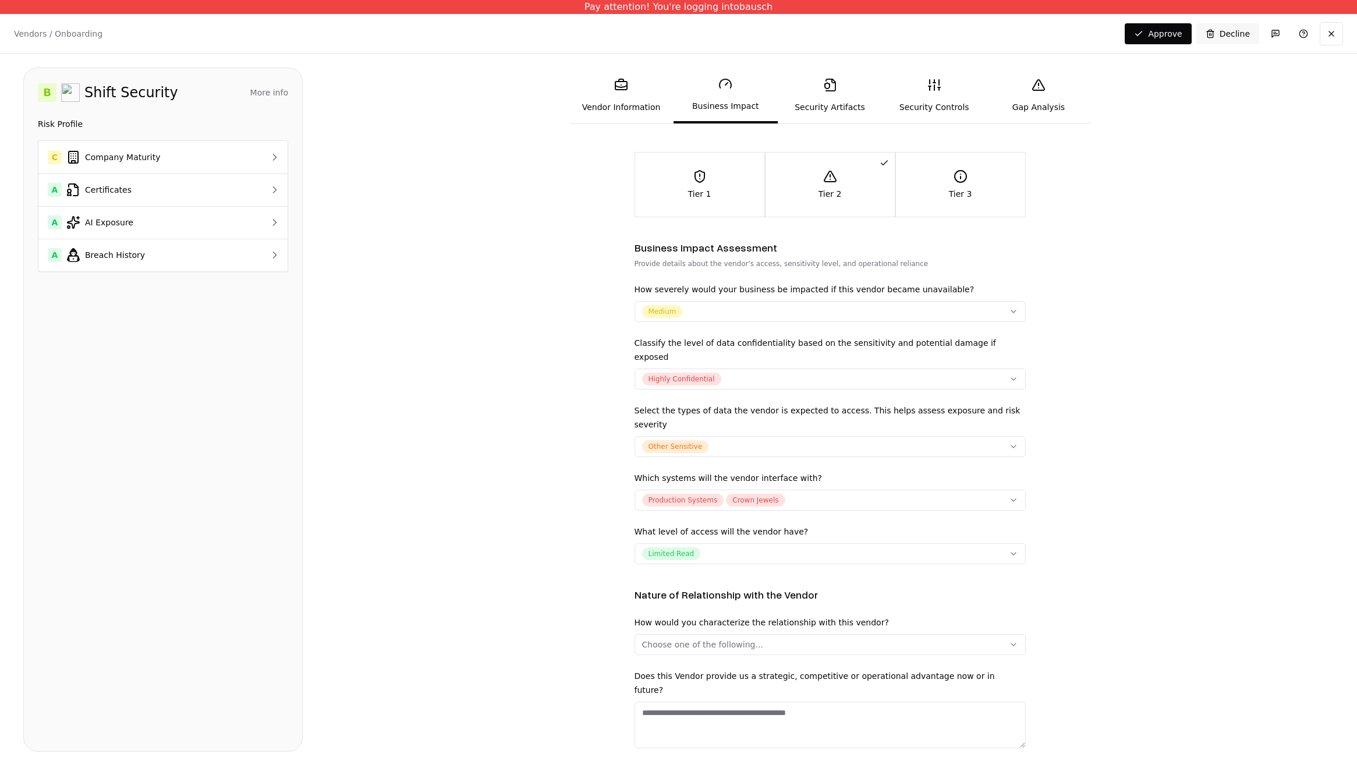
click at [624, 89] on rect at bounding box center [621, 85] width 12 height 8
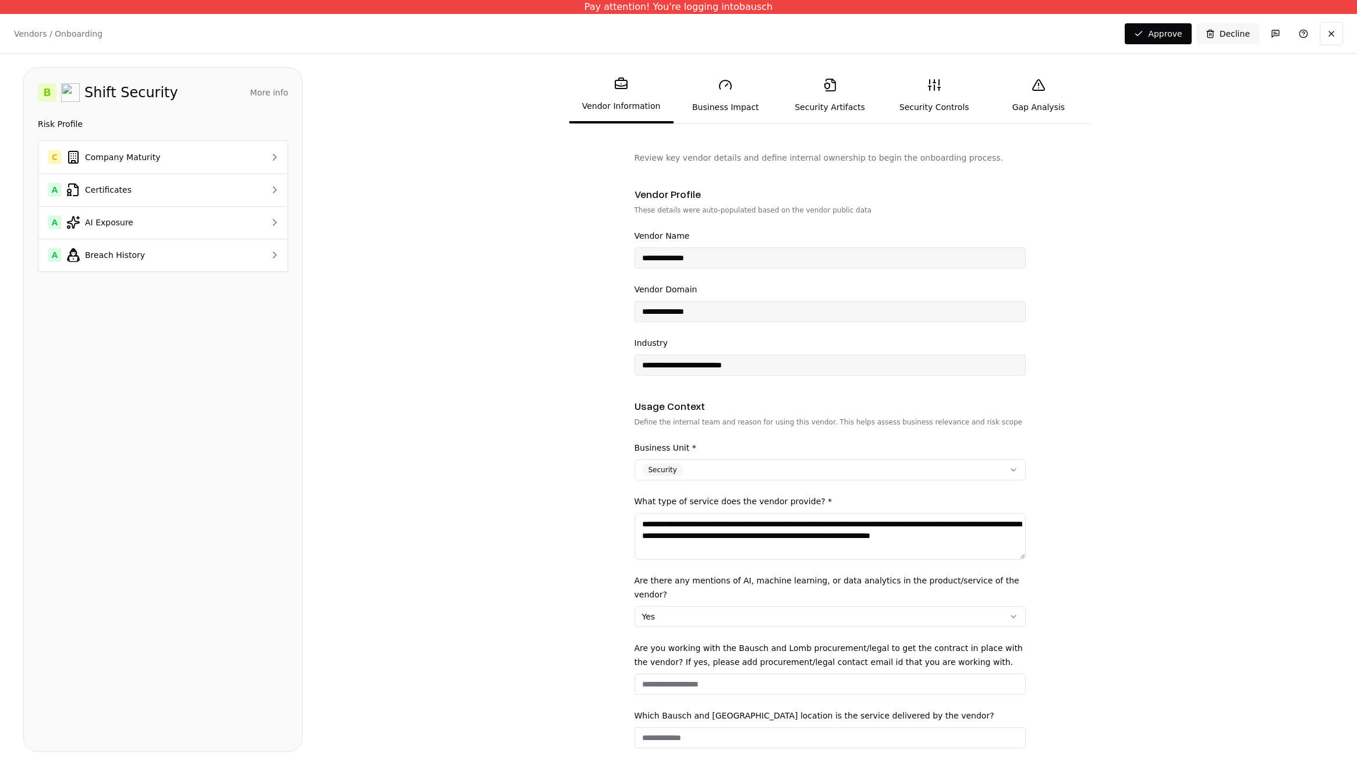
click at [736, 93] on link "Business Impact" at bounding box center [725, 96] width 104 height 54
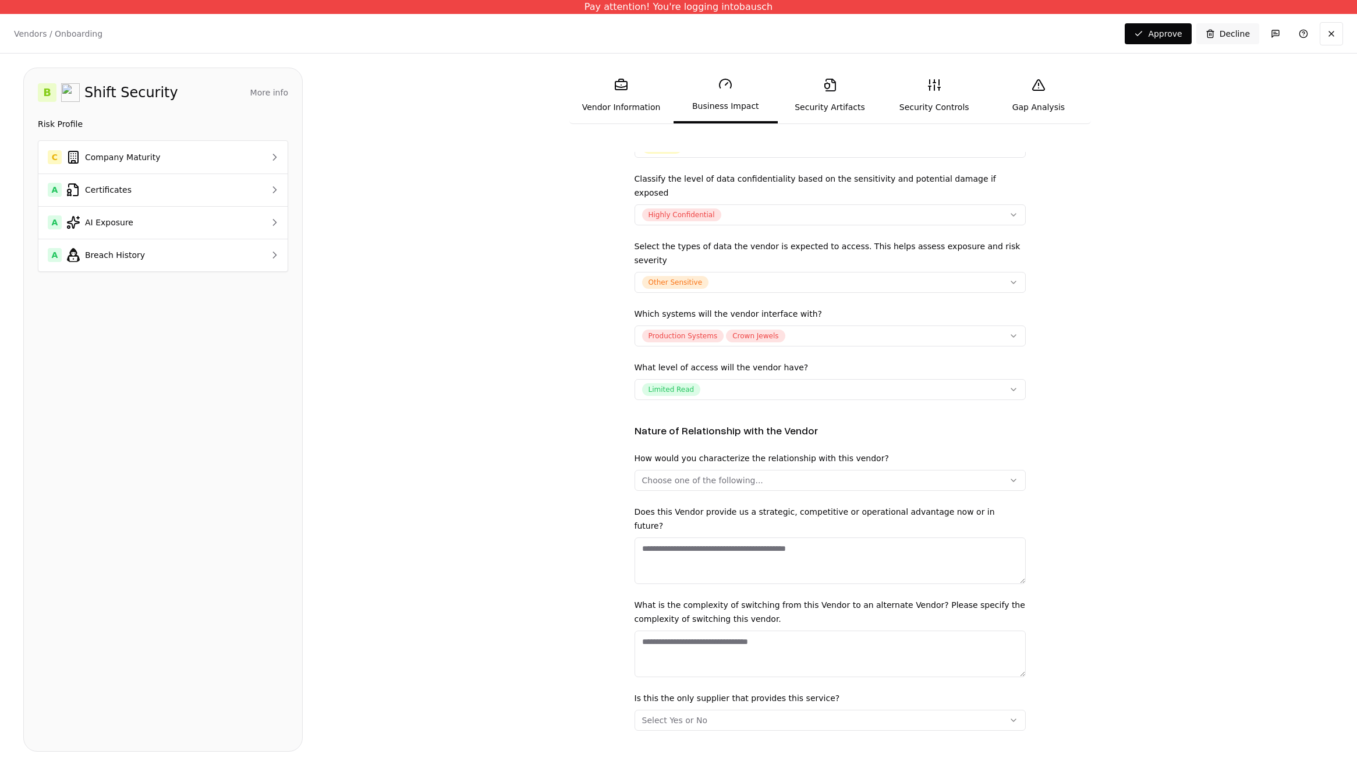
scroll to position [251, 0]
click at [467, 368] on form "Assess how this vendor may impact your business operations and data. The risk t…" at bounding box center [829, 454] width 1007 height 605
click at [375, 220] on form "Assess how this vendor may impact your business operations and data. The risk t…" at bounding box center [829, 454] width 1007 height 605
click at [930, 96] on link "Security Controls" at bounding box center [934, 96] width 104 height 54
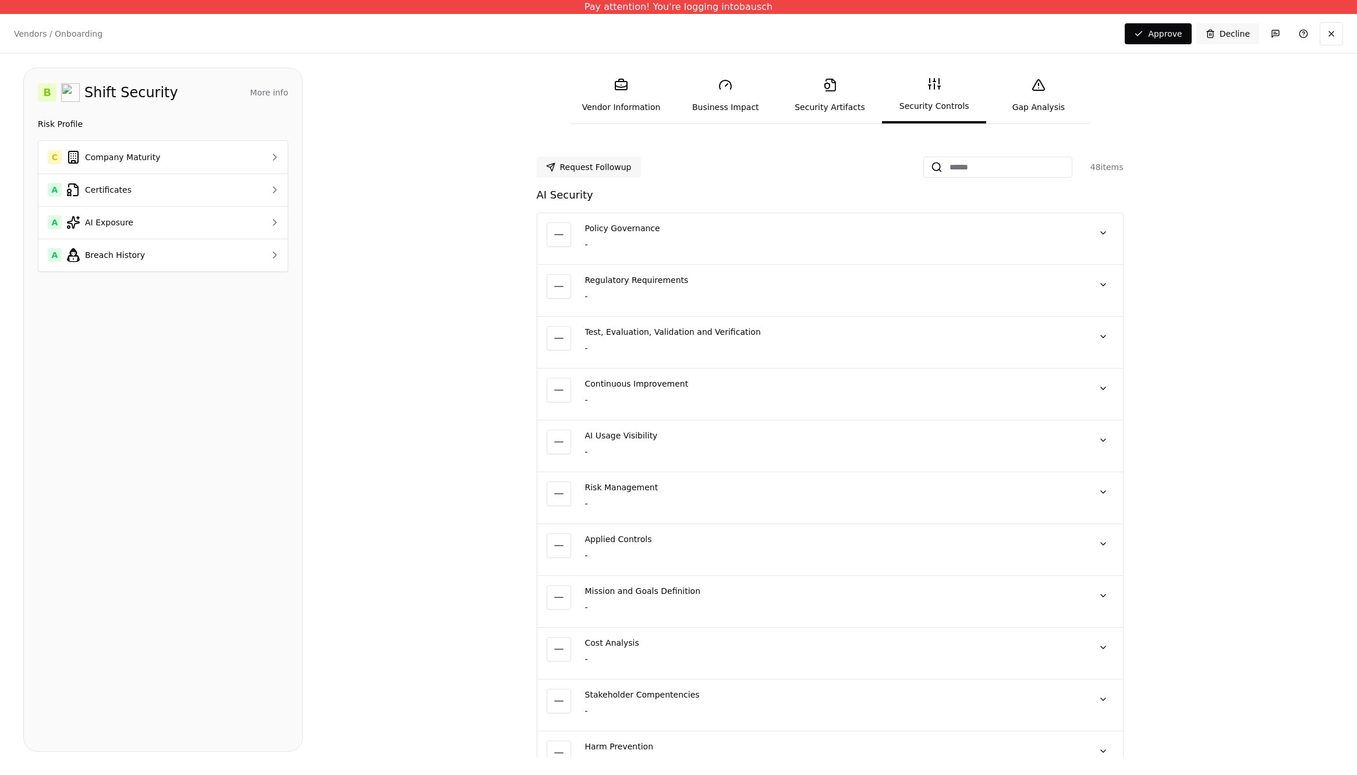
click at [1020, 92] on link "Gap Analysis" at bounding box center [1038, 96] width 104 height 54
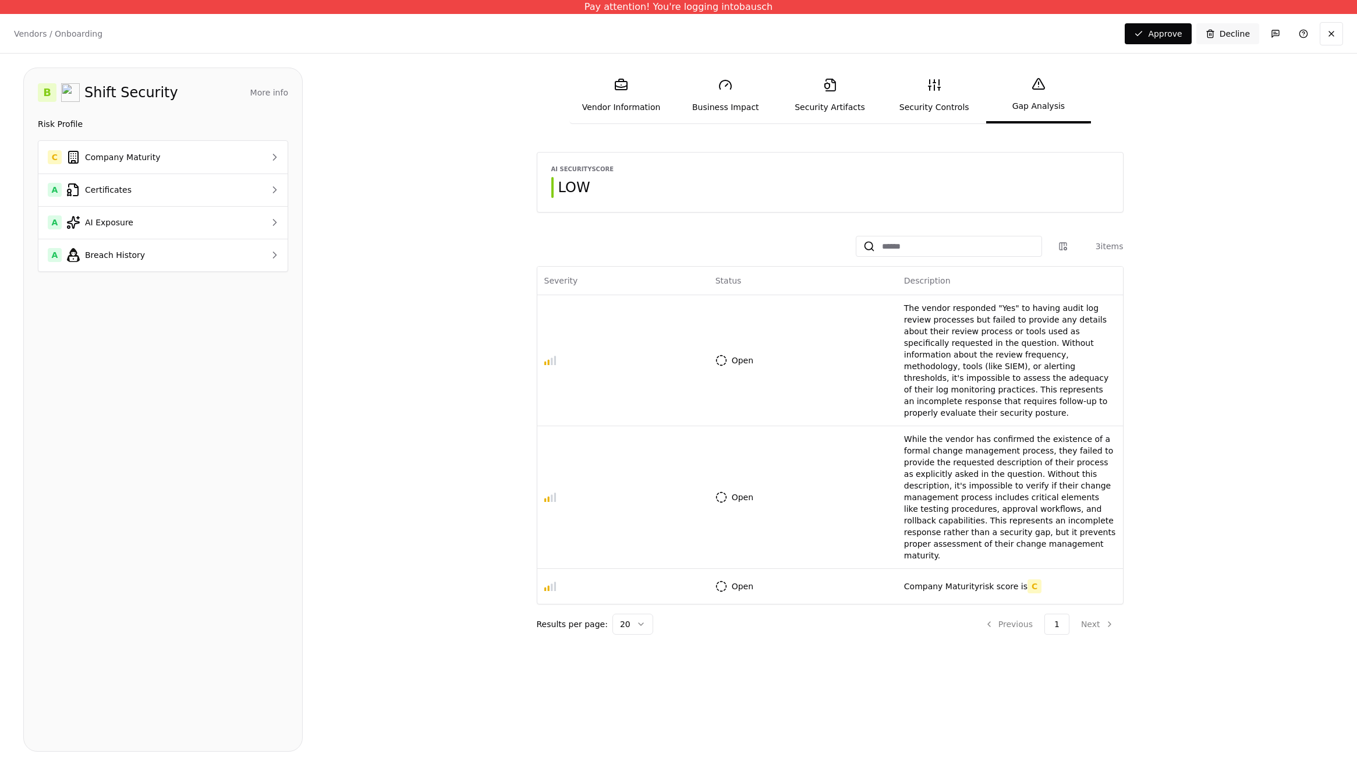
click at [619, 71] on link "Vendor Information" at bounding box center [621, 96] width 104 height 54
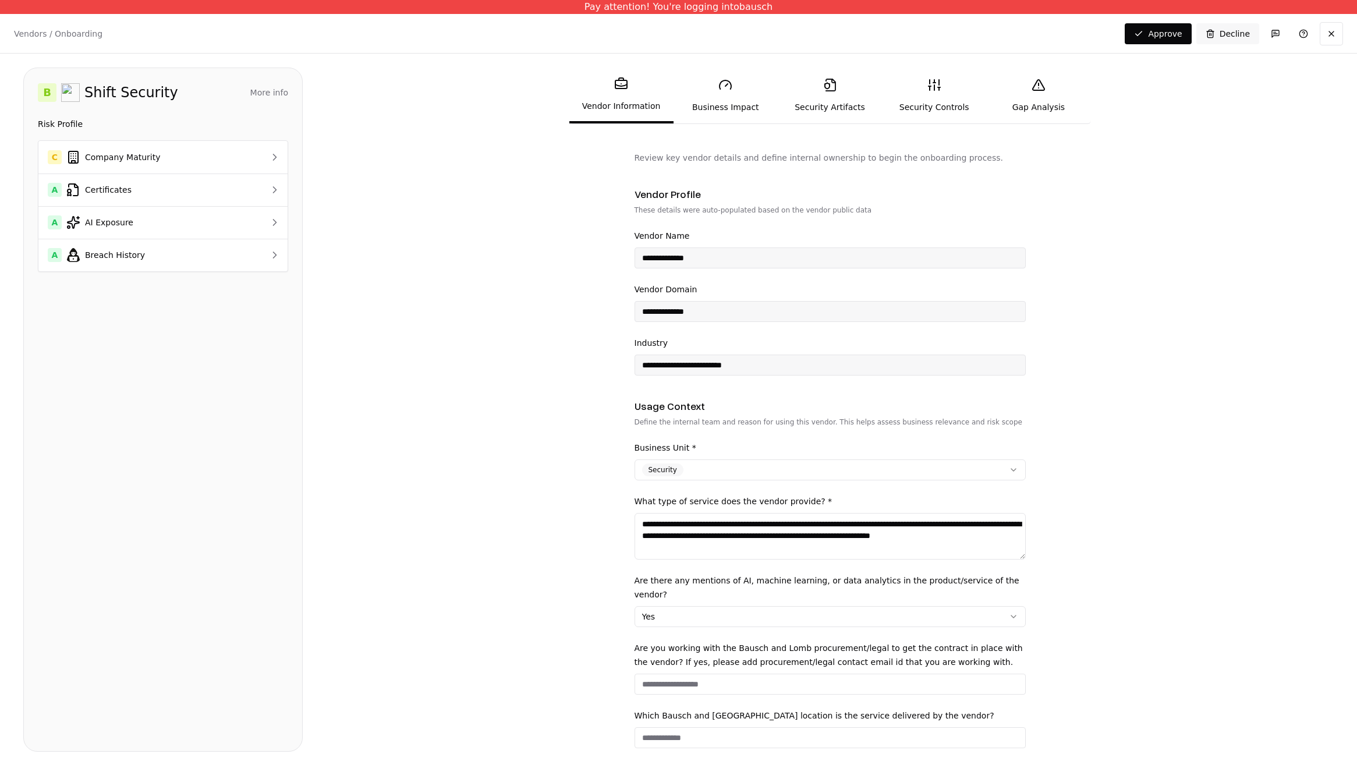
click at [733, 115] on link "Business Impact" at bounding box center [725, 96] width 104 height 54
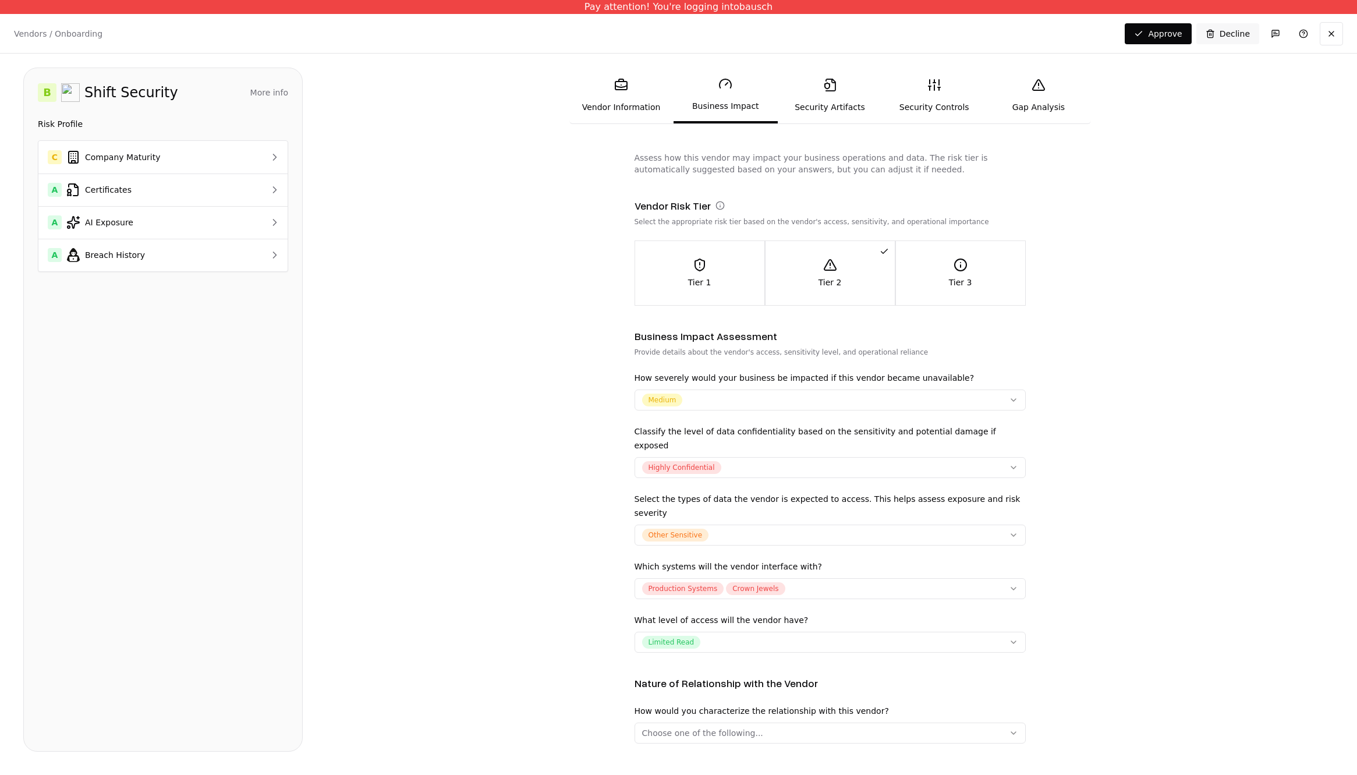
click at [1034, 105] on link "Gap Analysis" at bounding box center [1038, 96] width 104 height 54
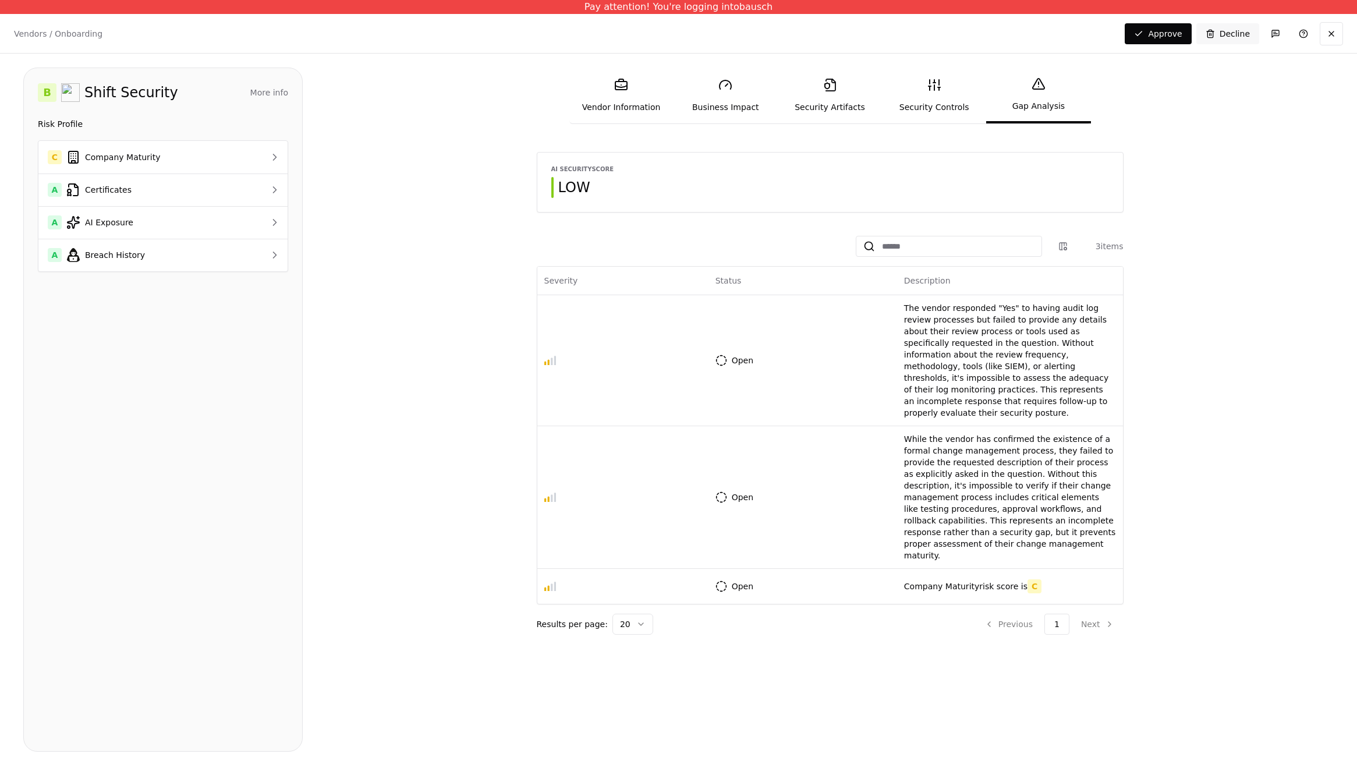
click at [952, 91] on link "Security Controls" at bounding box center [934, 96] width 104 height 54
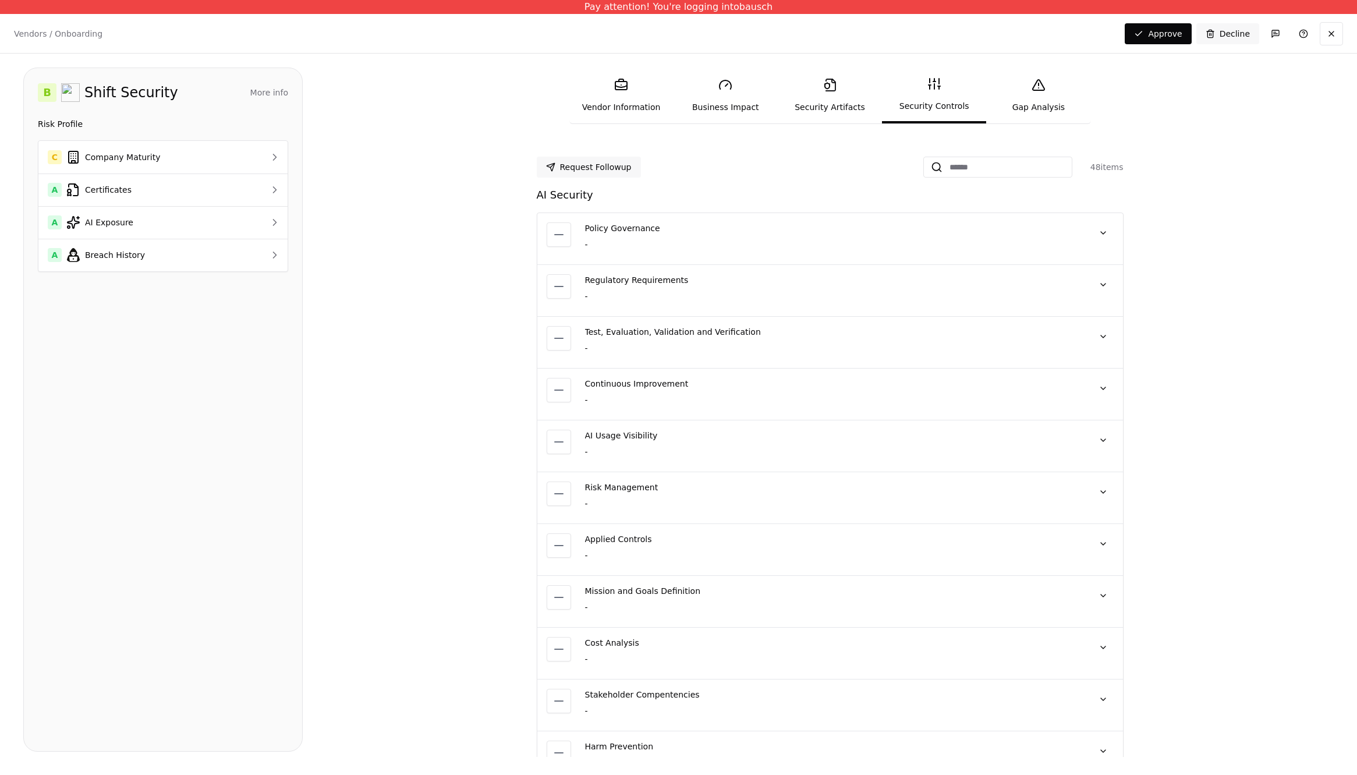
click at [836, 87] on icon at bounding box center [830, 85] width 14 height 14
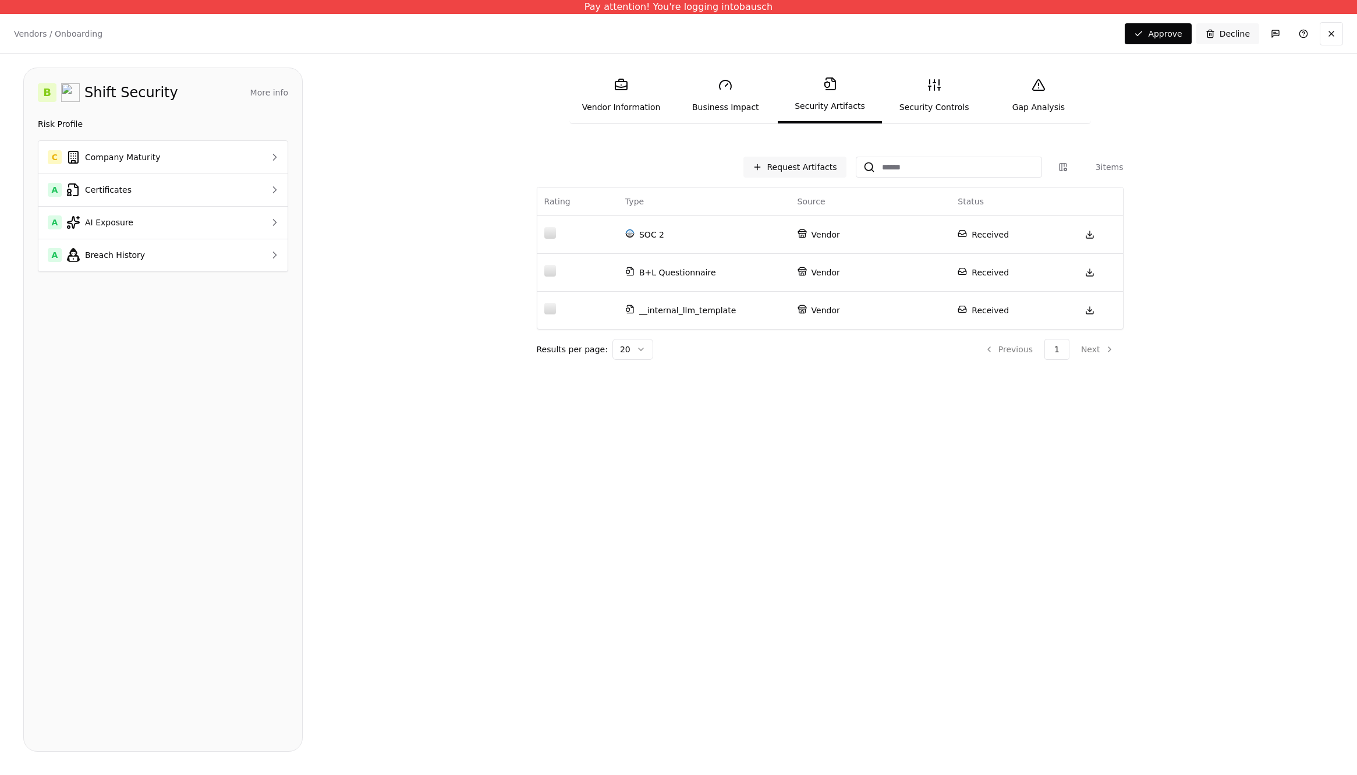
click at [704, 101] on link "Business Impact" at bounding box center [725, 96] width 104 height 54
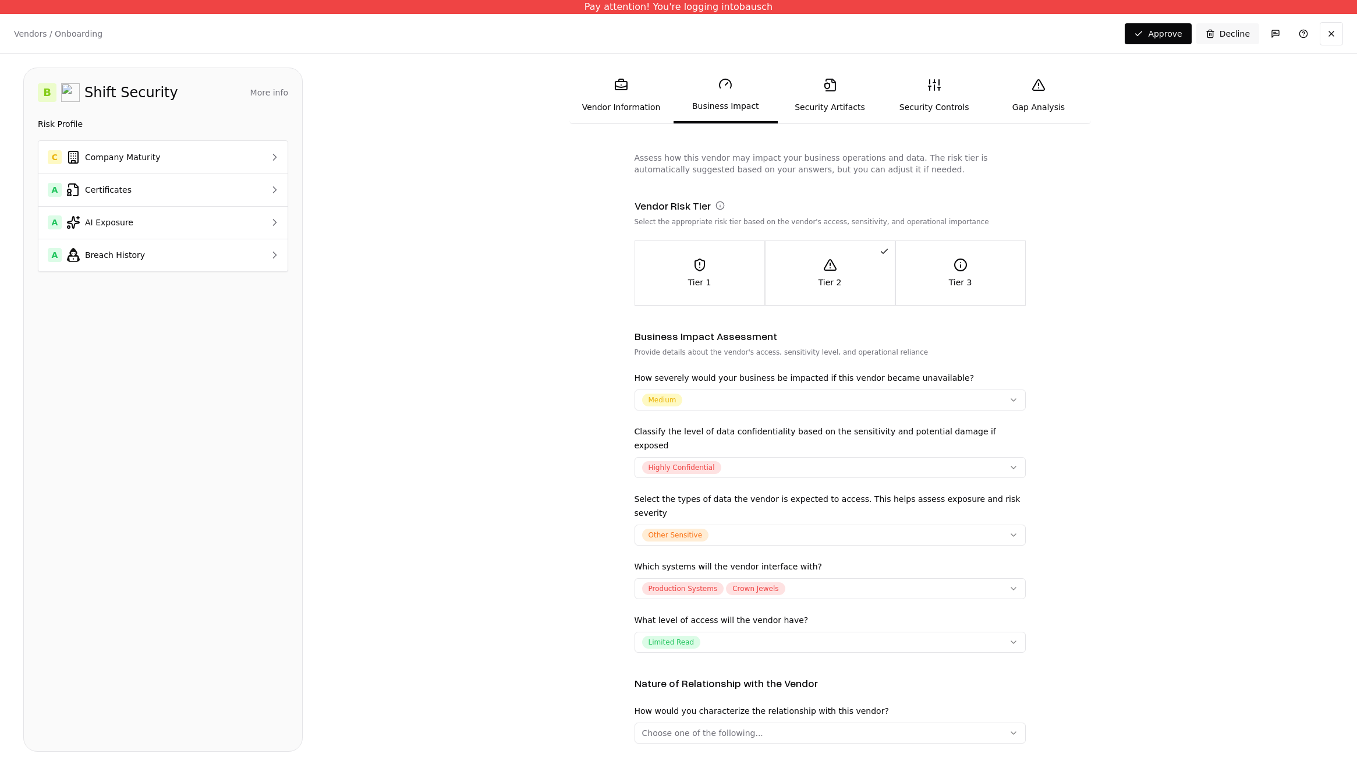
click at [613, 102] on link "Vendor Information" at bounding box center [621, 96] width 104 height 54
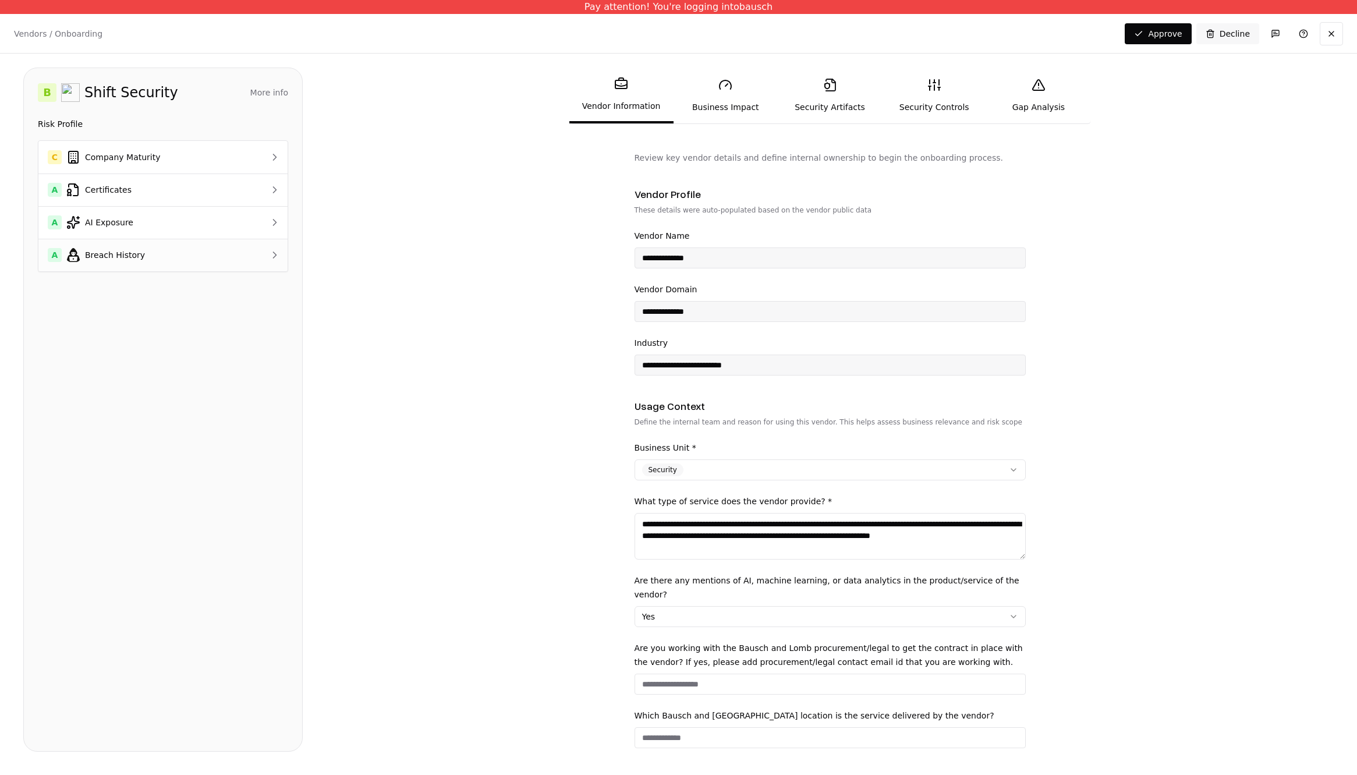
click at [212, 253] on div "A Breach History" at bounding box center [143, 255] width 190 height 14
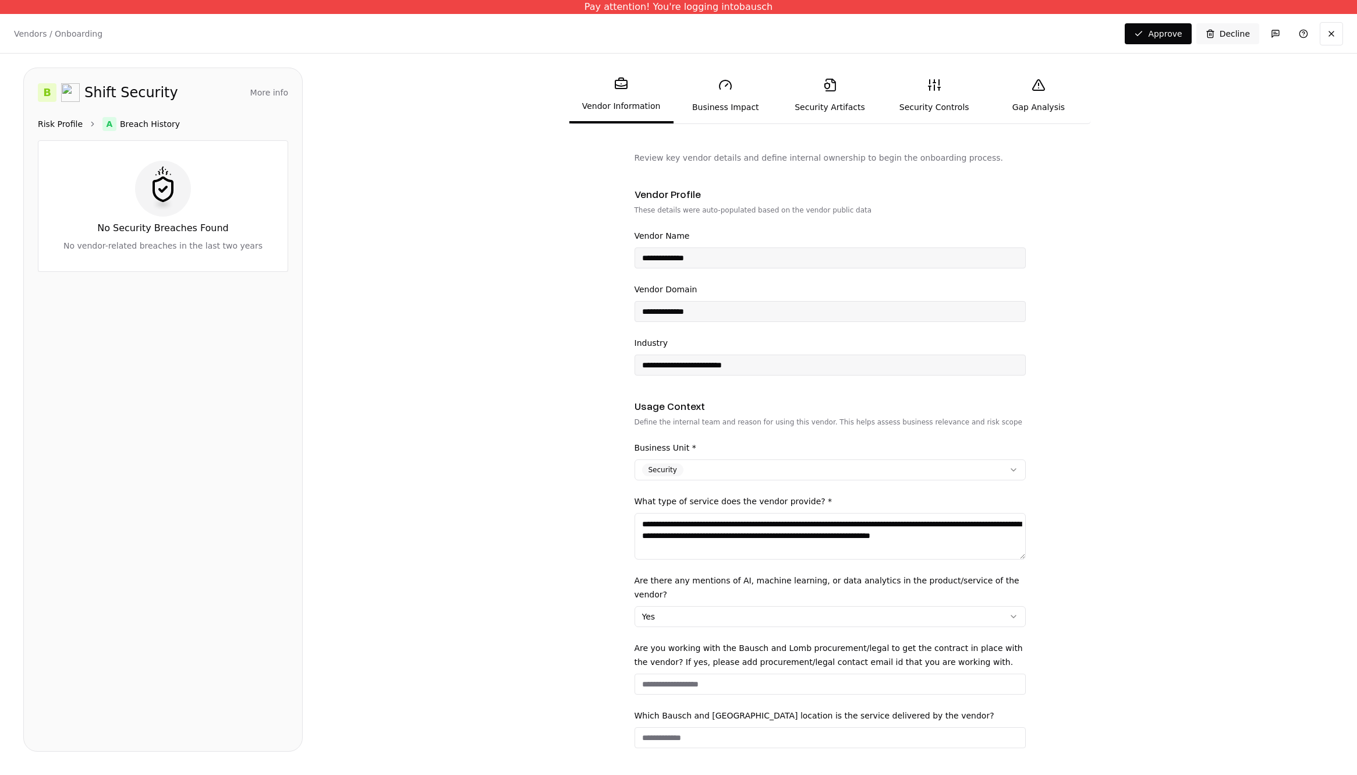
click at [64, 123] on link "Risk Profile" at bounding box center [60, 124] width 45 height 12
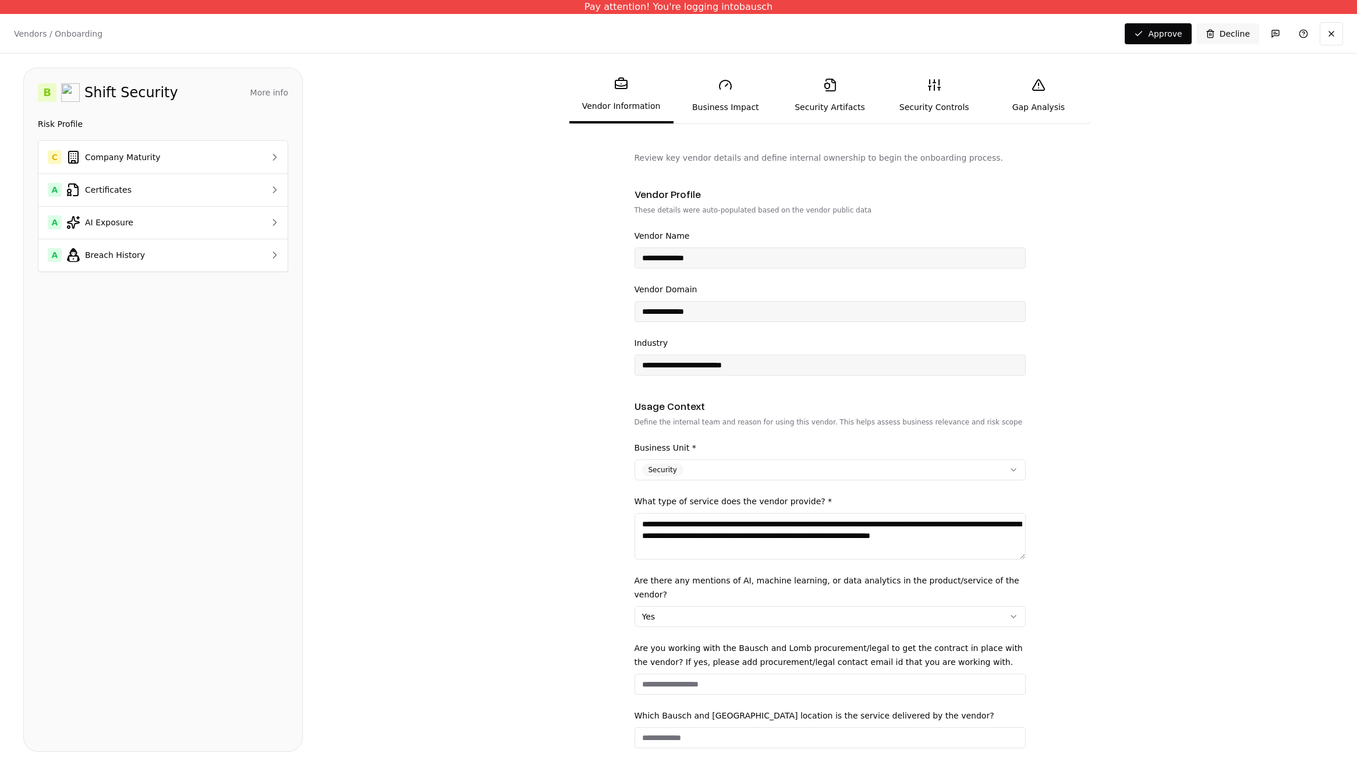
click at [40, 35] on p "Vendors / Onboarding" at bounding box center [58, 34] width 88 height 12
click at [54, 34] on p "Vendors / Onboarding" at bounding box center [58, 34] width 88 height 12
drag, startPoint x: 63, startPoint y: 34, endPoint x: 98, endPoint y: 33, distance: 34.4
click at [64, 34] on p "Vendors / Onboarding" at bounding box center [58, 34] width 88 height 12
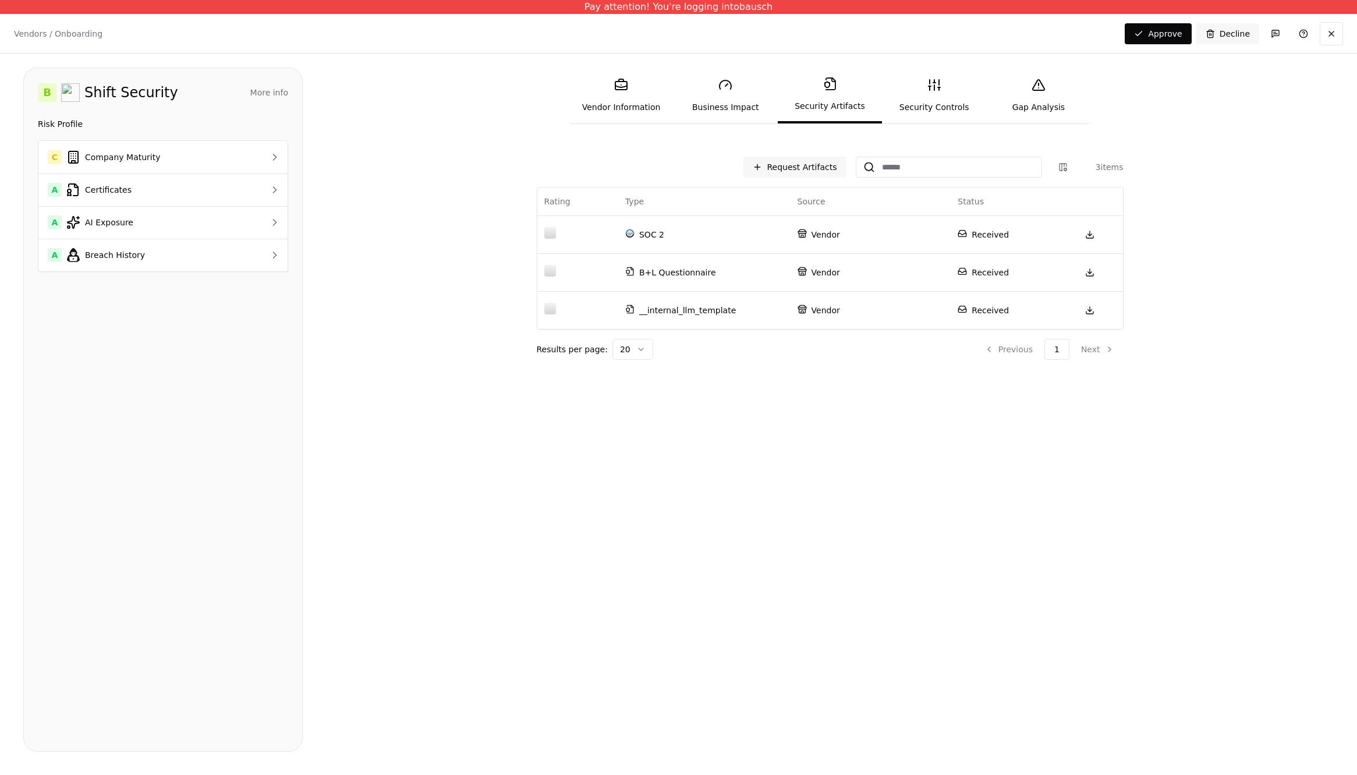
click at [40, 43] on div "Vendors / Onboarding Changes Saved Approve Decline" at bounding box center [678, 33] width 1357 height 39
click at [41, 37] on p "Vendors / Onboarding" at bounding box center [58, 34] width 88 height 12
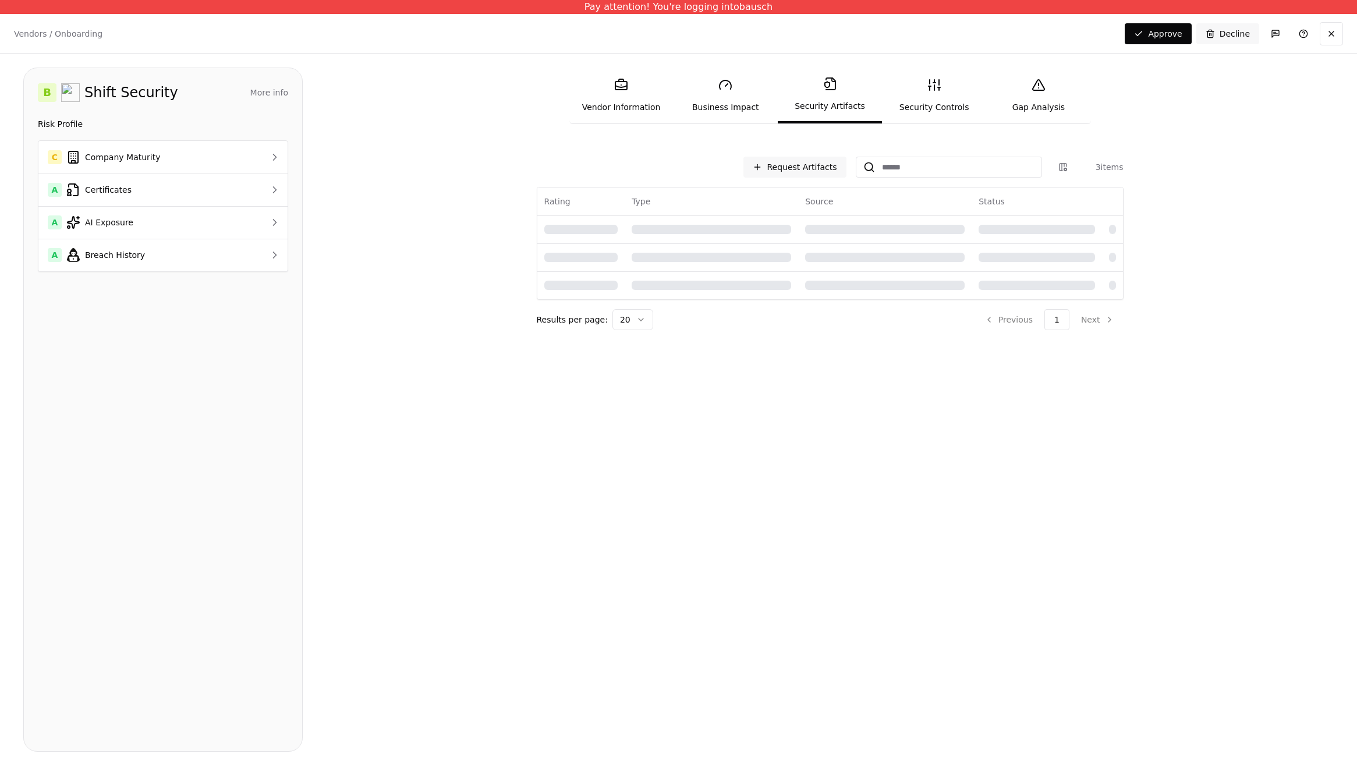
click at [515, 1] on div "Pay attention! You're logging into bausch" at bounding box center [678, 7] width 1357 height 14
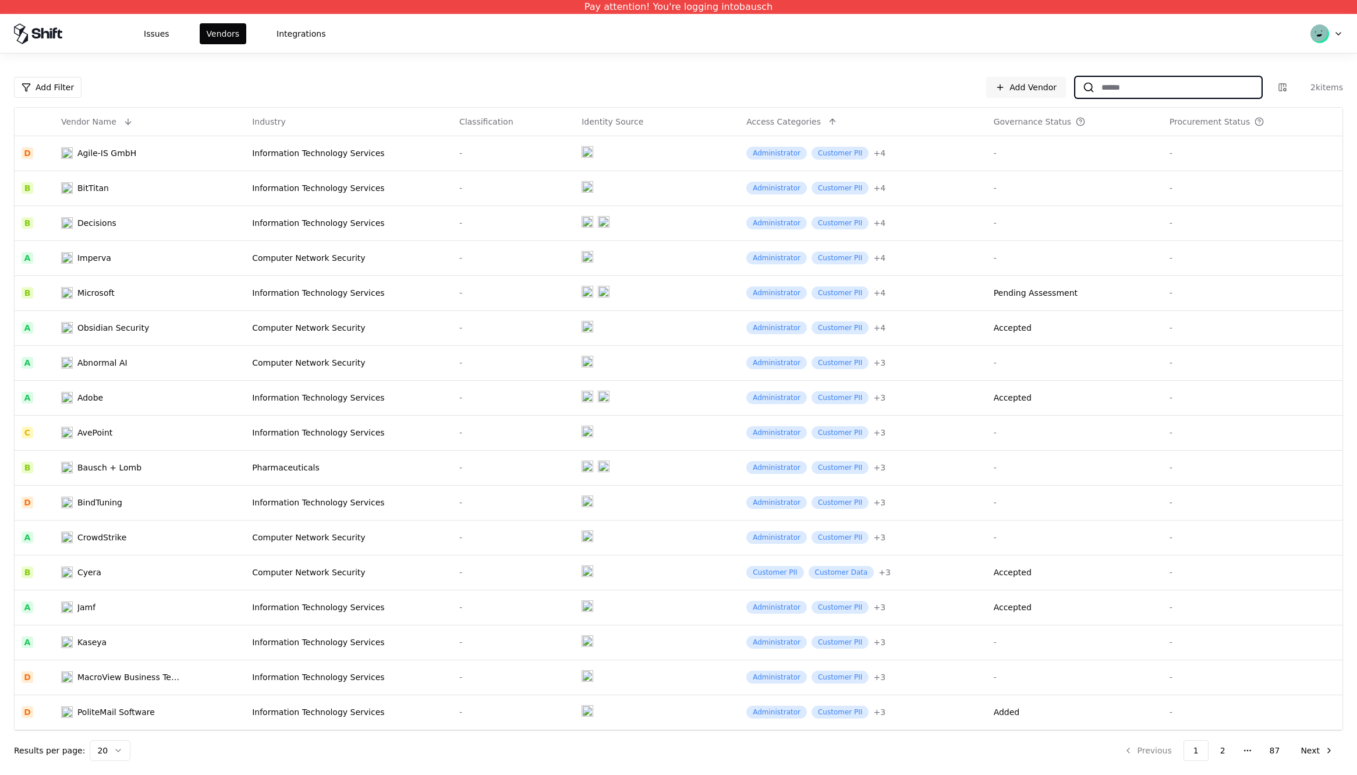
click at [1119, 86] on input at bounding box center [1177, 87] width 166 height 21
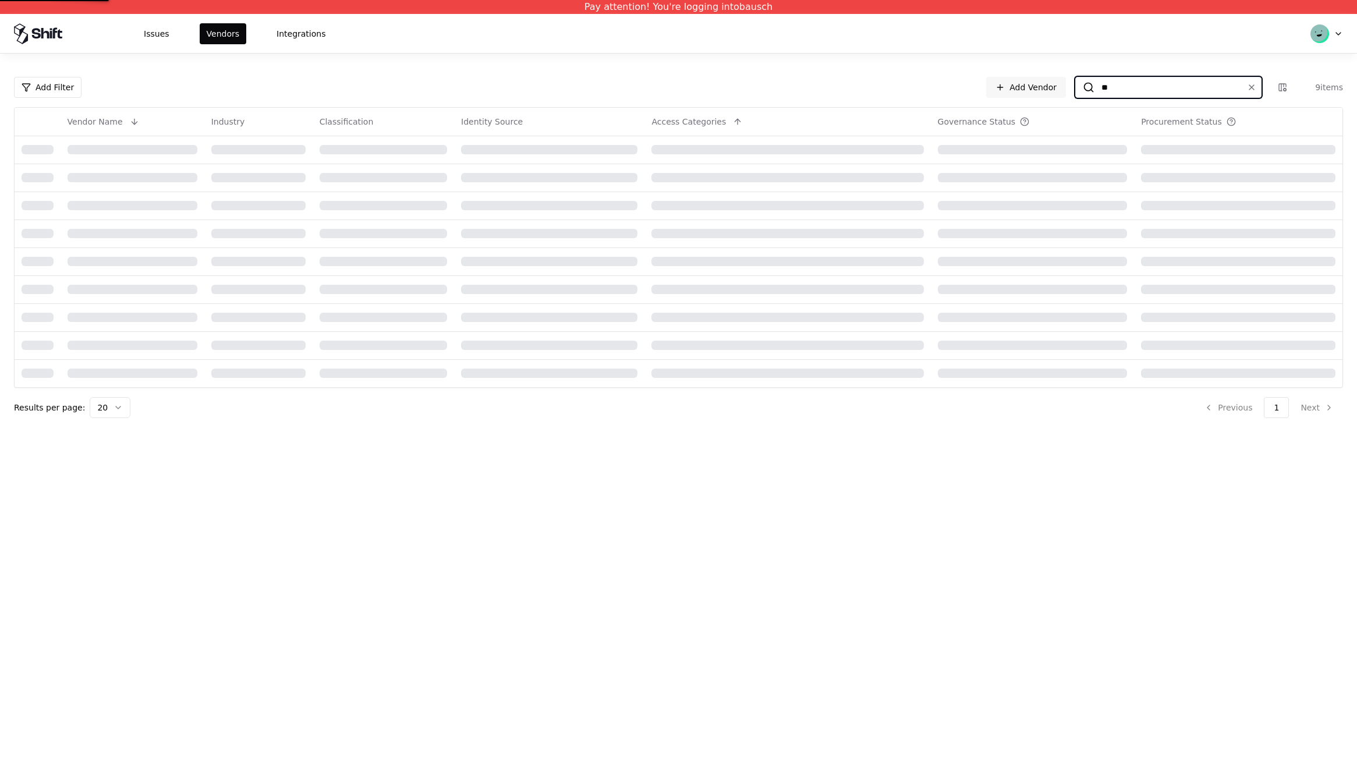
type input "*"
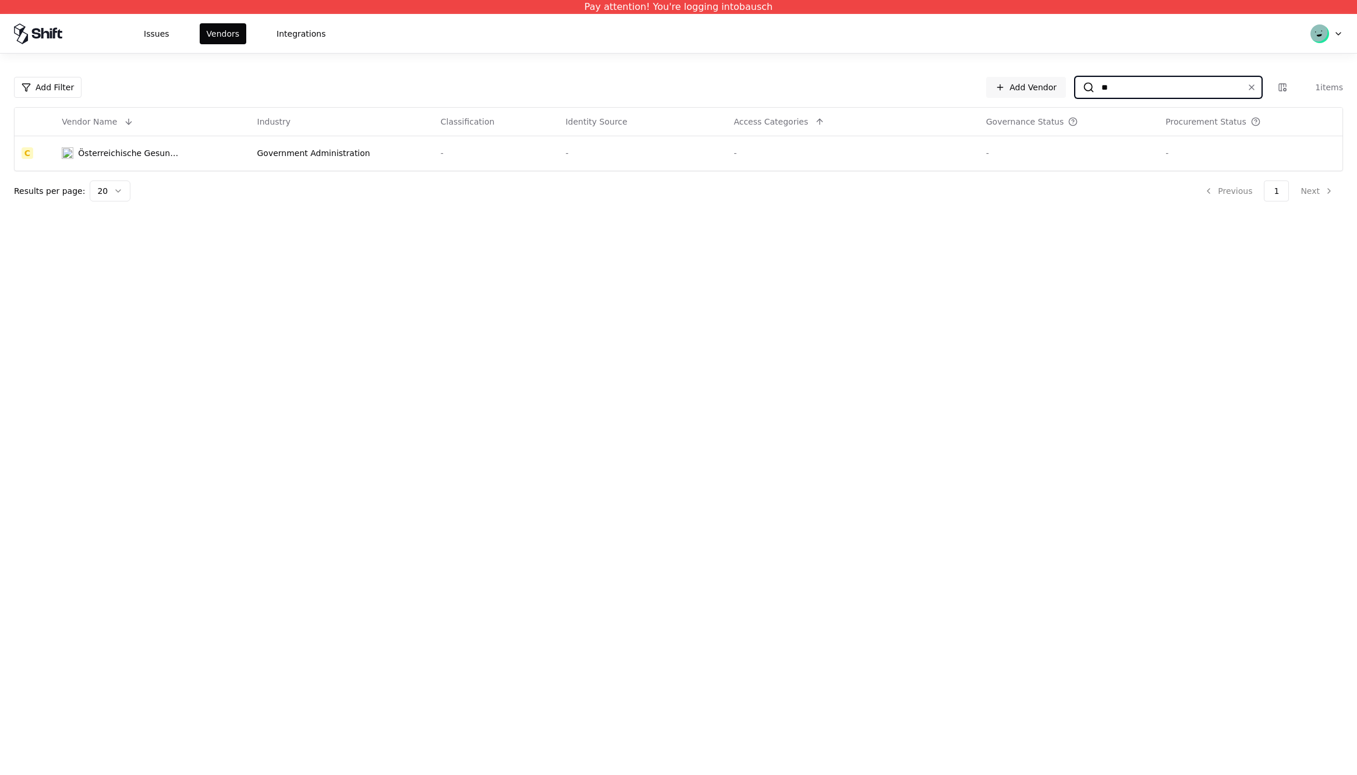
type input "*"
type input "***"
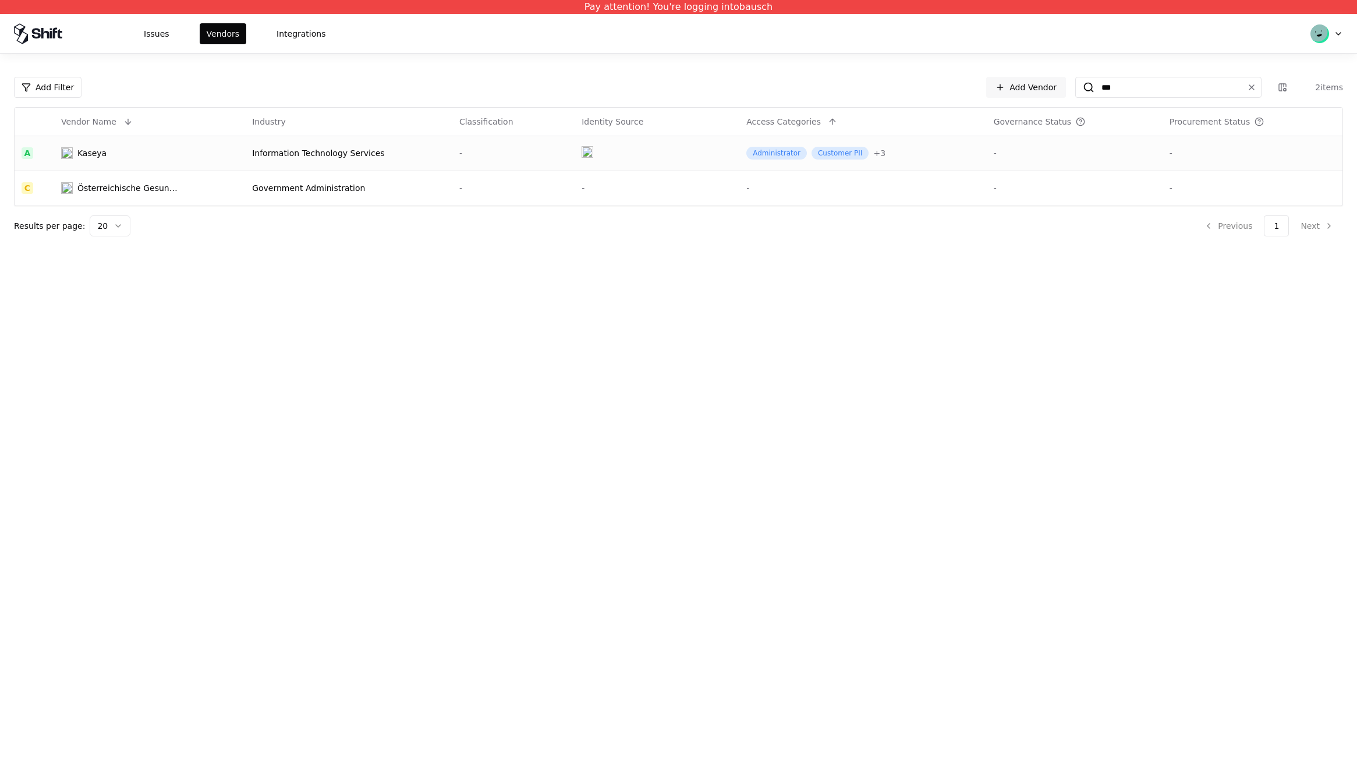
click at [80, 157] on div "Kaseya" at bounding box center [91, 153] width 29 height 12
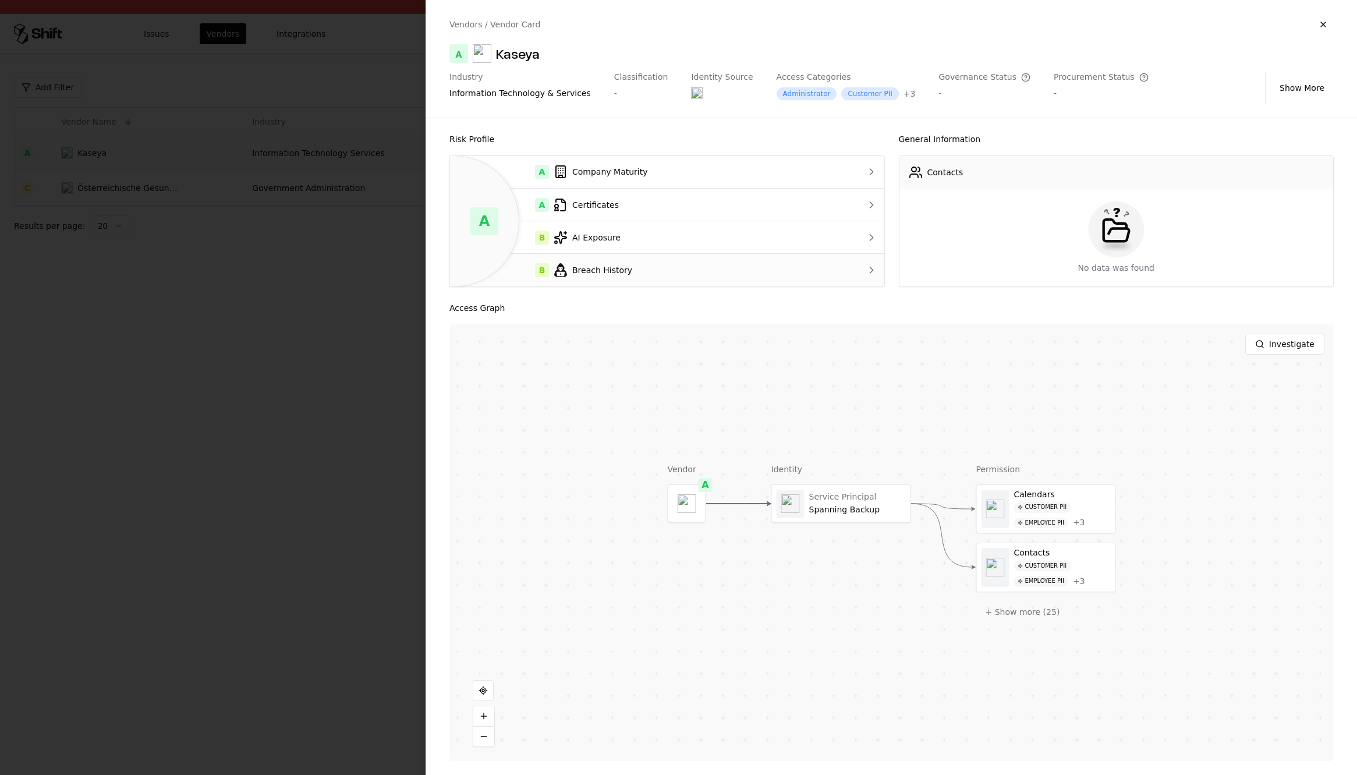
click at [757, 269] on div "B Breach History" at bounding box center [642, 270] width 367 height 14
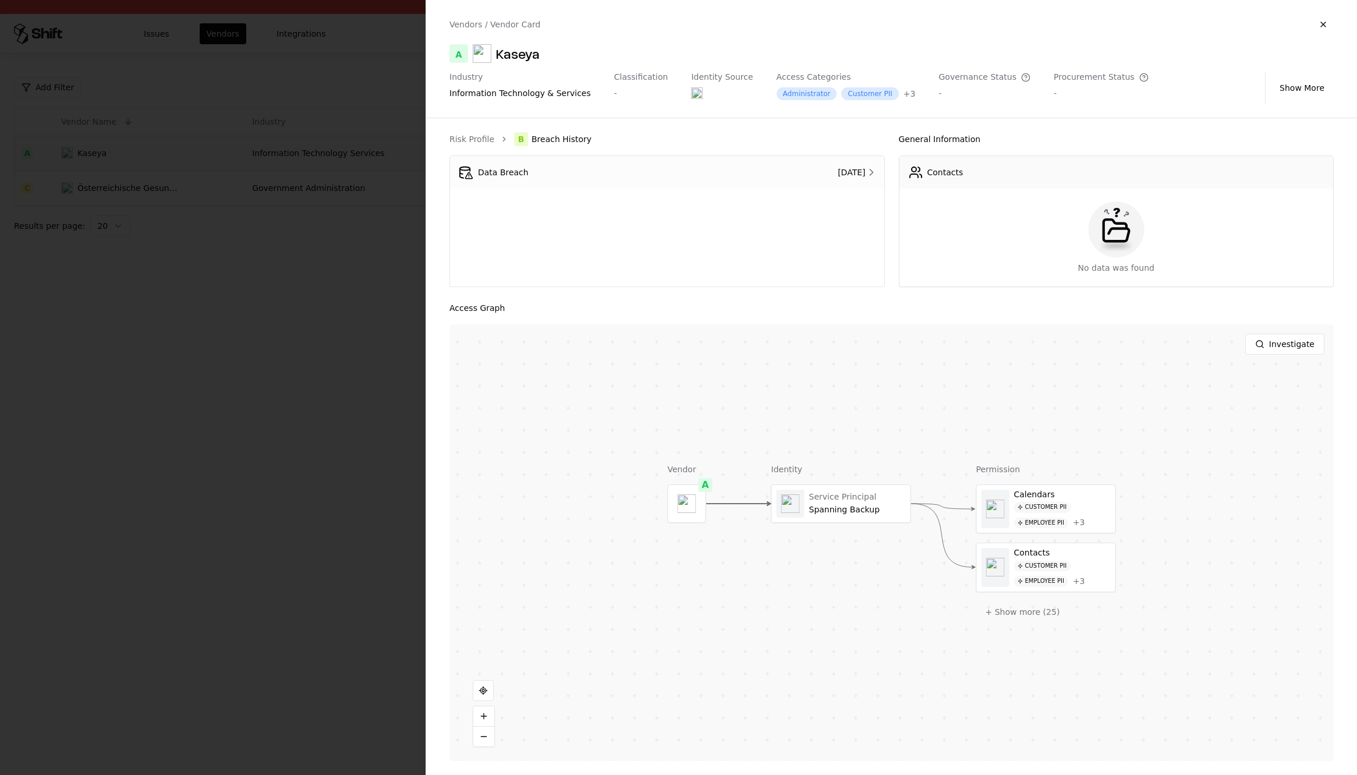
click at [563, 170] on div "Data Breach" at bounding box center [584, 172] width 251 height 14
click at [873, 168] on icon at bounding box center [871, 172] width 12 height 12
click at [1022, 614] on button "+ Show more ( 25 )" at bounding box center [1022, 611] width 93 height 21
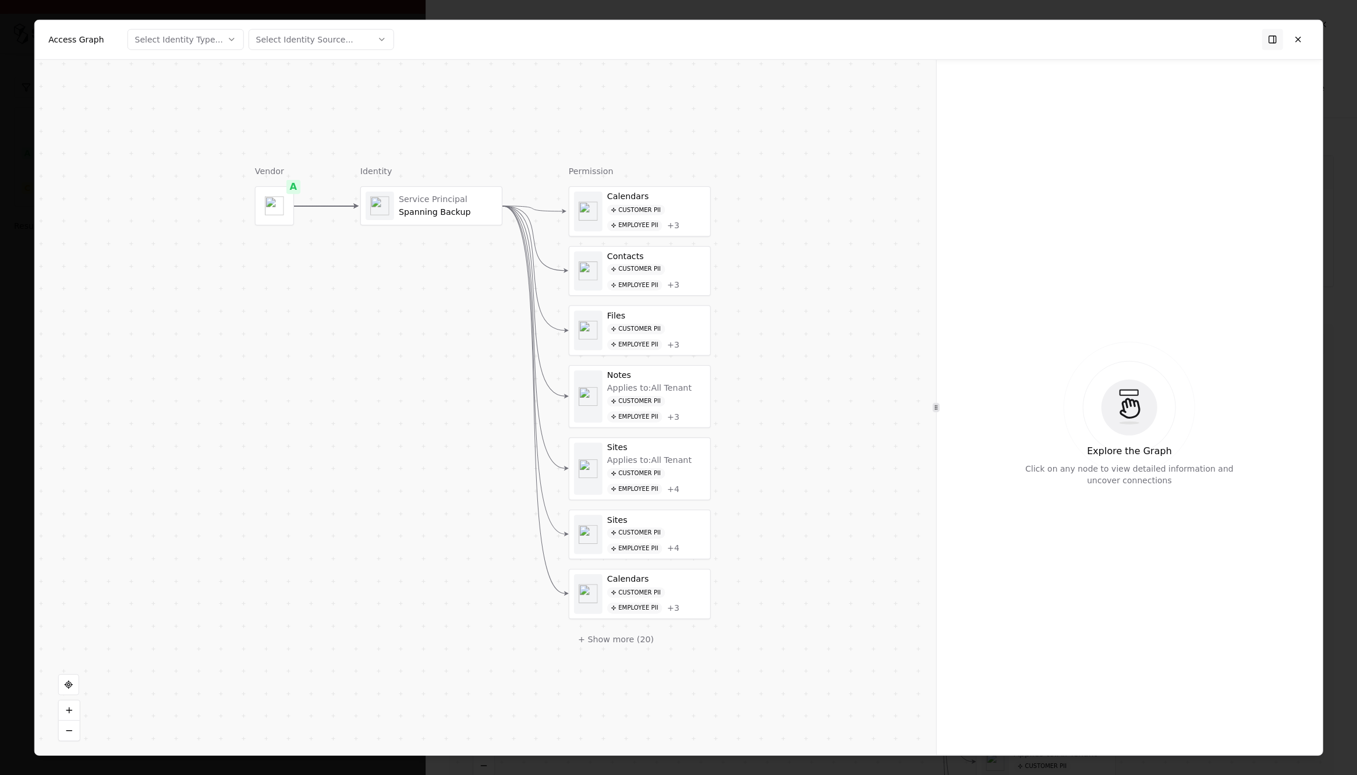
click at [631, 590] on div "Customer PII" at bounding box center [635, 591] width 58 height 11
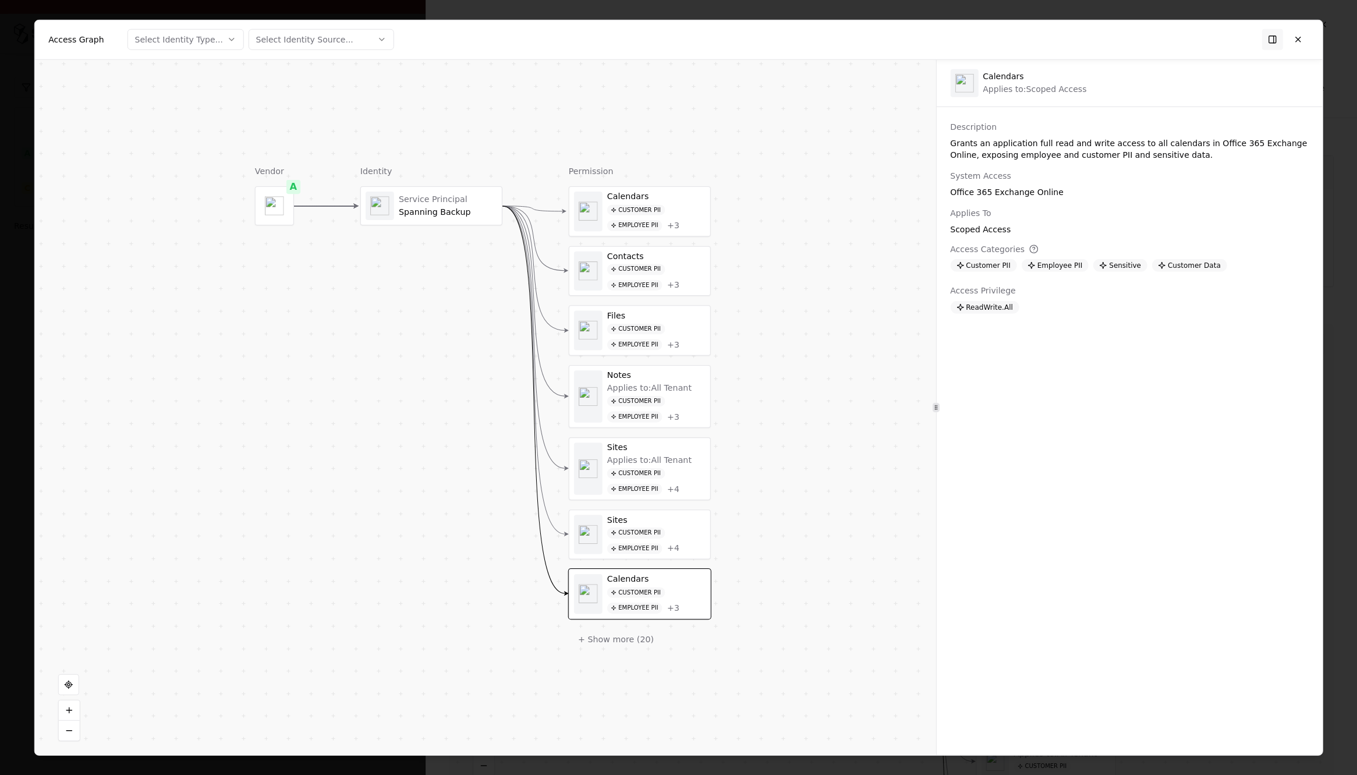
click at [672, 189] on div "Calendars Customer PII Employee PII + 3" at bounding box center [639, 210] width 141 height 49
click at [682, 254] on div "Contacts" at bounding box center [655, 256] width 98 height 10
click at [674, 346] on div "+ 3" at bounding box center [672, 344] width 12 height 10
click at [671, 387] on div "Applies to: All Tenant" at bounding box center [648, 387] width 84 height 10
click at [687, 438] on div "Sites Applies to: All Tenant Customer PII Employee PII + 4" at bounding box center [639, 468] width 141 height 62
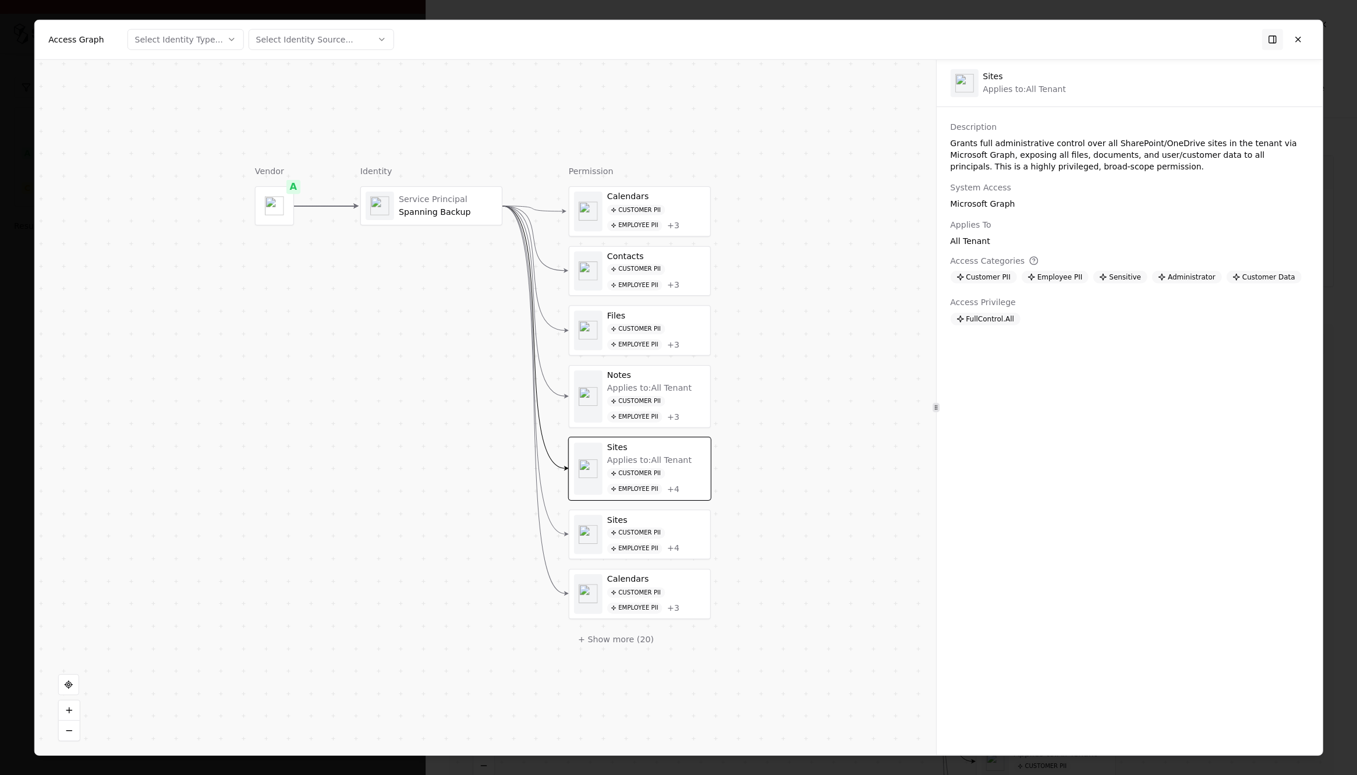
click at [301, 39] on div "Select Identity Source..." at bounding box center [304, 40] width 97 height 12
click at [172, 43] on div "Select Identity Type..." at bounding box center [179, 40] width 88 height 12
click at [331, 104] on div "Vendor A Identity Service Principal Spanning Backup Permission Calendars Custom…" at bounding box center [484, 406] width 901 height 695
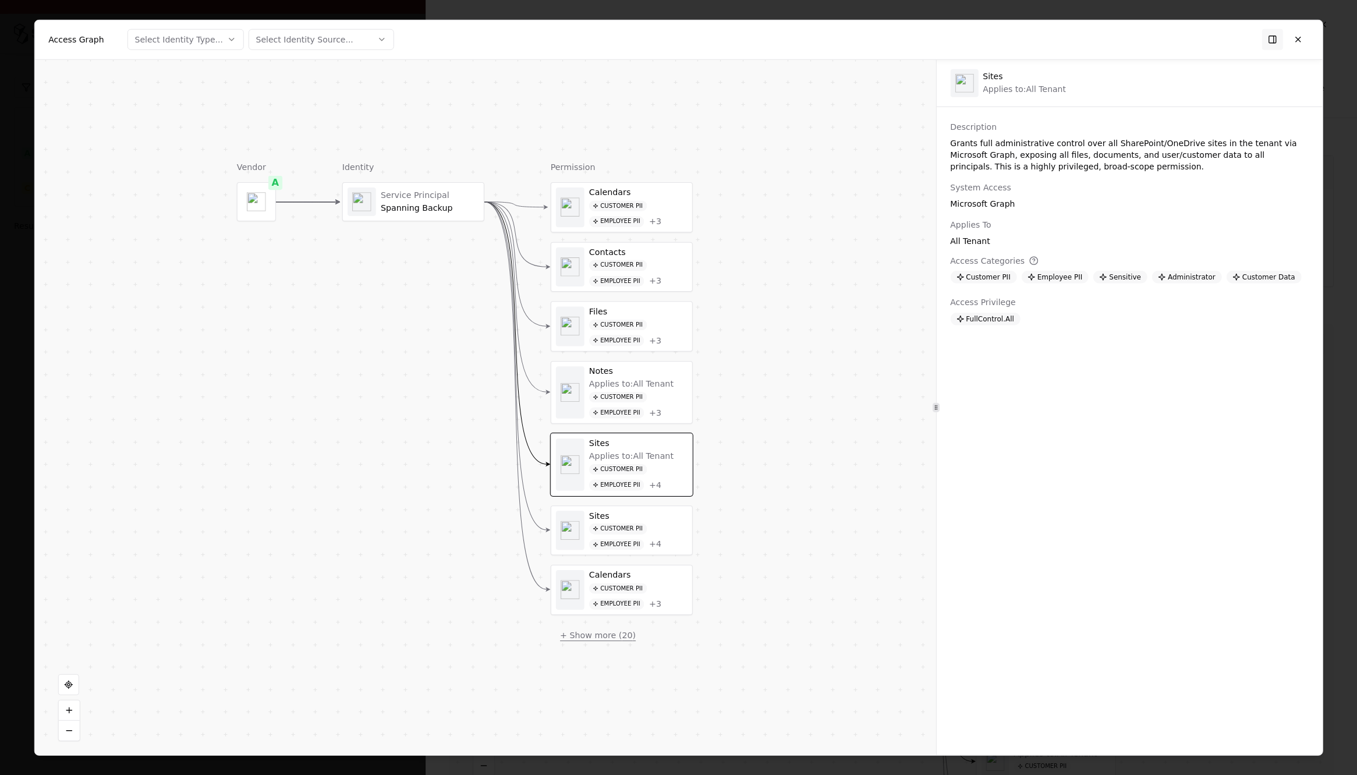
click at [598, 637] on button "+ Show more ( 20 )" at bounding box center [597, 635] width 95 height 22
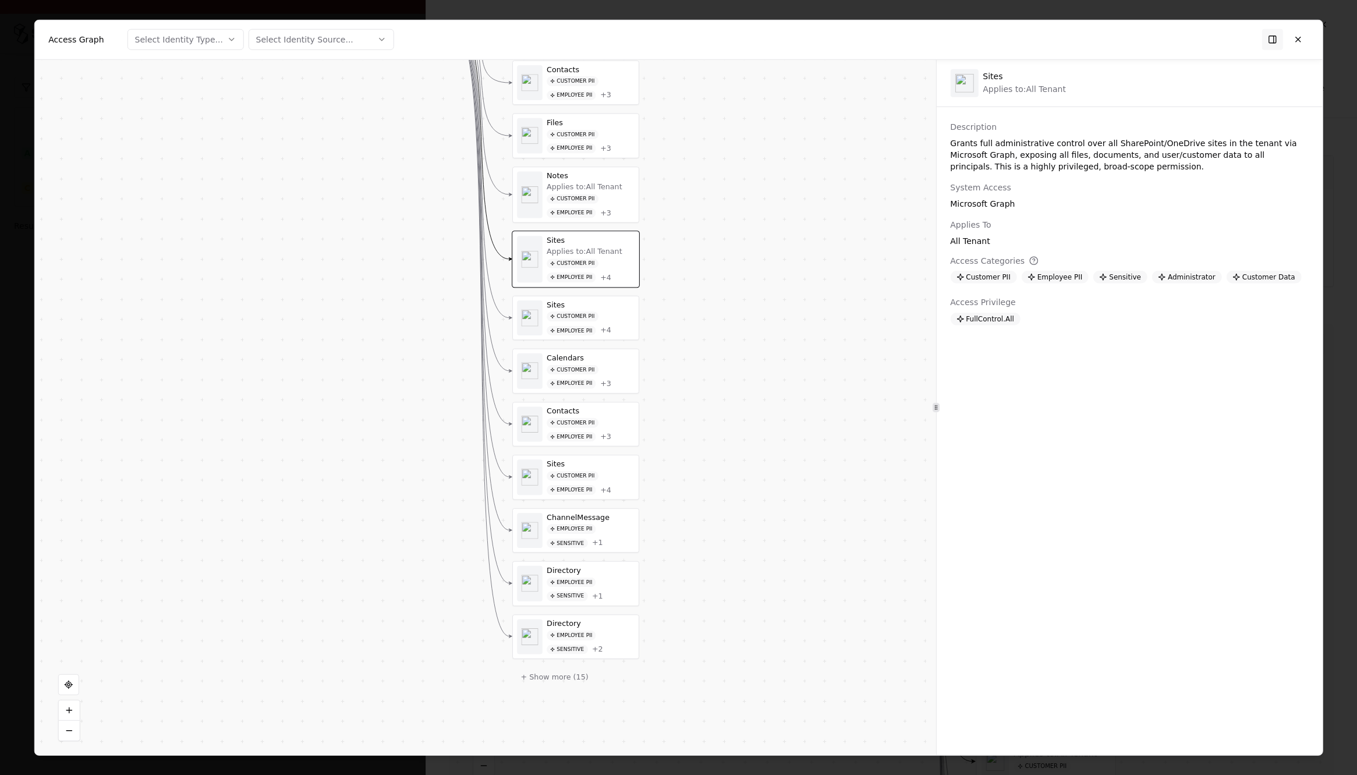
drag, startPoint x: 776, startPoint y: 524, endPoint x: 659, endPoint y: 334, distance: 223.4
click at [659, 334] on div "Vendor A Identity Service Principal Spanning Backup Permission Calendars Custom…" at bounding box center [484, 406] width 901 height 695
click at [618, 525] on div "Employee PII Sensitive + 1" at bounding box center [590, 536] width 88 height 24
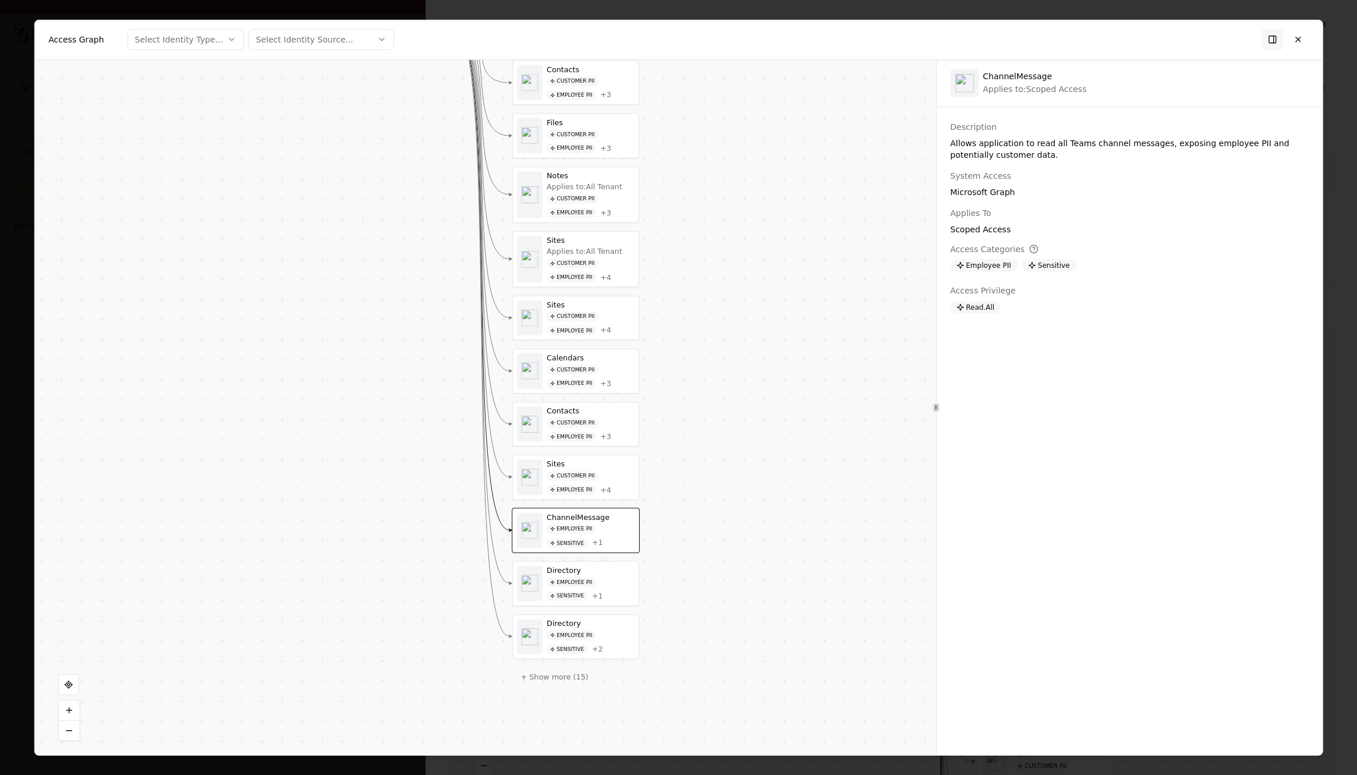
click at [621, 590] on div "Employee PII Sensitive + 1" at bounding box center [590, 589] width 88 height 24
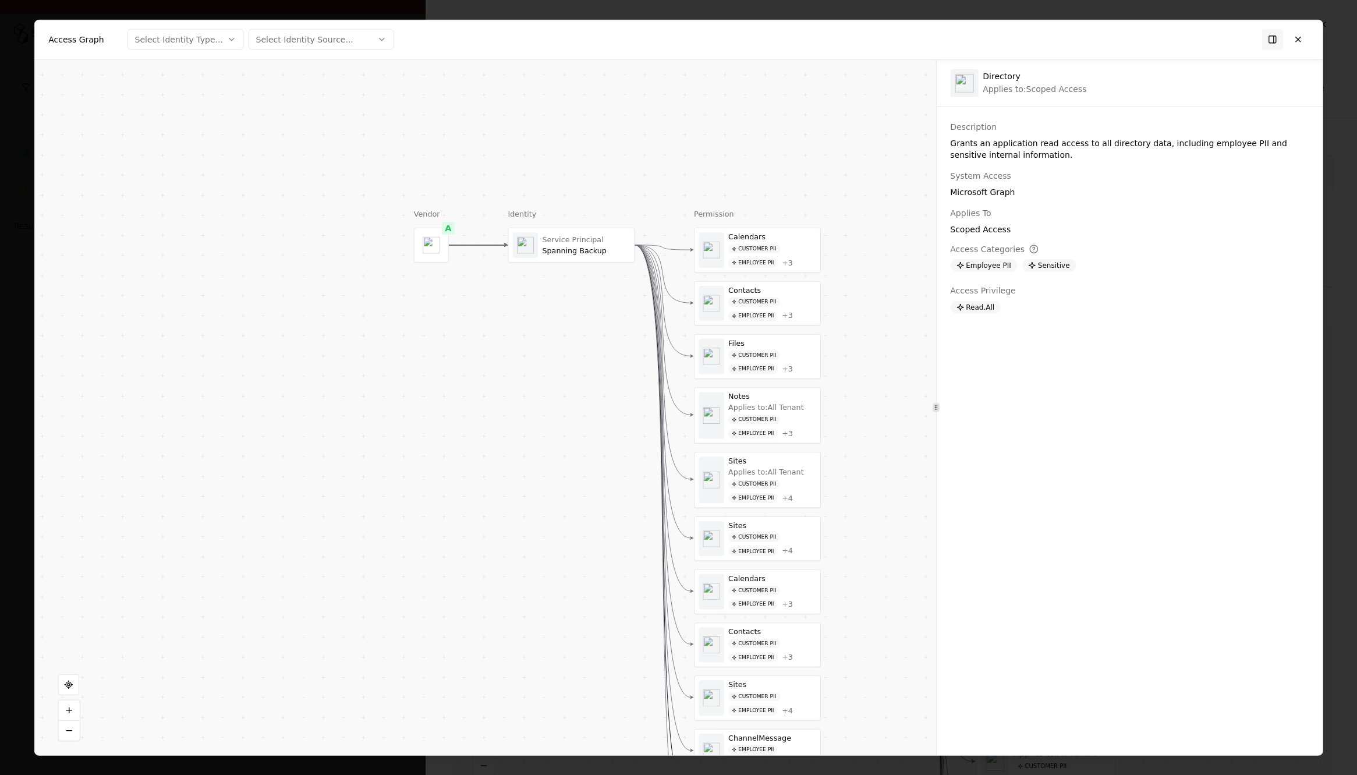
drag, startPoint x: 653, startPoint y: 282, endPoint x: 834, endPoint y: 506, distance: 288.0
click at [835, 506] on div "Vendor A Identity Service Principal Spanning Backup Permission Calendars Custom…" at bounding box center [484, 406] width 901 height 695
click at [573, 243] on div "Service Principal" at bounding box center [586, 242] width 88 height 9
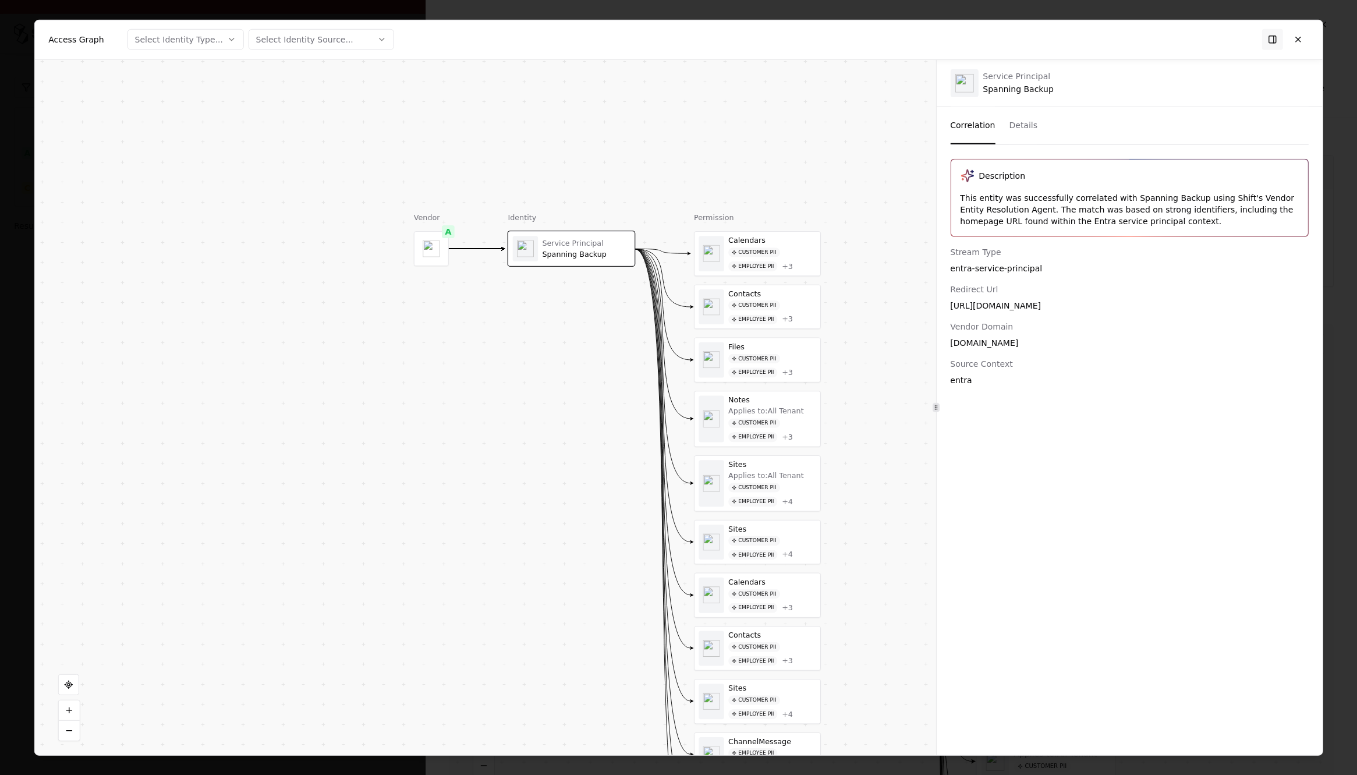
click at [790, 154] on div "Vendor A Identity Service Principal Spanning Backup Permission Calendars Custom…" at bounding box center [484, 406] width 901 height 695
click at [1297, 38] on button at bounding box center [1297, 39] width 21 height 21
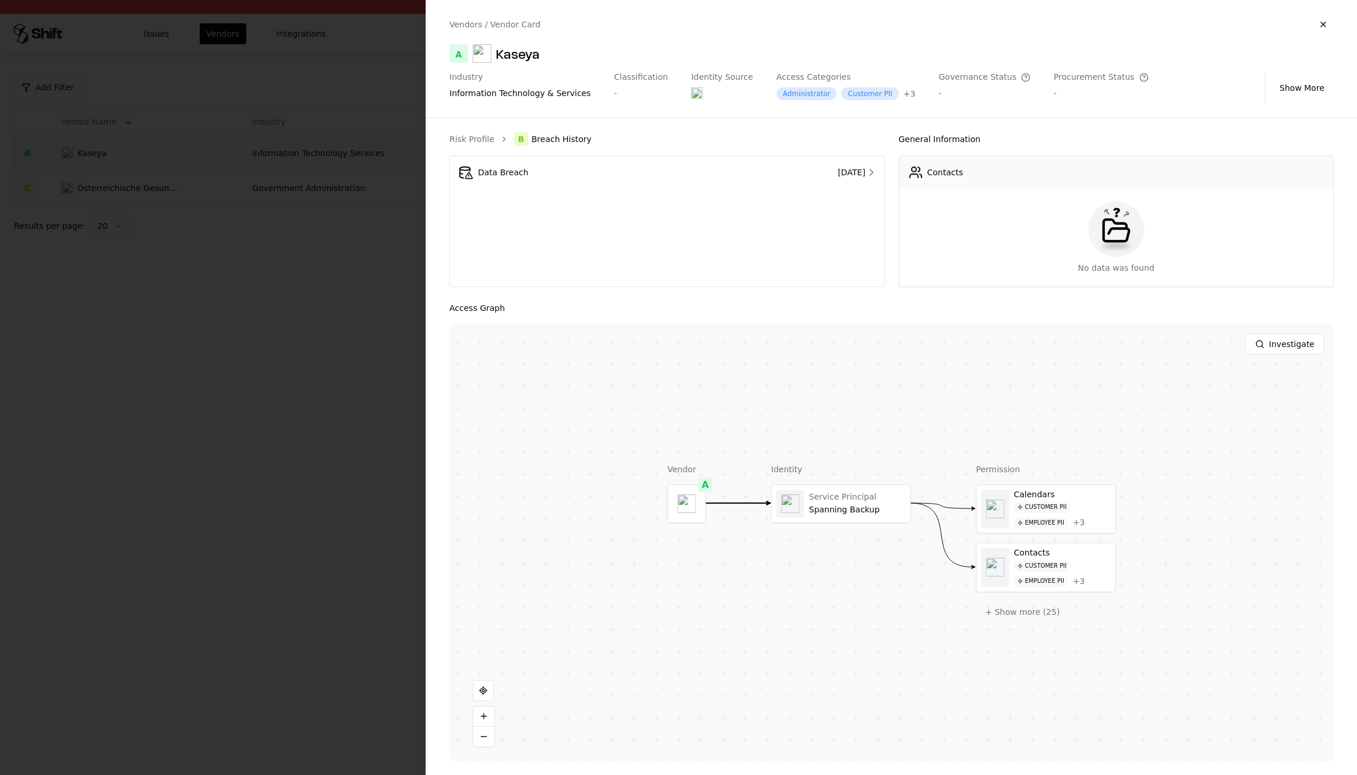
click at [308, 263] on div at bounding box center [678, 387] width 1357 height 775
